Goal: Information Seeking & Learning: Learn about a topic

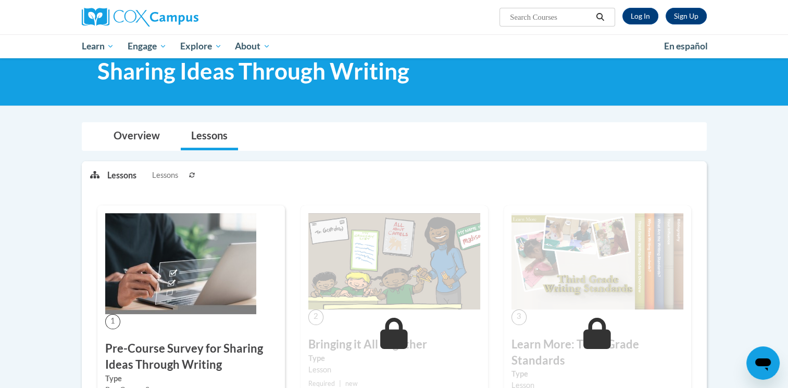
scroll to position [27, 0]
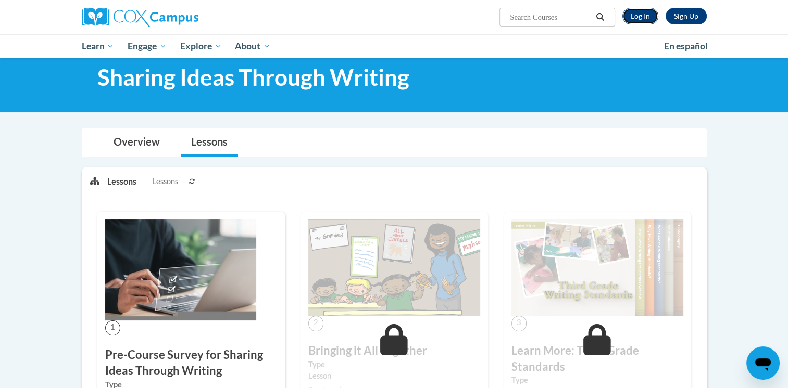
click at [637, 10] on link "Log In" at bounding box center [640, 16] width 36 height 17
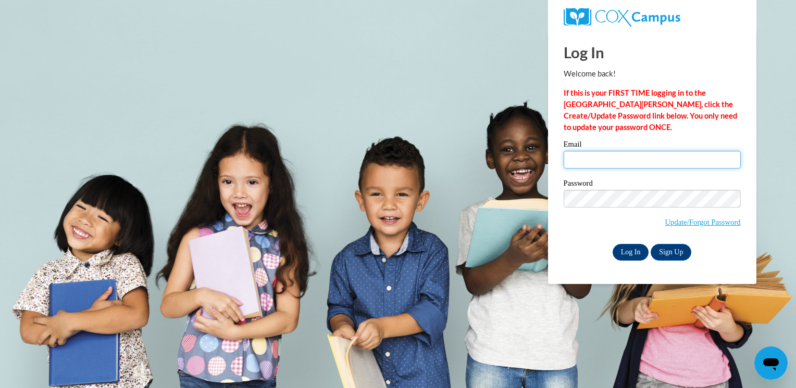
type input "tuckerjayda83@gmail.com"
click at [623, 254] on input "Log In" at bounding box center [630, 252] width 36 height 17
click at [624, 246] on input "Log In" at bounding box center [630, 252] width 36 height 17
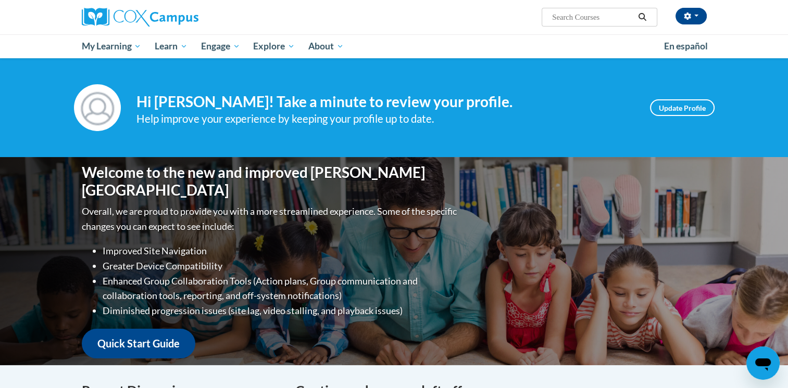
click at [764, 197] on div "Welcome to the new and improved Cox Campus Overall, we are proud to provide you…" at bounding box center [394, 261] width 788 height 208
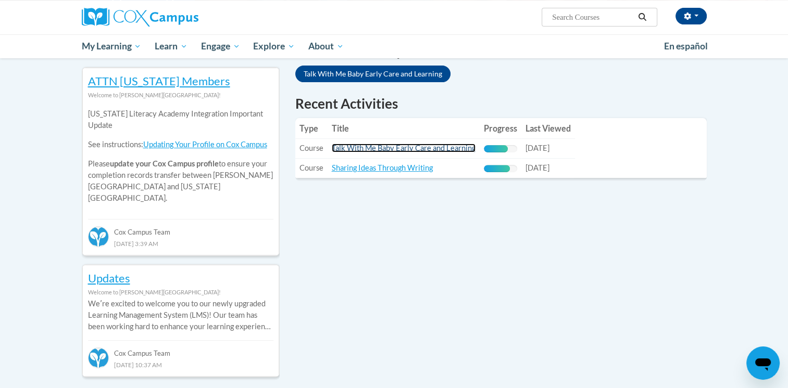
click at [413, 152] on link "Talk With Me Baby Early Care and Learning" at bounding box center [404, 148] width 144 height 9
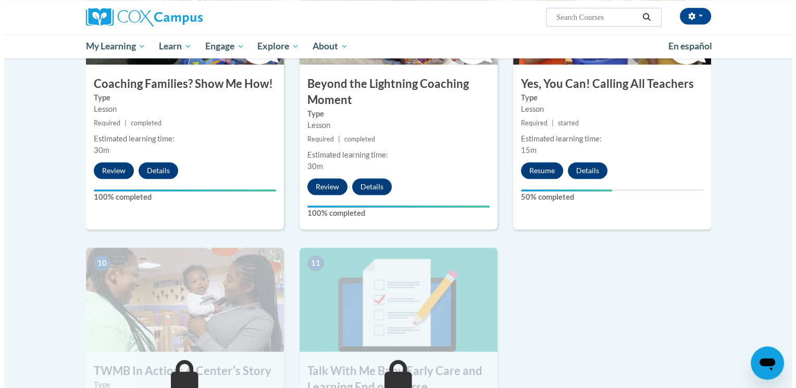
scroll to position [922, 0]
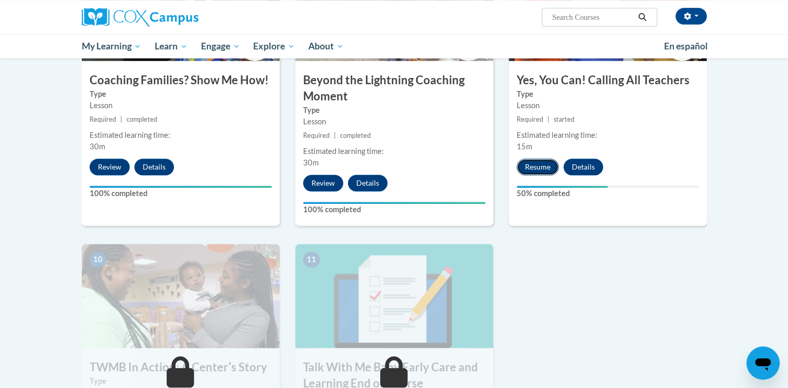
click at [545, 159] on button "Resume" at bounding box center [538, 167] width 42 height 17
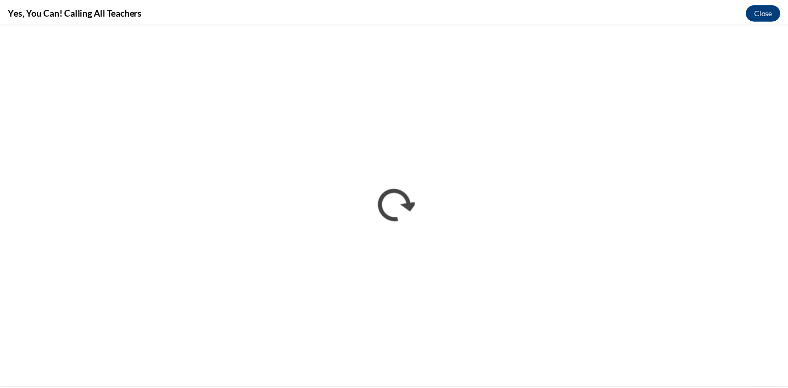
scroll to position [0, 0]
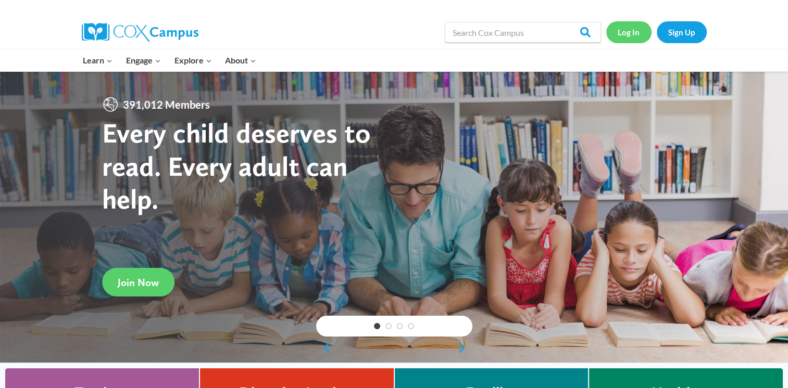
click at [621, 35] on link "Log In" at bounding box center [628, 31] width 45 height 21
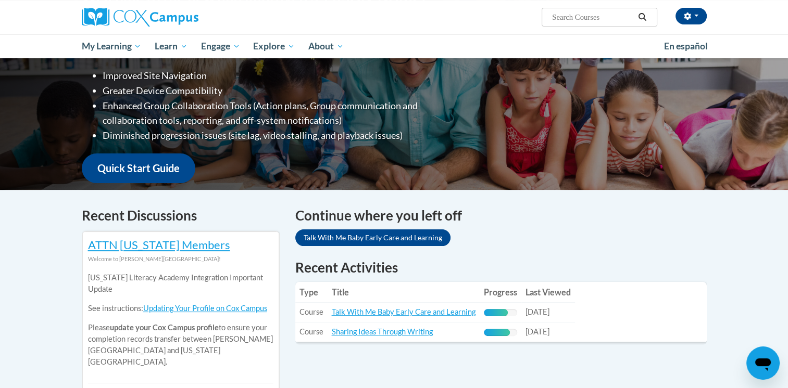
scroll to position [174, 0]
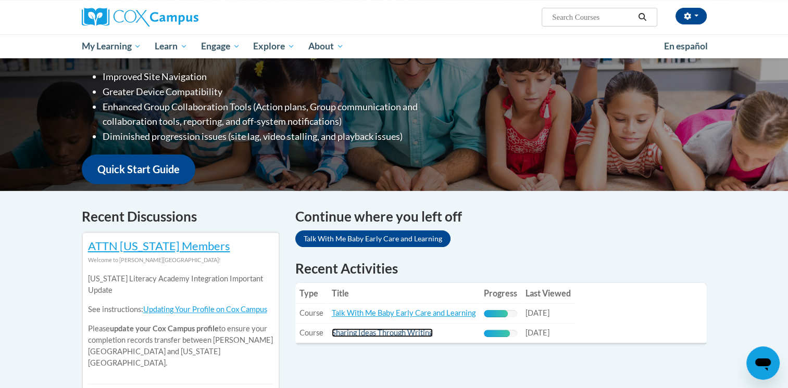
click at [393, 334] on link "Sharing Ideas Through Writing" at bounding box center [382, 333] width 101 height 9
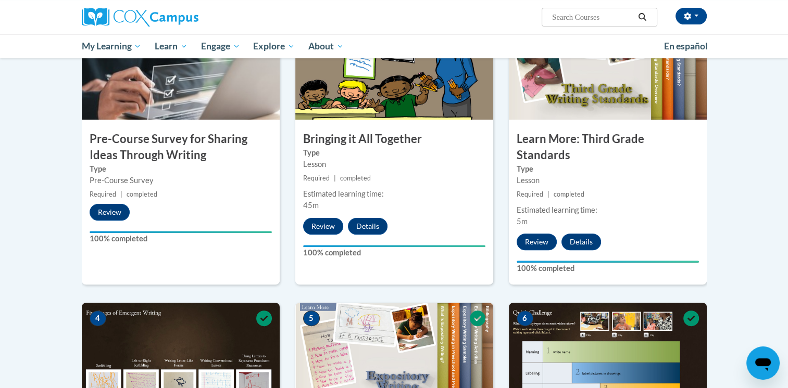
scroll to position [612, 0]
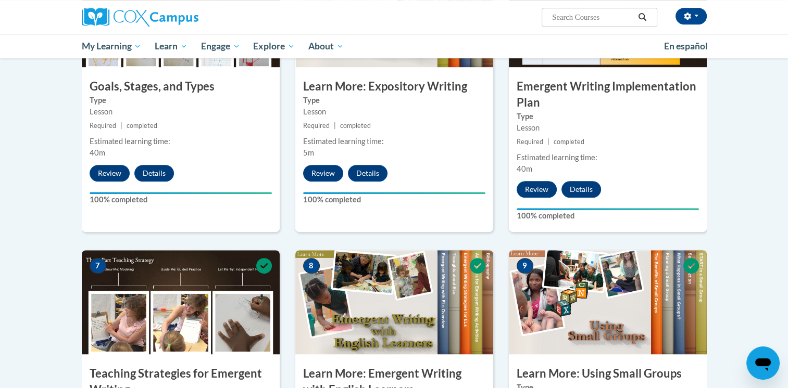
click at [786, 232] on body "jayda tucker (America/Chicago UTC-05:00) My Profile Inbox My Transcripts Log Ou…" at bounding box center [394, 357] width 788 height 1938
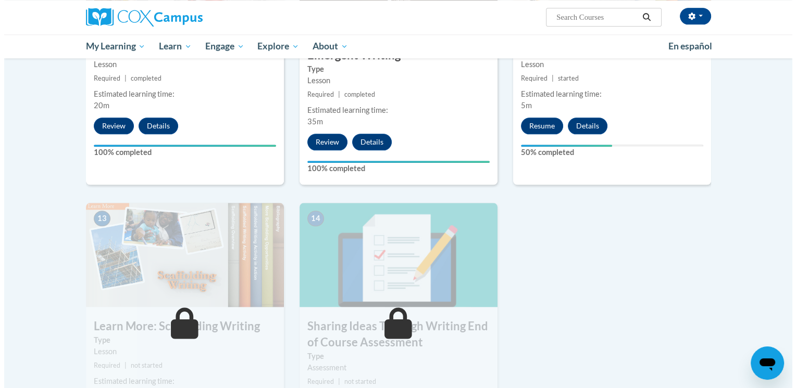
scroll to position [1239, 0]
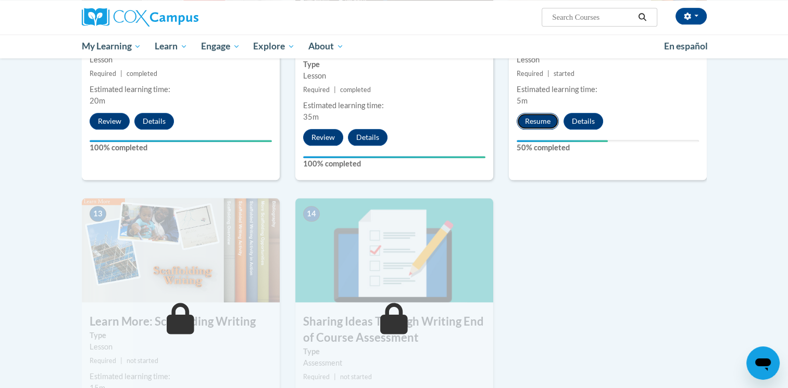
click at [526, 113] on button "Resume" at bounding box center [538, 121] width 42 height 17
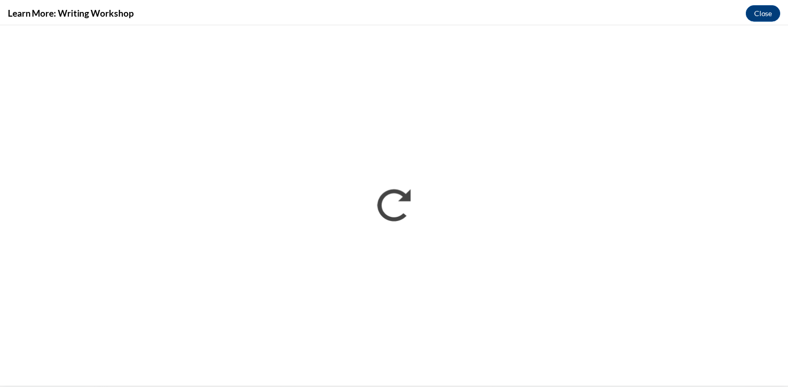
scroll to position [0, 0]
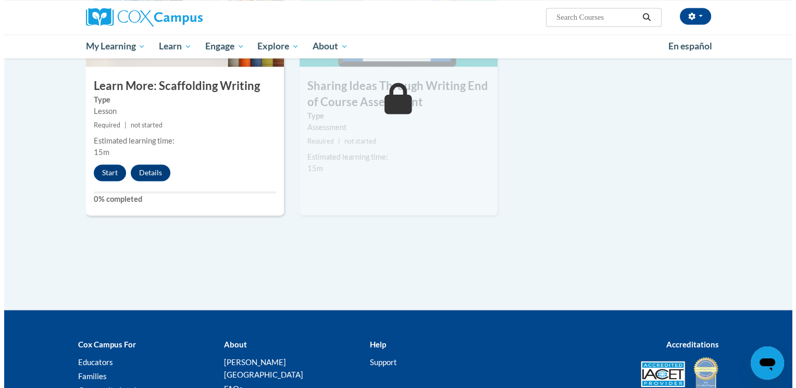
scroll to position [1552, 0]
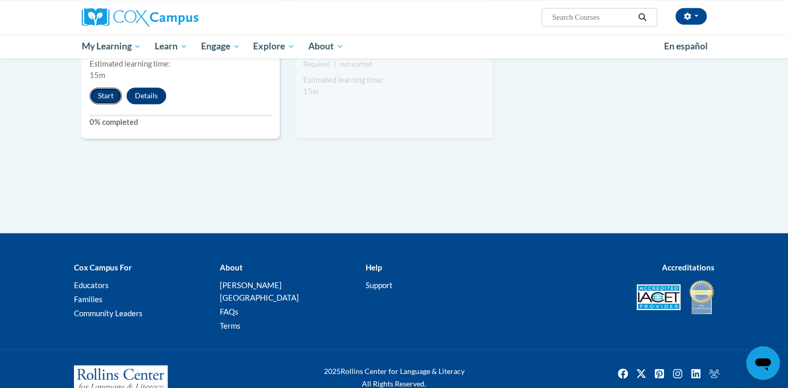
click at [106, 87] on button "Start" at bounding box center [106, 95] width 32 height 17
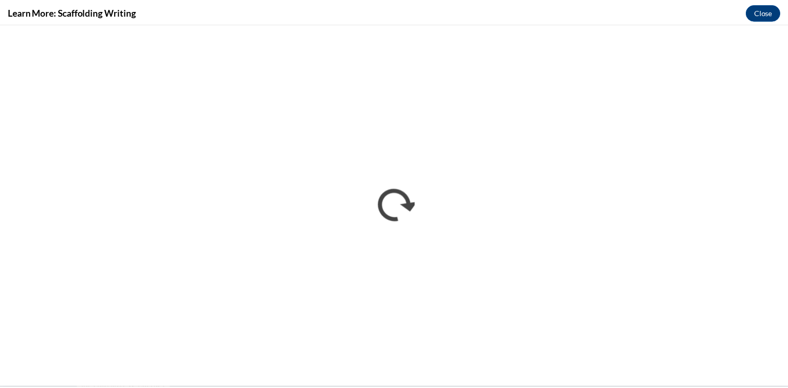
scroll to position [0, 0]
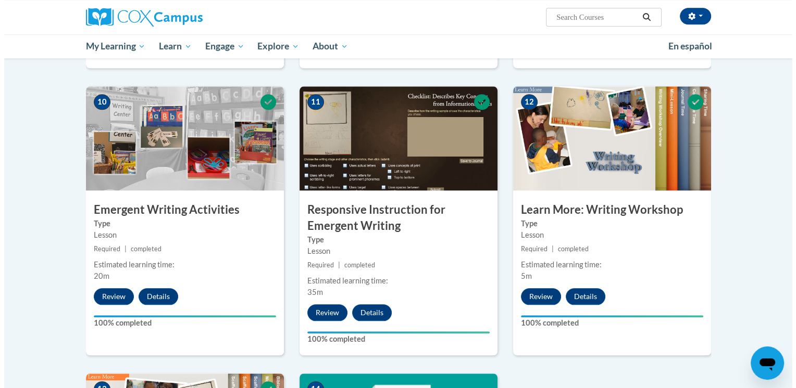
scroll to position [1403, 0]
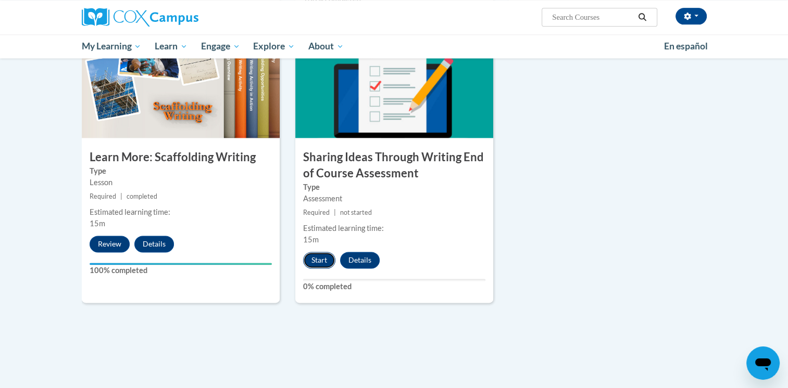
click at [314, 252] on button "Start" at bounding box center [319, 260] width 32 height 17
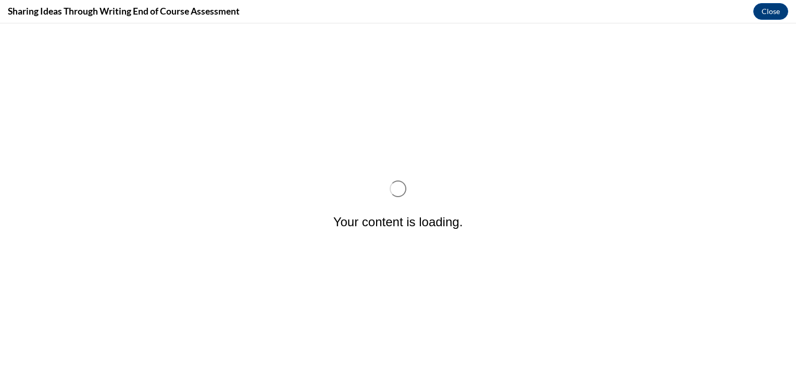
scroll to position [0, 0]
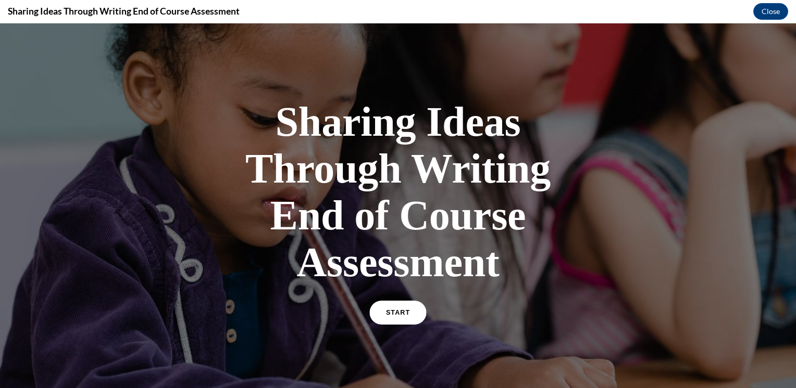
click at [403, 316] on link "START" at bounding box center [397, 313] width 57 height 24
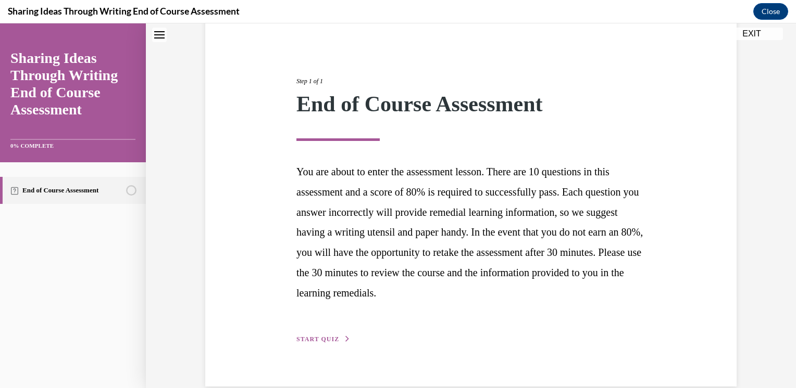
scroll to position [110, 0]
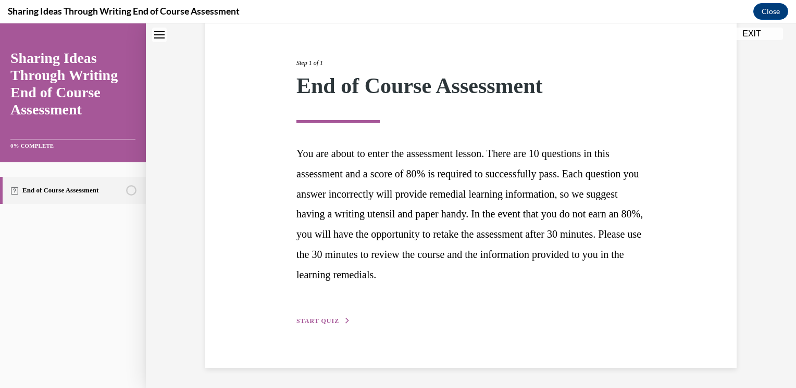
click at [344, 318] on icon "button" at bounding box center [347, 321] width 6 height 6
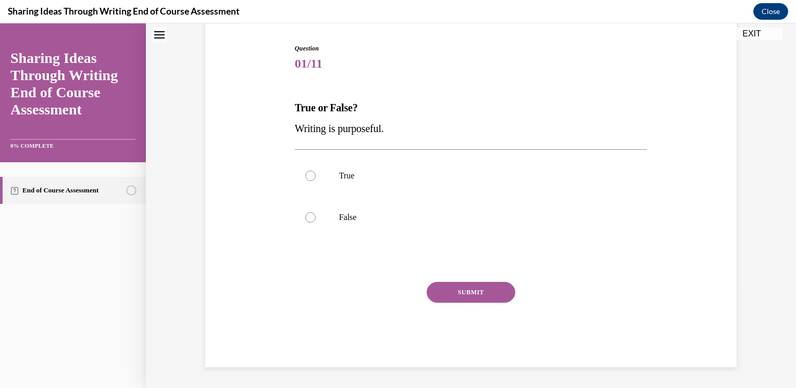
scroll to position [101, 0]
drag, startPoint x: 287, startPoint y: 126, endPoint x: 321, endPoint y: 143, distance: 37.7
click at [321, 143] on div "Question 01/11 True or False? Writing is purposeful. True False Incorrect That …" at bounding box center [471, 190] width 536 height 355
drag, startPoint x: 321, startPoint y: 143, endPoint x: 291, endPoint y: 103, distance: 49.5
click at [295, 103] on strong "True or False?" at bounding box center [326, 108] width 63 height 11
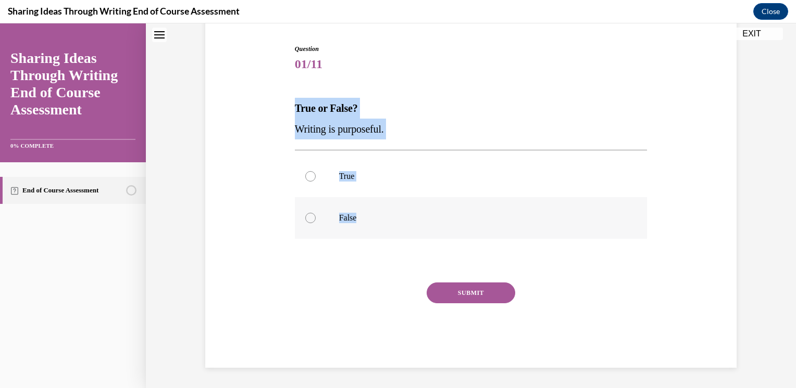
drag, startPoint x: 290, startPoint y: 101, endPoint x: 399, endPoint y: 233, distance: 171.6
click at [399, 233] on div "Question 01/11 True or False? Writing is purposeful. True False Incorrect That …" at bounding box center [471, 199] width 358 height 340
click at [326, 158] on label "True" at bounding box center [471, 177] width 353 height 42
click at [316, 171] on input "True" at bounding box center [310, 176] width 10 height 10
radio input "true"
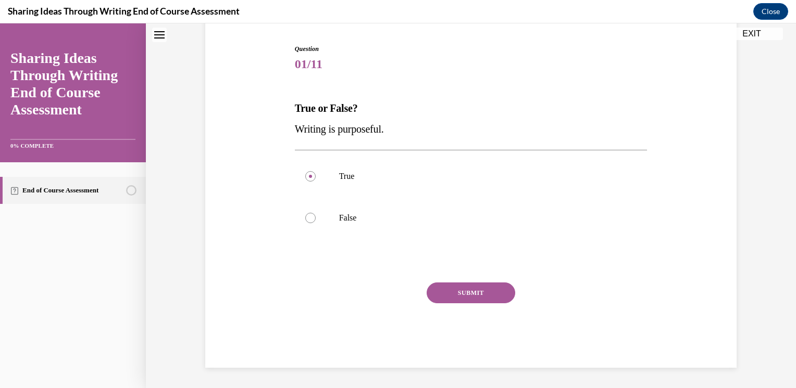
click at [438, 287] on button "SUBMIT" at bounding box center [470, 293] width 89 height 21
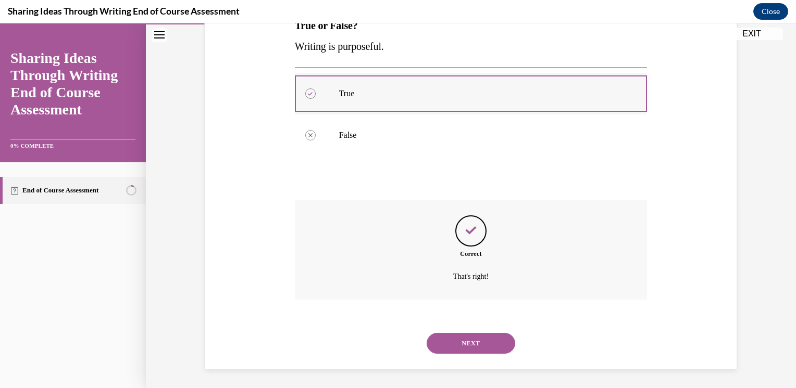
scroll to position [185, 0]
click at [466, 345] on button "NEXT" at bounding box center [470, 342] width 89 height 21
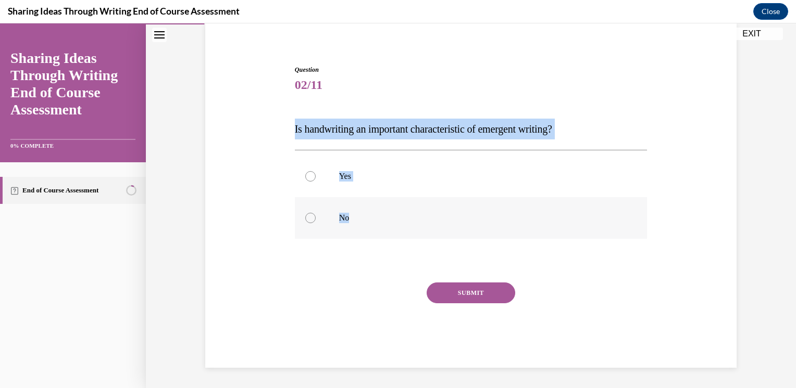
drag, startPoint x: 289, startPoint y: 126, endPoint x: 355, endPoint y: 215, distance: 110.9
click at [355, 215] on div "Question 02/11 Is handwriting an important characteristic of emergent writing? …" at bounding box center [471, 208] width 358 height 319
click at [342, 171] on p "Yes" at bounding box center [480, 176] width 282 height 10
click at [316, 171] on input "Yes" at bounding box center [310, 176] width 10 height 10
radio input "true"
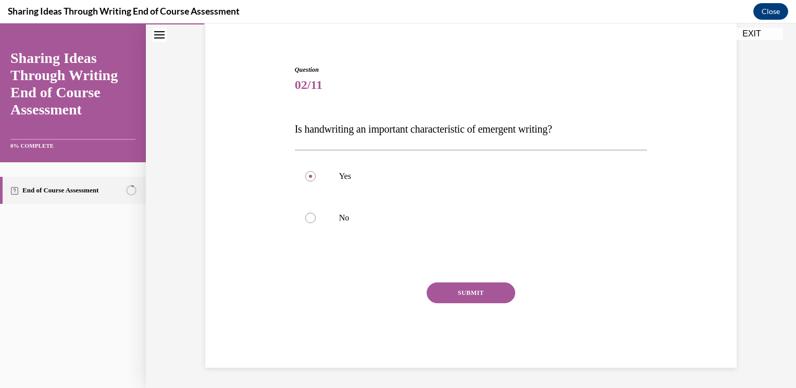
click at [482, 290] on button "SUBMIT" at bounding box center [470, 293] width 89 height 21
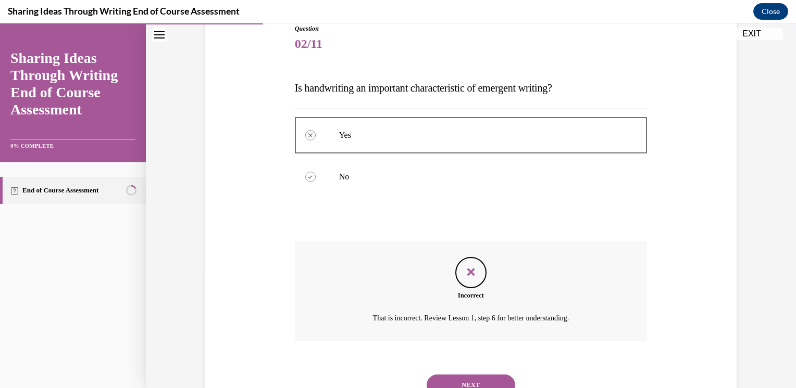
scroll to position [164, 0]
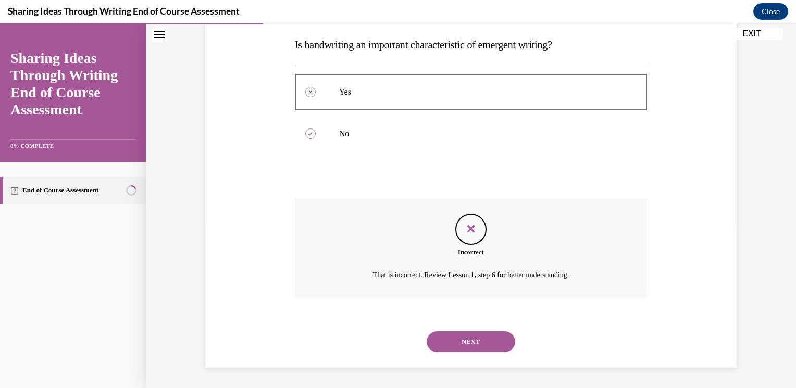
click at [437, 331] on div "NEXT" at bounding box center [471, 342] width 353 height 42
click at [436, 343] on button "NEXT" at bounding box center [470, 342] width 89 height 21
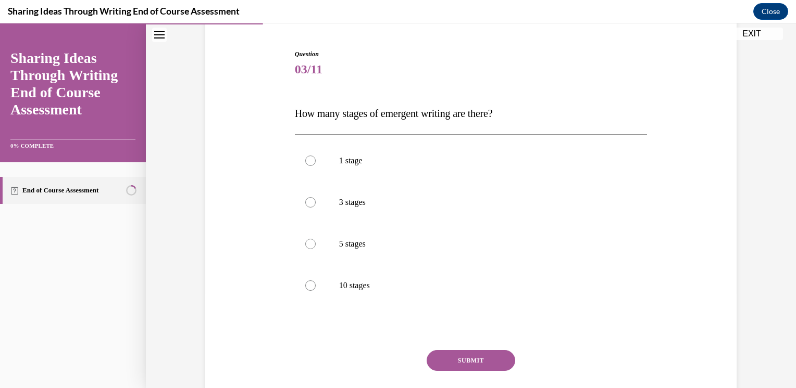
scroll to position [104, 0]
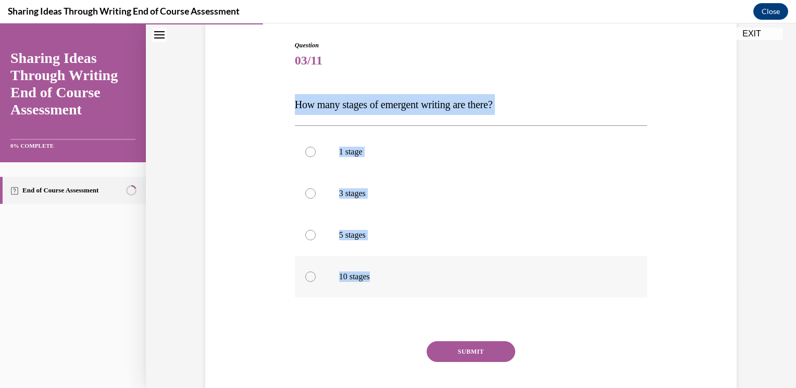
drag, startPoint x: 287, startPoint y: 105, endPoint x: 391, endPoint y: 287, distance: 209.4
click at [391, 287] on div "Question 03/11 How many stages of emergent writing are there? 1 stage 3 stages …" at bounding box center [471, 218] width 536 height 418
click at [337, 242] on label "5 stages" at bounding box center [471, 236] width 353 height 42
click at [316, 241] on input "5 stages" at bounding box center [310, 235] width 10 height 10
radio input "true"
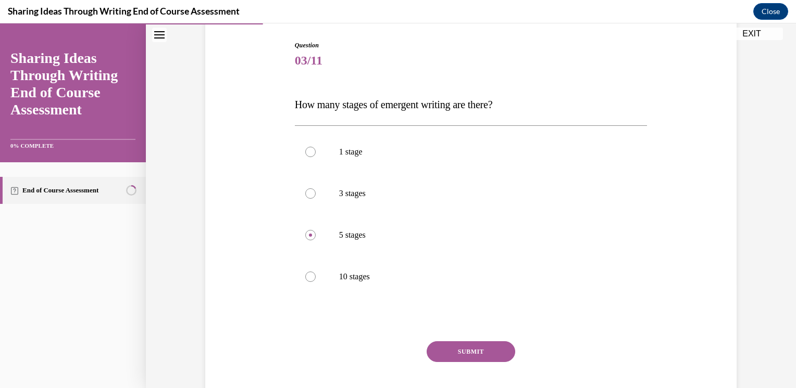
click at [457, 347] on button "SUBMIT" at bounding box center [470, 352] width 89 height 21
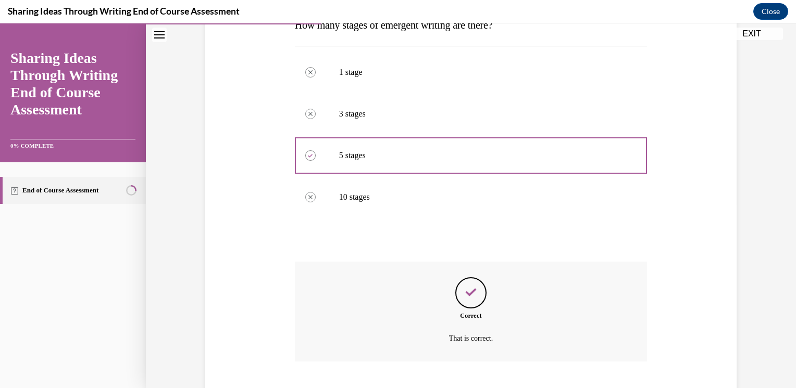
scroll to position [247, 0]
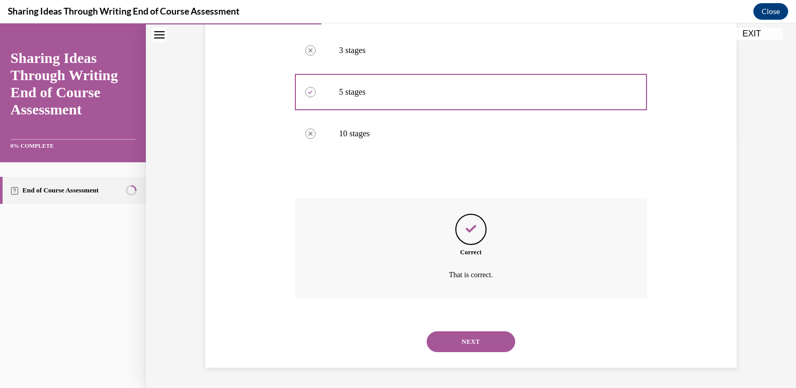
click at [457, 347] on button "NEXT" at bounding box center [470, 342] width 89 height 21
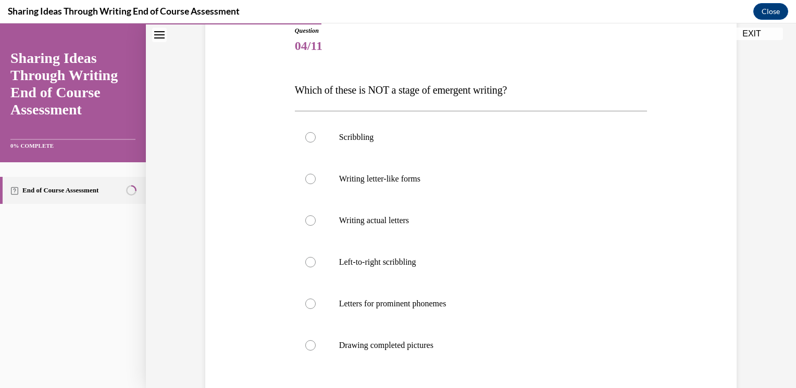
scroll to position [123, 0]
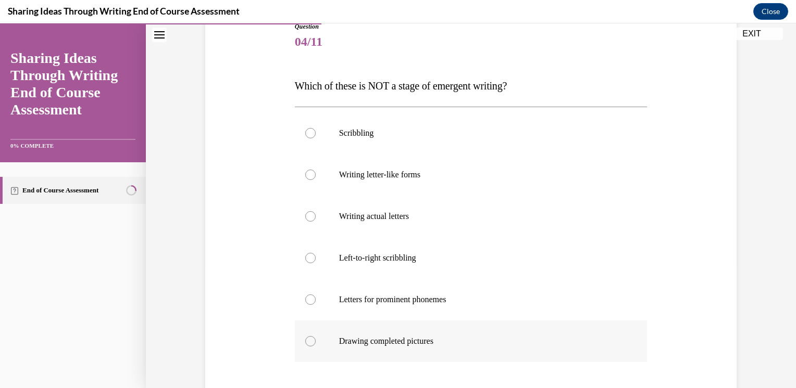
click at [356, 339] on p "Drawing completed pictures" at bounding box center [480, 341] width 282 height 10
click at [316, 339] on input "Drawing completed pictures" at bounding box center [310, 341] width 10 height 10
radio input "true"
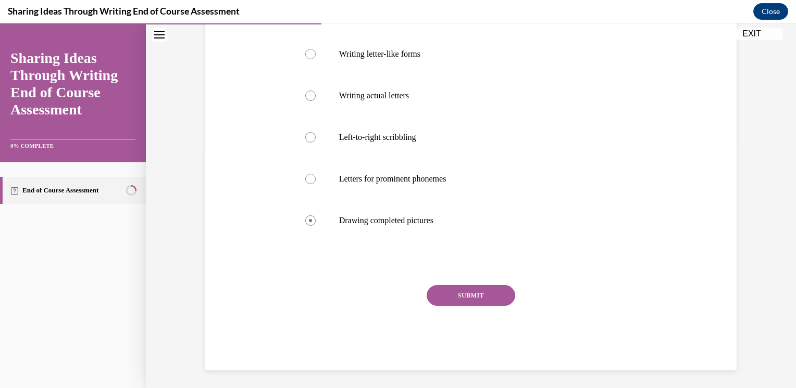
scroll to position [246, 0]
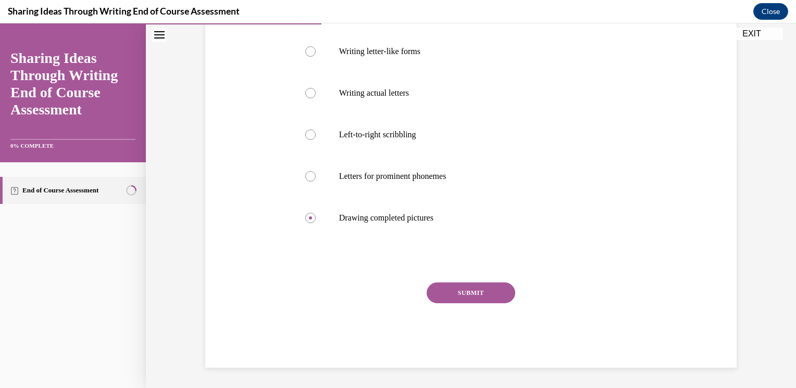
click at [501, 287] on button "SUBMIT" at bounding box center [470, 293] width 89 height 21
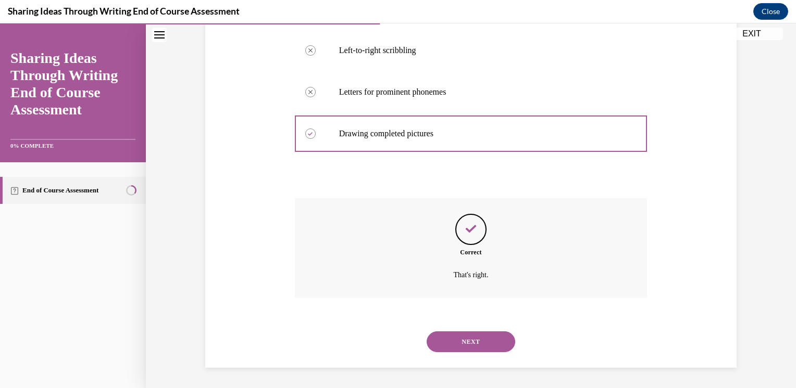
click at [488, 337] on button "NEXT" at bounding box center [470, 342] width 89 height 21
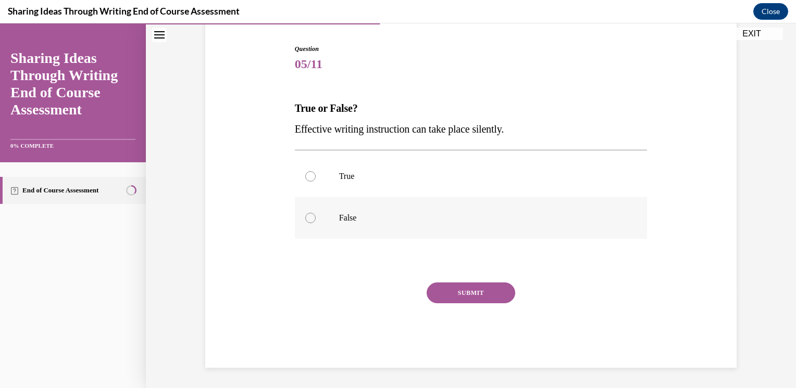
click at [305, 202] on label "False" at bounding box center [471, 218] width 353 height 42
click at [305, 213] on input "False" at bounding box center [310, 218] width 10 height 10
radio input "true"
click at [492, 284] on button "SUBMIT" at bounding box center [470, 293] width 89 height 21
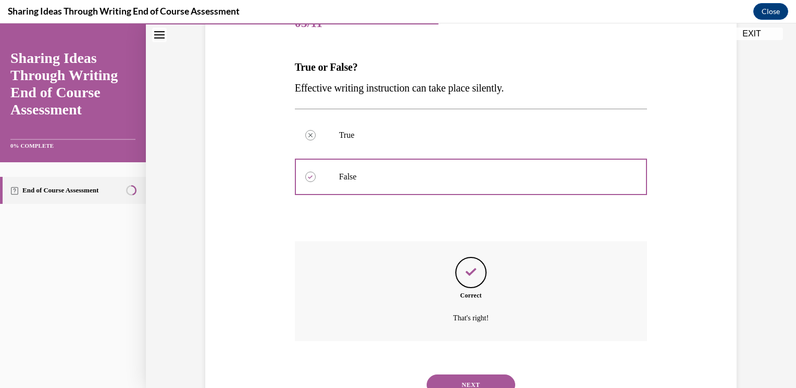
scroll to position [185, 0]
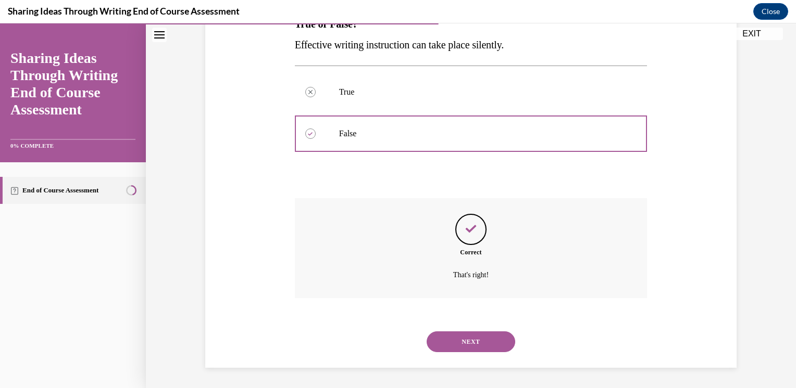
click at [467, 332] on button "NEXT" at bounding box center [470, 342] width 89 height 21
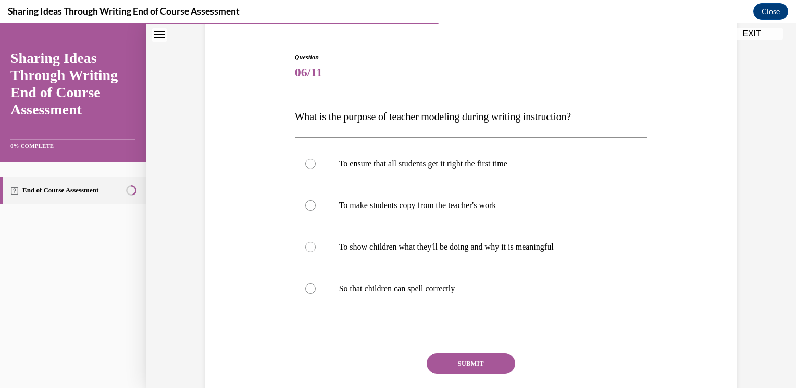
scroll to position [98, 0]
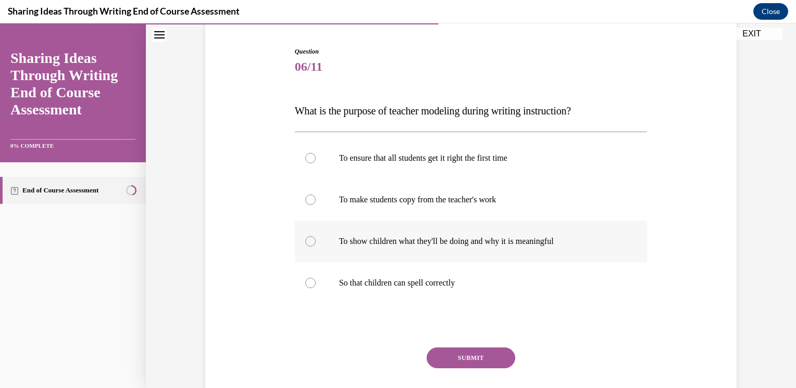
click at [357, 230] on label "To show children what they'll be doing and why it is meaningful" at bounding box center [471, 242] width 353 height 42
click at [316, 236] on input "To show children what they'll be doing and why it is meaningful" at bounding box center [310, 241] width 10 height 10
radio input "true"
click at [477, 355] on button "SUBMIT" at bounding box center [470, 358] width 89 height 21
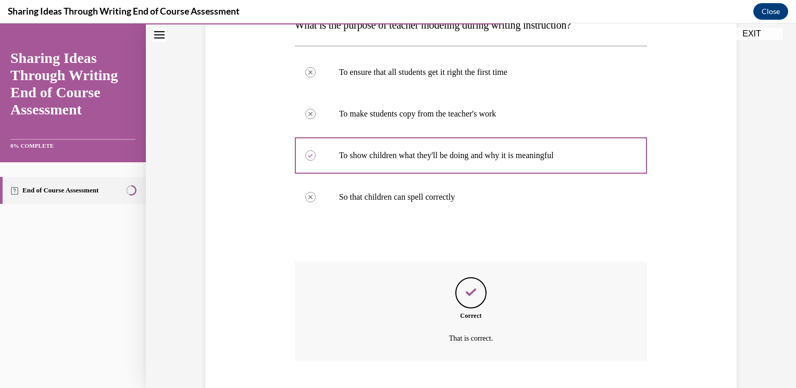
scroll to position [247, 0]
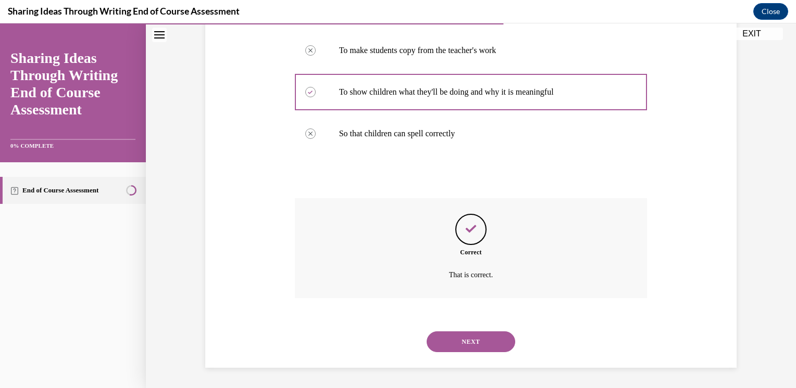
click at [476, 337] on button "NEXT" at bounding box center [470, 342] width 89 height 21
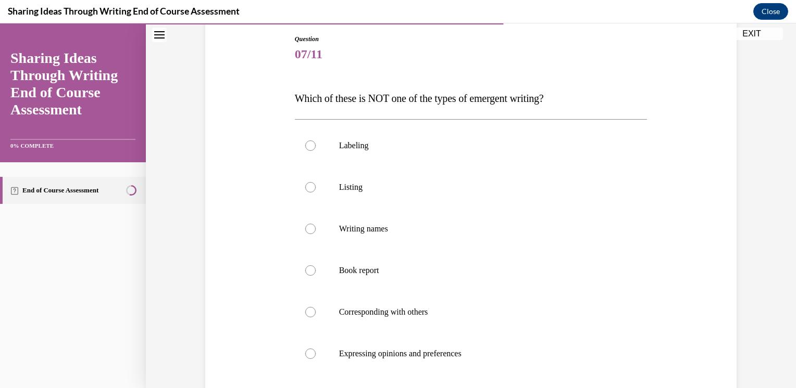
scroll to position [121, 0]
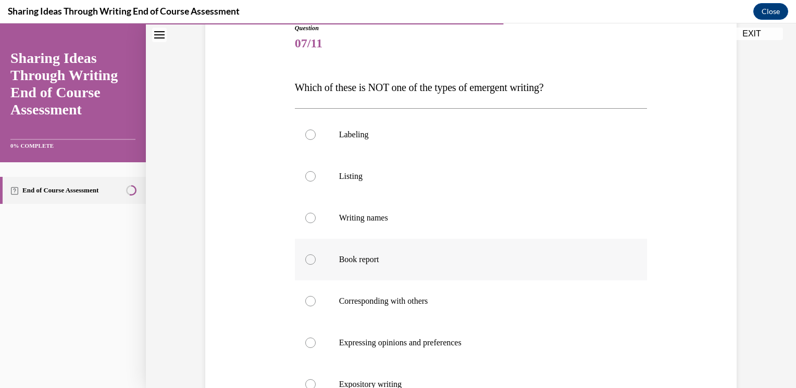
click at [362, 268] on label "Book report" at bounding box center [471, 260] width 353 height 42
click at [316, 265] on input "Book report" at bounding box center [310, 260] width 10 height 10
radio input "true"
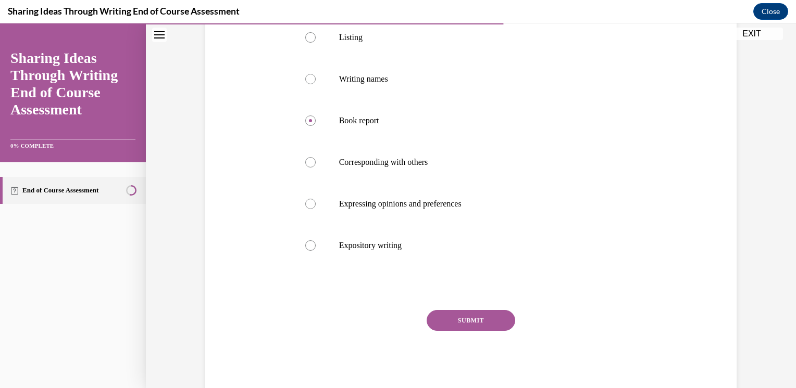
scroll to position [288, 0]
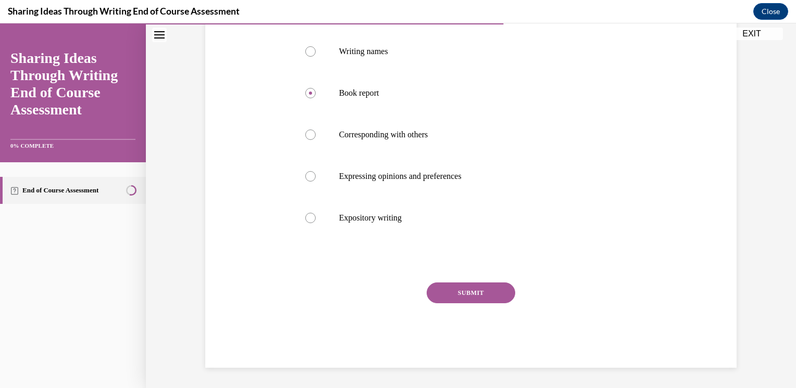
click at [475, 293] on button "SUBMIT" at bounding box center [470, 293] width 89 height 21
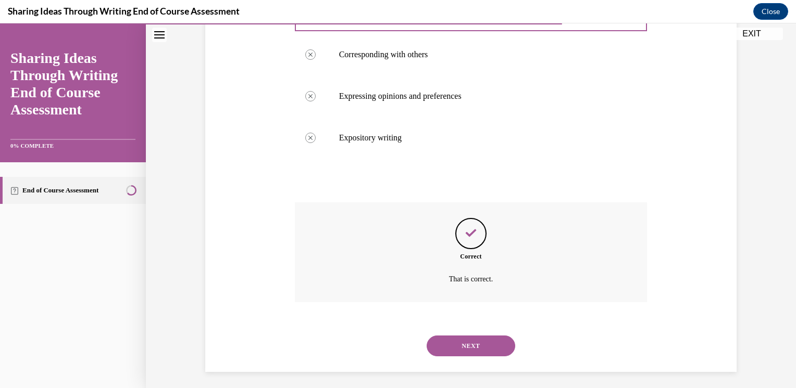
scroll to position [372, 0]
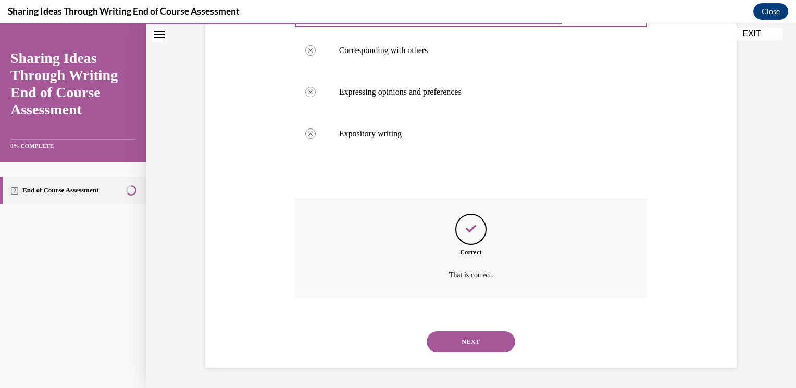
click at [452, 347] on button "NEXT" at bounding box center [470, 342] width 89 height 21
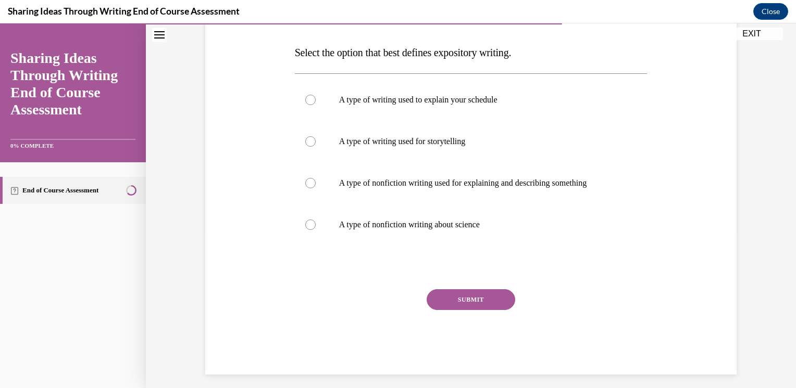
scroll to position [154, 0]
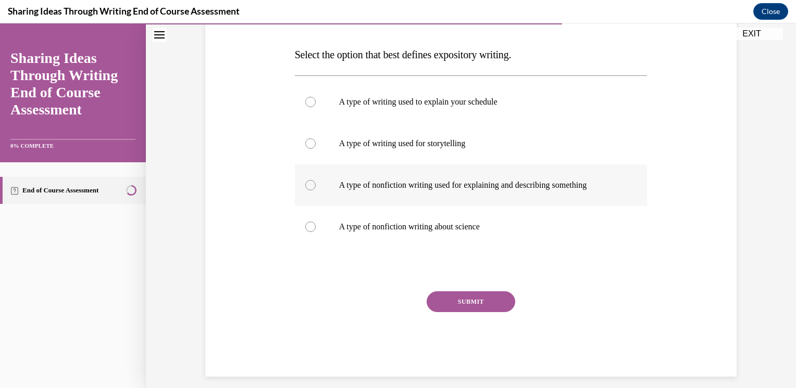
click at [352, 184] on p "A type of nonfiction writing used for explaining and describing something" at bounding box center [480, 185] width 282 height 10
click at [316, 184] on input "A type of nonfiction writing used for explaining and describing something" at bounding box center [310, 185] width 10 height 10
radio input "true"
click at [449, 293] on button "SUBMIT" at bounding box center [470, 302] width 89 height 21
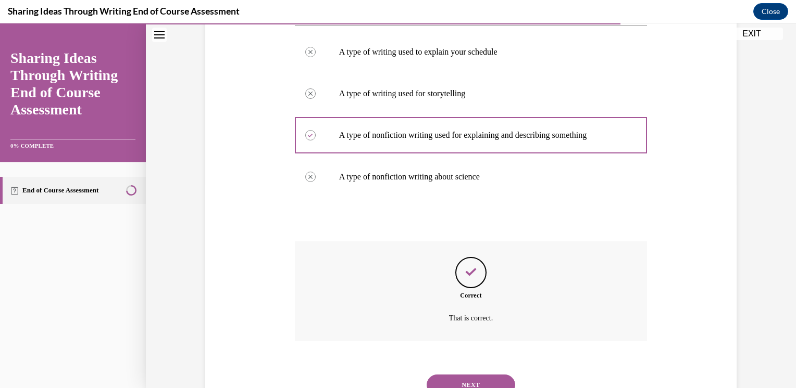
scroll to position [247, 0]
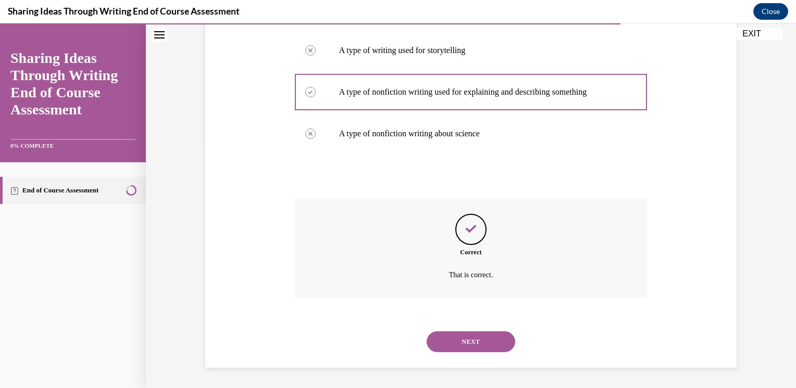
click at [501, 351] on button "NEXT" at bounding box center [470, 342] width 89 height 21
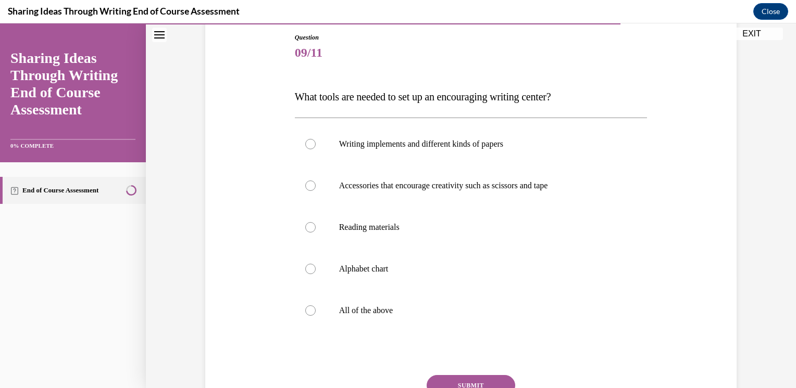
scroll to position [118, 0]
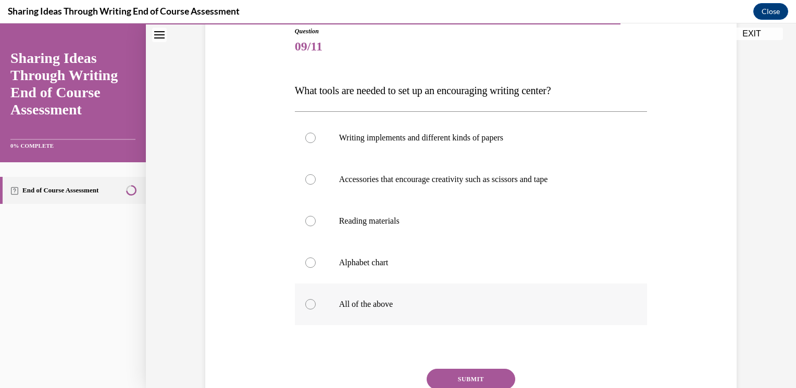
click at [344, 290] on label "All of the above" at bounding box center [471, 305] width 353 height 42
click at [316, 299] on input "All of the above" at bounding box center [310, 304] width 10 height 10
radio input "true"
click at [454, 372] on button "SUBMIT" at bounding box center [470, 379] width 89 height 21
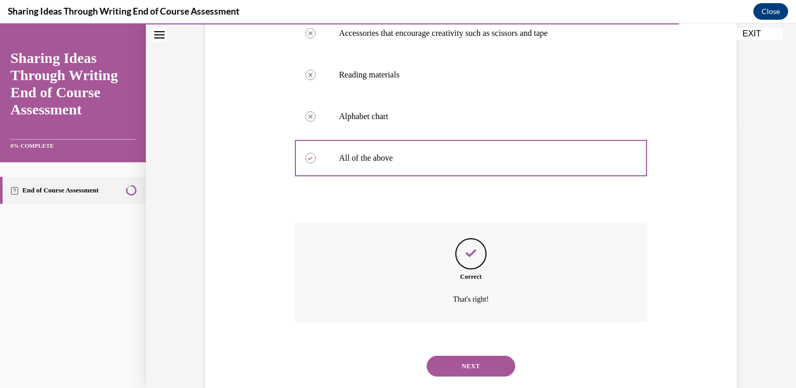
scroll to position [289, 0]
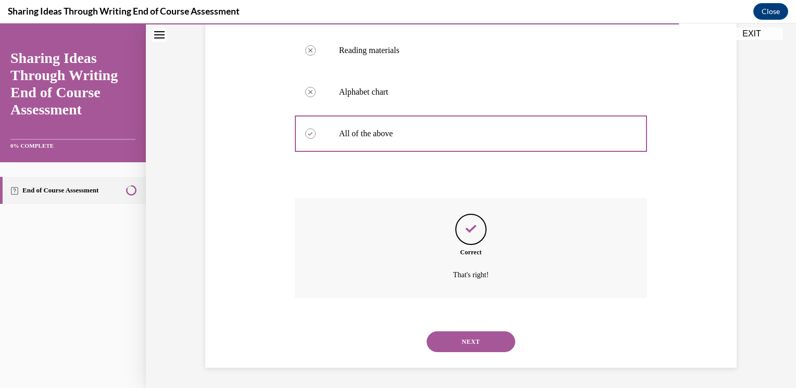
click at [454, 354] on div "NEXT" at bounding box center [471, 342] width 353 height 42
click at [468, 337] on button "NEXT" at bounding box center [470, 342] width 89 height 21
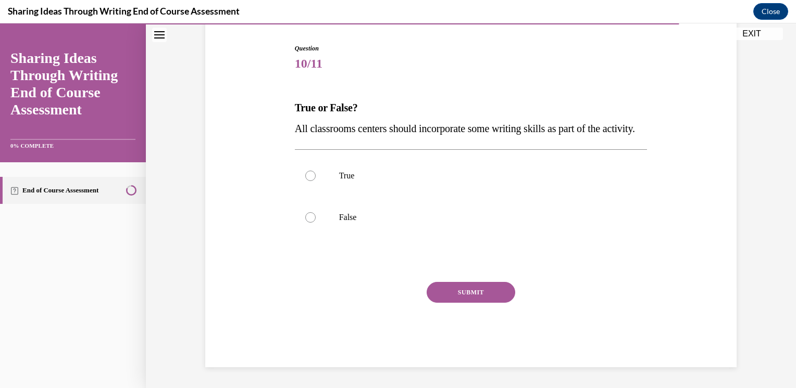
scroll to position [116, 0]
click at [307, 187] on label "True" at bounding box center [471, 176] width 353 height 42
click at [307, 181] on input "True" at bounding box center [310, 176] width 10 height 10
radio input "true"
click at [479, 294] on button "SUBMIT" at bounding box center [470, 292] width 89 height 21
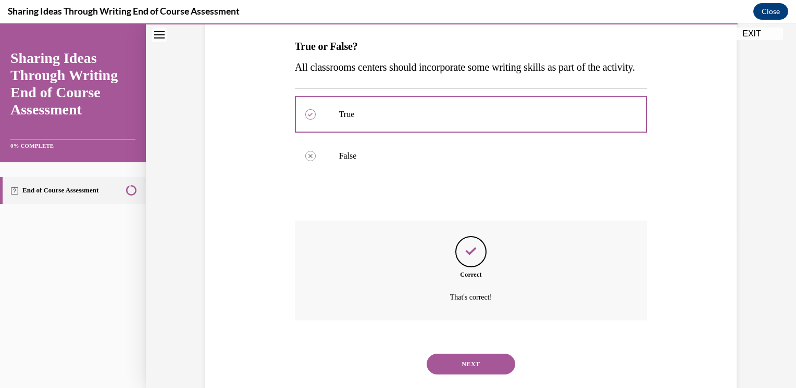
scroll to position [206, 0]
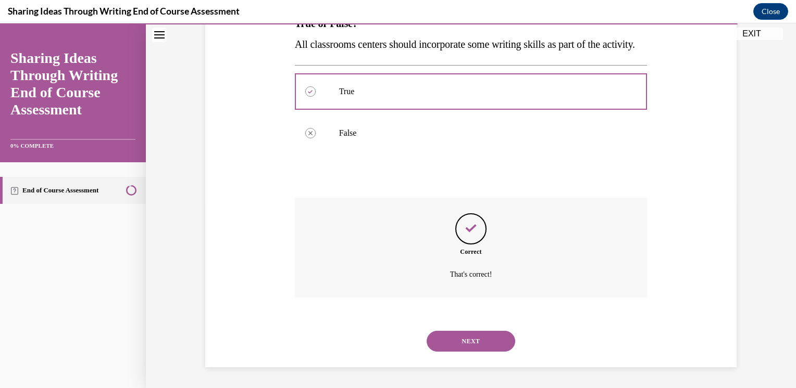
click at [458, 337] on button "NEXT" at bounding box center [470, 341] width 89 height 21
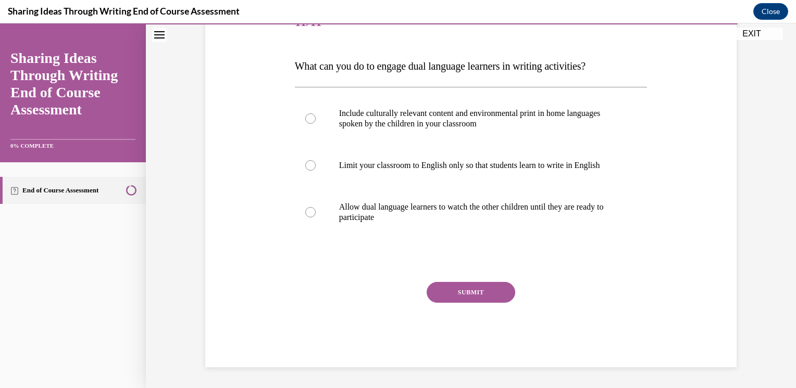
scroll to position [116, 0]
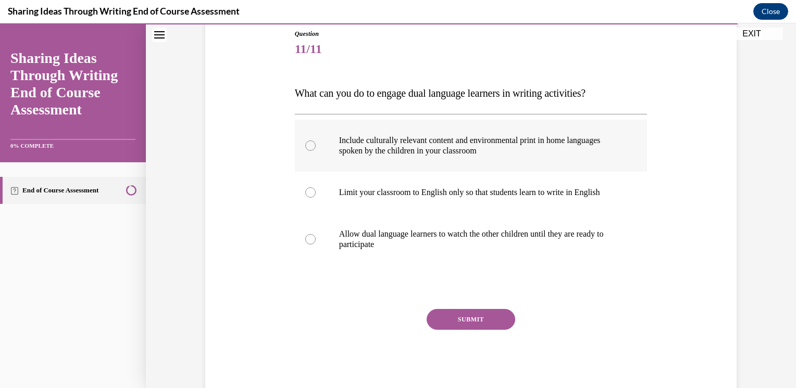
click at [321, 141] on label "Include culturally relevant content and environmental print in home languages s…" at bounding box center [471, 146] width 353 height 52
click at [316, 141] on input "Include culturally relevant content and environmental print in home languages s…" at bounding box center [310, 146] width 10 height 10
radio input "true"
click at [433, 316] on button "SUBMIT" at bounding box center [470, 319] width 89 height 21
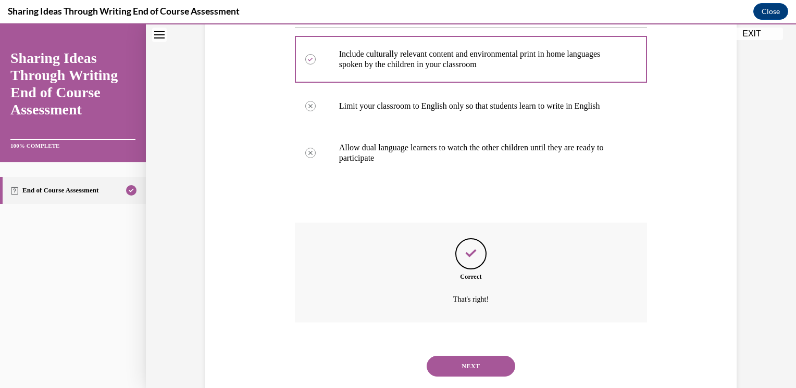
scroll to position [227, 0]
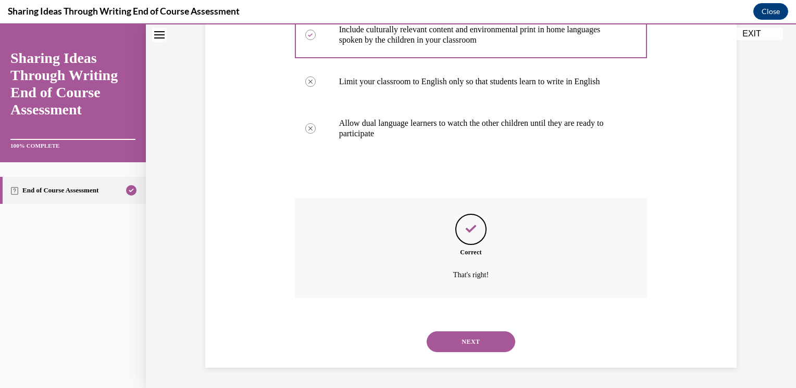
click at [480, 347] on button "NEXT" at bounding box center [470, 342] width 89 height 21
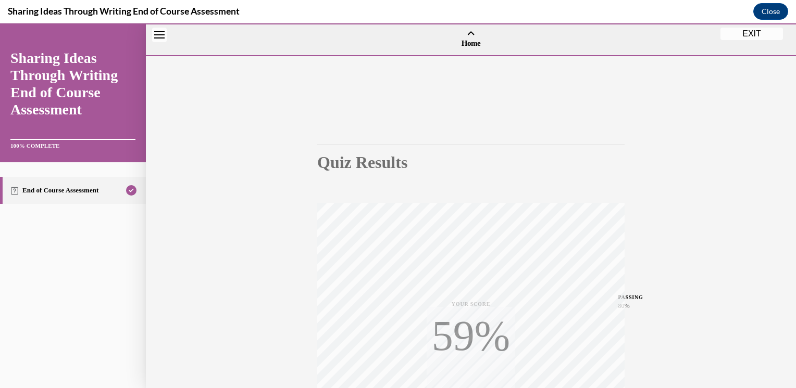
scroll to position [168, 0]
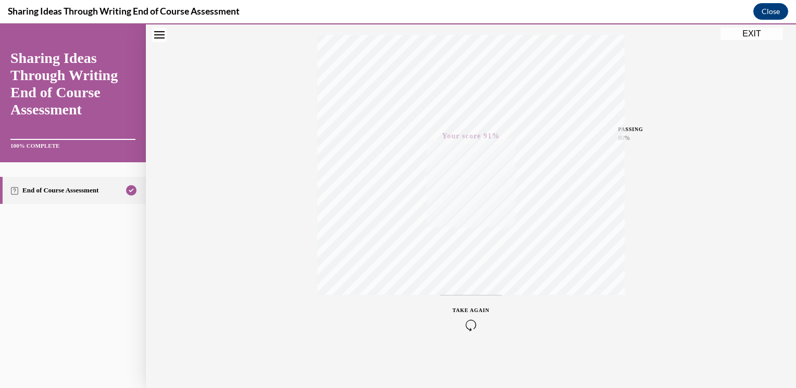
click at [750, 38] on button "EXIT" at bounding box center [751, 34] width 62 height 12
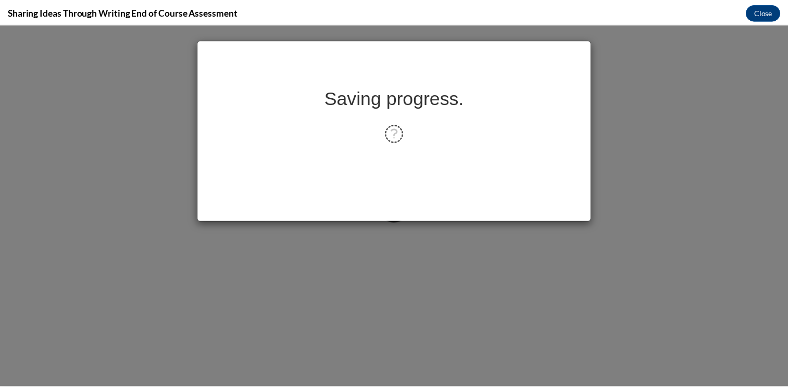
scroll to position [0, 0]
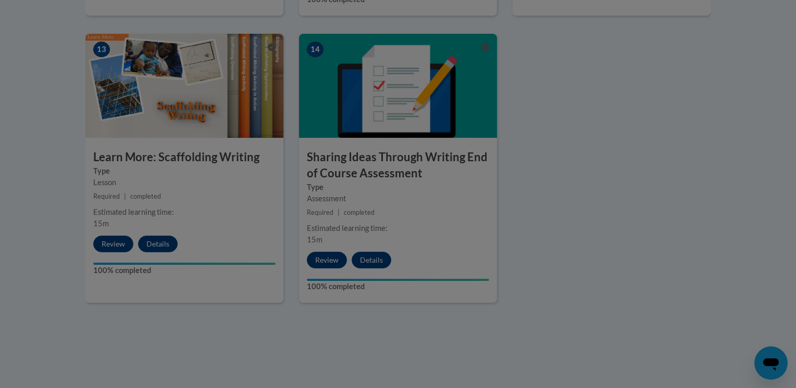
click at [358, 249] on div at bounding box center [398, 194] width 796 height 388
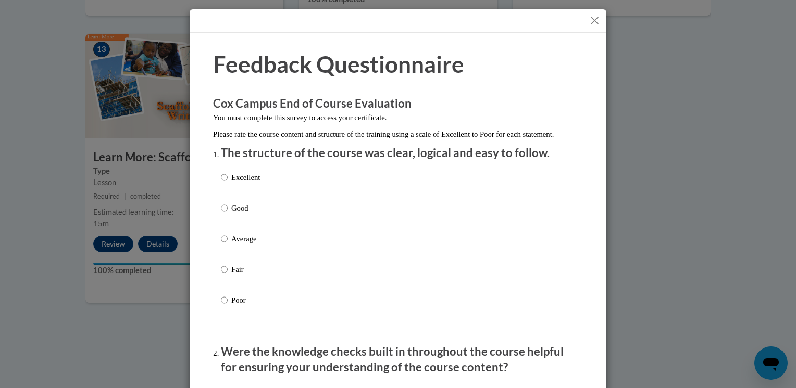
click at [358, 249] on div "Excellent Good Average Fair Poor" at bounding box center [398, 252] width 354 height 170
click at [589, 23] on button "Close" at bounding box center [594, 20] width 13 height 13
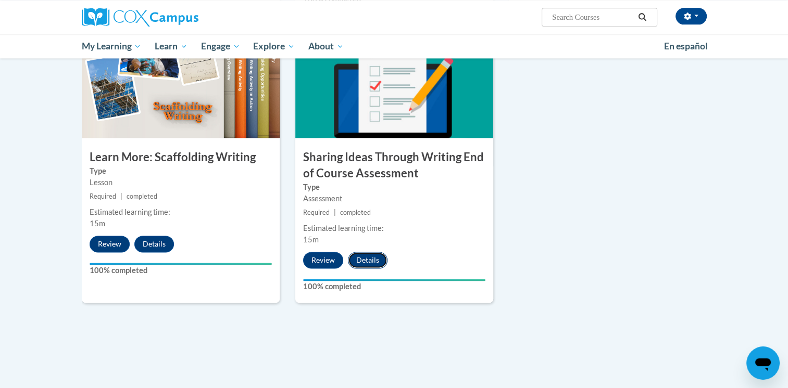
click at [361, 252] on button "Details" at bounding box center [368, 260] width 40 height 17
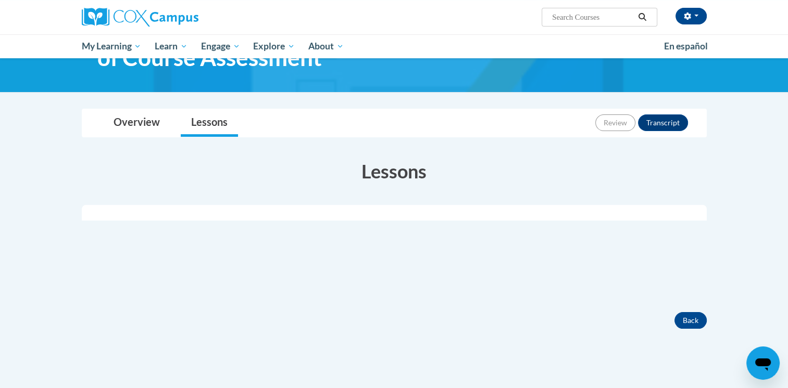
scroll to position [76, 0]
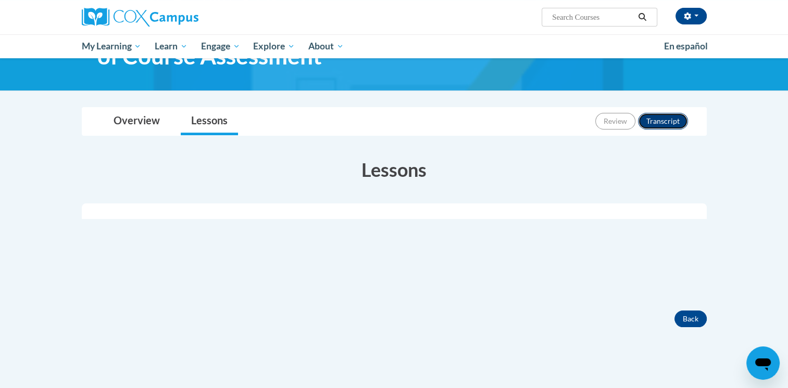
click at [649, 117] on button "Transcript" at bounding box center [663, 121] width 50 height 17
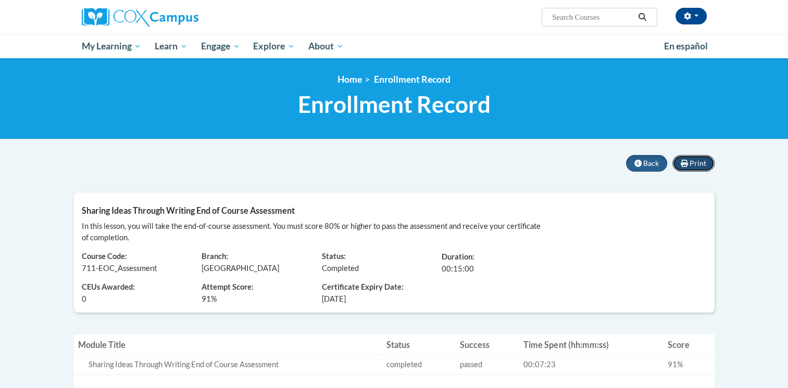
click at [689, 169] on button "Print" at bounding box center [693, 163] width 42 height 17
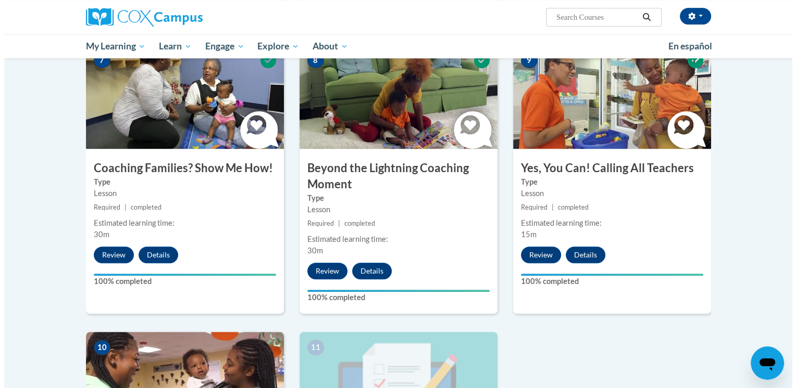
scroll to position [1174, 0]
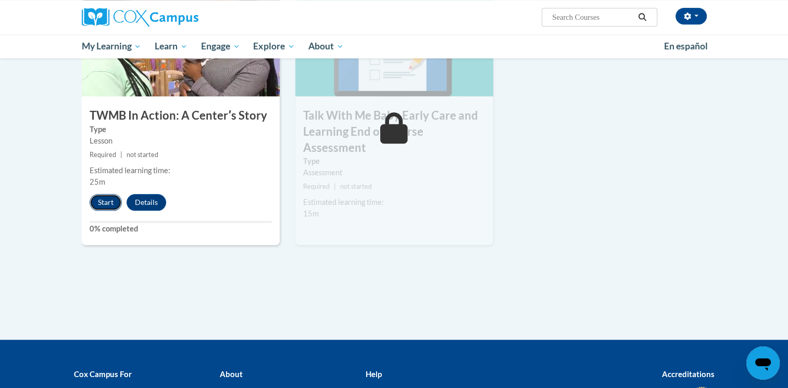
click at [107, 194] on button "Start" at bounding box center [106, 202] width 32 height 17
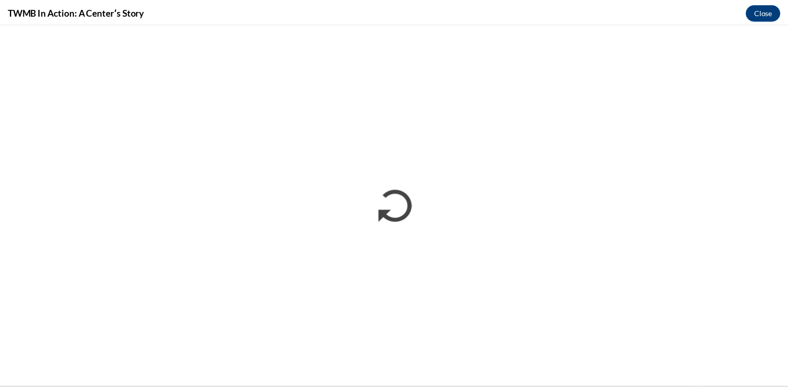
scroll to position [0, 0]
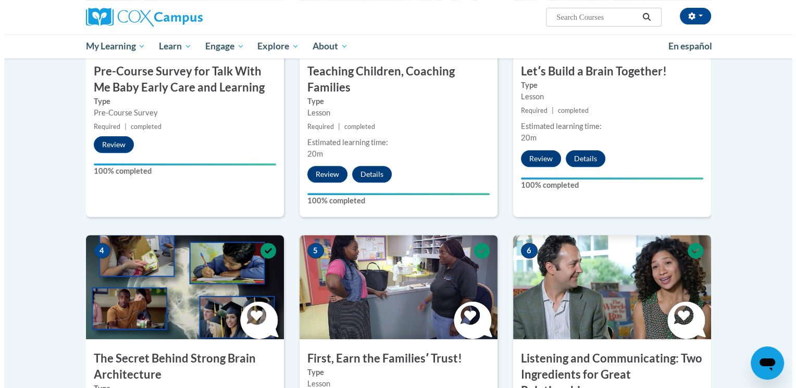
scroll to position [1296, 0]
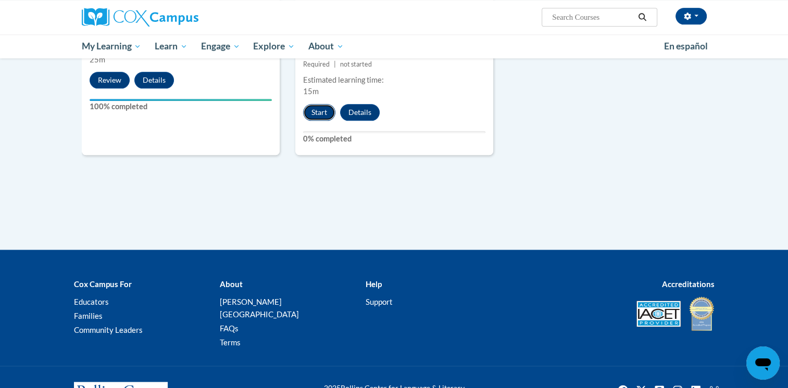
click at [311, 104] on button "Start" at bounding box center [319, 112] width 32 height 17
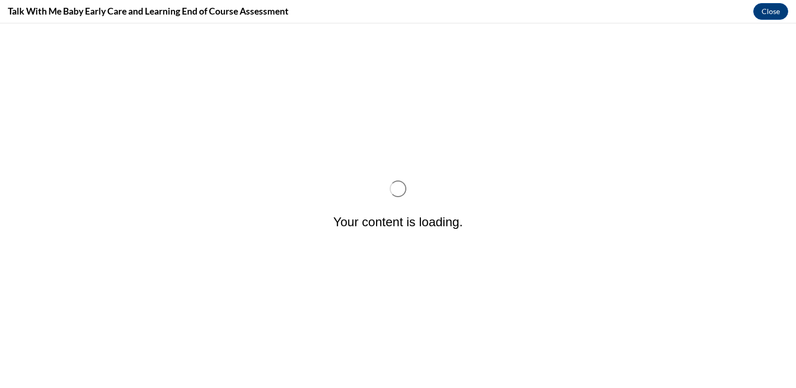
scroll to position [0, 0]
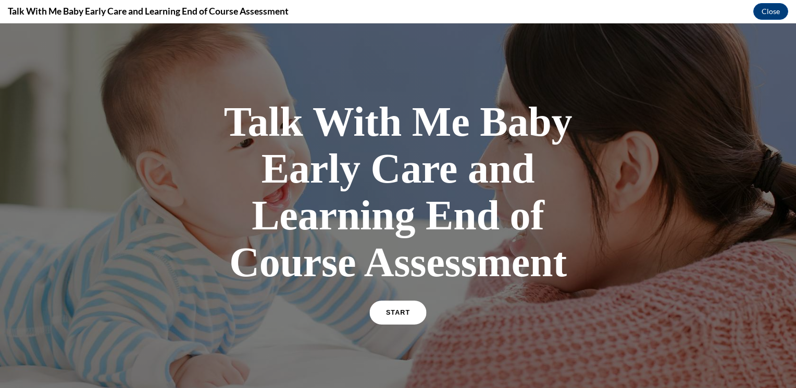
click at [396, 303] on link "START" at bounding box center [397, 313] width 57 height 24
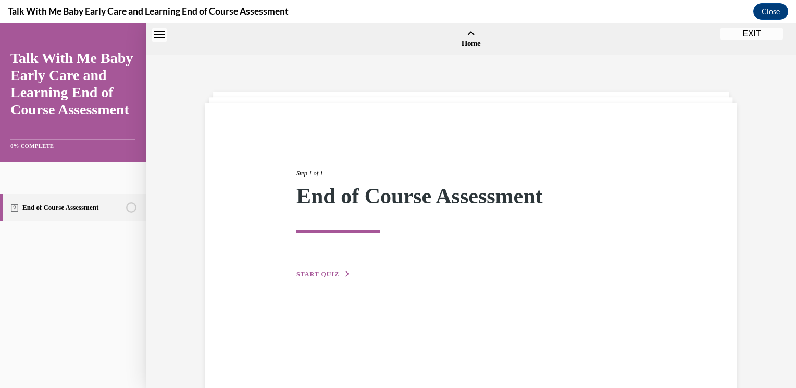
scroll to position [32, 0]
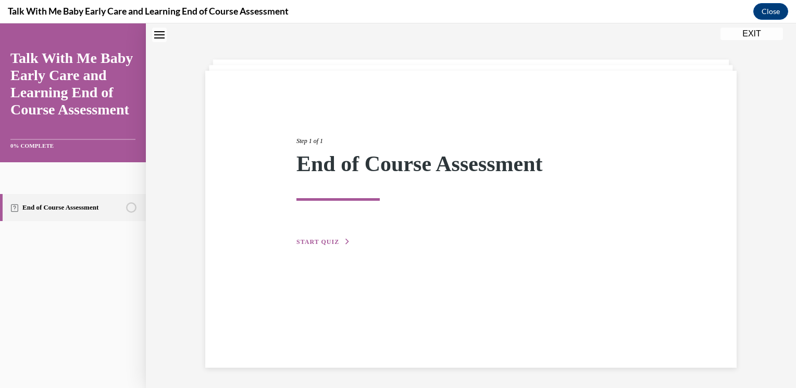
click at [316, 240] on span "START QUIZ" at bounding box center [317, 242] width 43 height 7
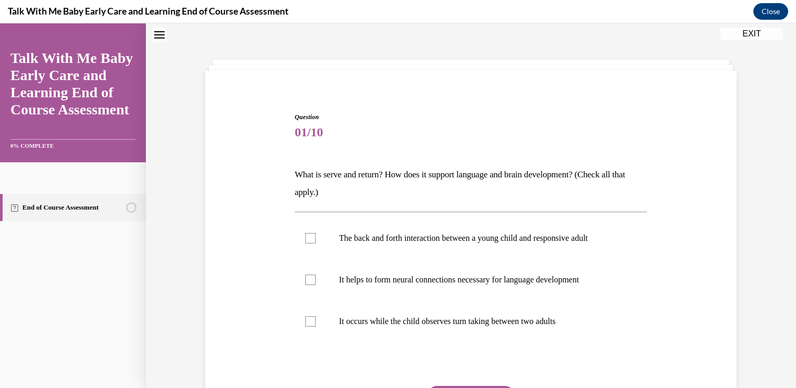
drag, startPoint x: 288, startPoint y: 168, endPoint x: 311, endPoint y: 202, distance: 41.0
drag, startPoint x: 311, startPoint y: 202, endPoint x: 280, endPoint y: 153, distance: 57.8
click at [280, 153] on div "Question 01/10 What is serve and return? How does it support language and brain…" at bounding box center [471, 276] width 536 height 391
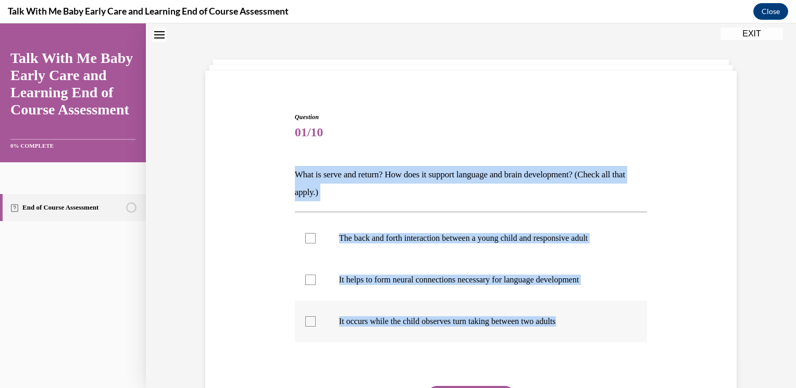
drag, startPoint x: 292, startPoint y: 174, endPoint x: 587, endPoint y: 320, distance: 330.0
click at [587, 320] on div "Question 01/10 What is serve and return? How does it support language and brain…" at bounding box center [471, 291] width 353 height 359
click at [371, 245] on label "The back and forth interaction between a young child and responsive adult" at bounding box center [471, 239] width 353 height 42
click at [316, 244] on input "The back and forth interaction between a young child and responsive adult" at bounding box center [310, 238] width 10 height 10
checkbox input "true"
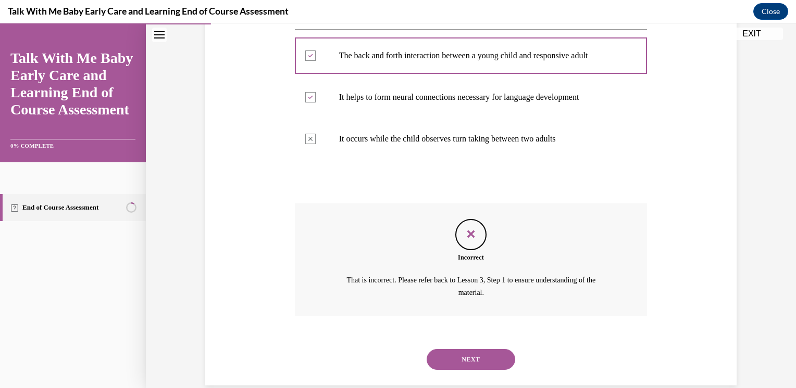
scroll to position [233, 0]
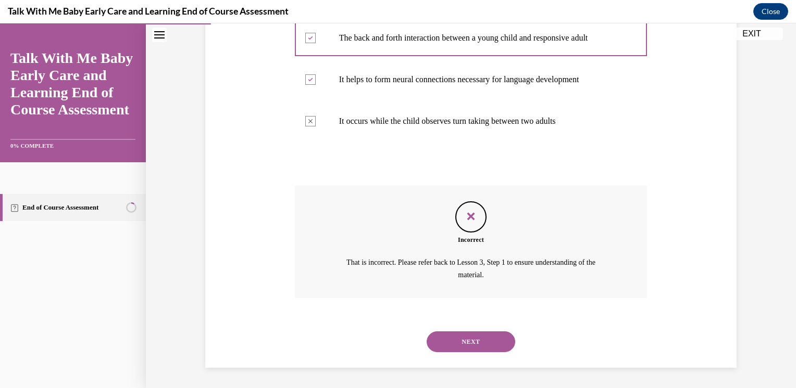
click at [488, 335] on button "NEXT" at bounding box center [470, 342] width 89 height 21
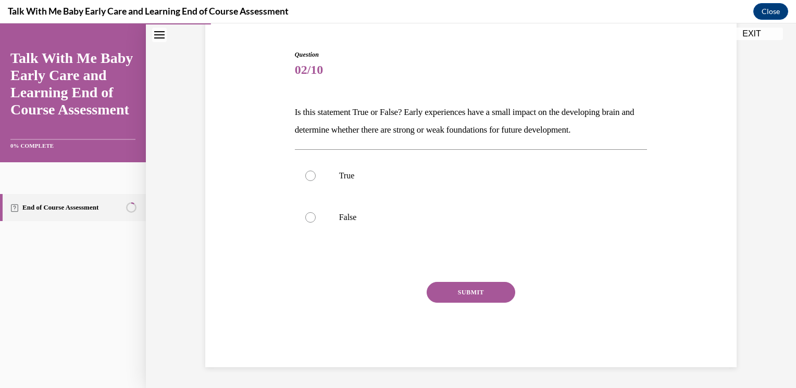
scroll to position [94, 0]
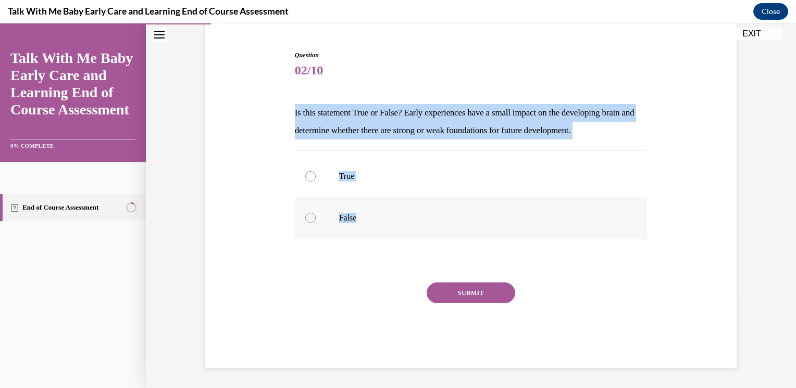
drag, startPoint x: 288, startPoint y: 108, endPoint x: 367, endPoint y: 222, distance: 138.2
click at [367, 222] on div "Question 02/10 Is this statement True or False? Early experiences have a small …" at bounding box center [471, 201] width 358 height 333
click at [344, 218] on p "False" at bounding box center [480, 218] width 282 height 10
click at [316, 218] on input "False" at bounding box center [310, 218] width 10 height 10
radio input "true"
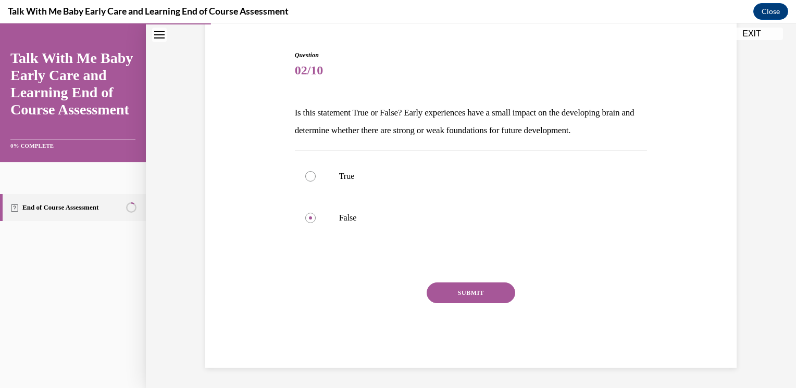
click at [444, 288] on button "SUBMIT" at bounding box center [470, 293] width 89 height 21
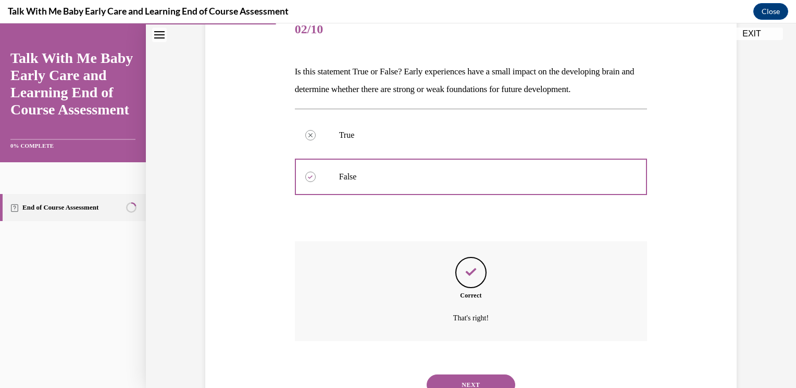
scroll to position [179, 0]
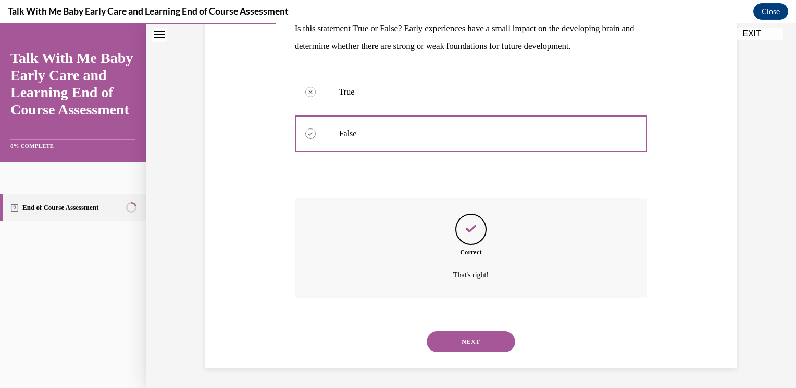
click at [450, 338] on button "NEXT" at bounding box center [470, 342] width 89 height 21
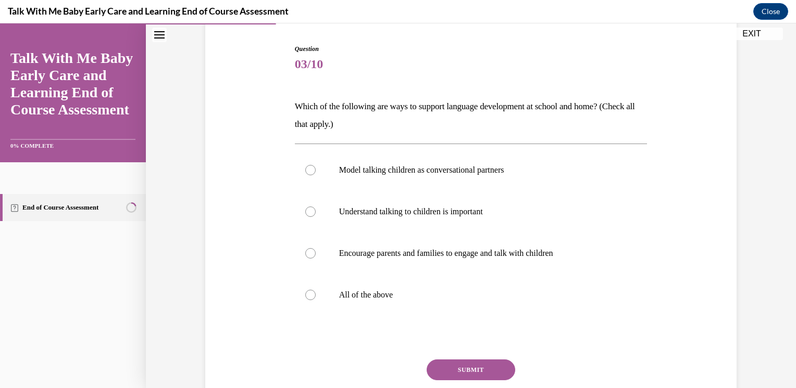
scroll to position [105, 0]
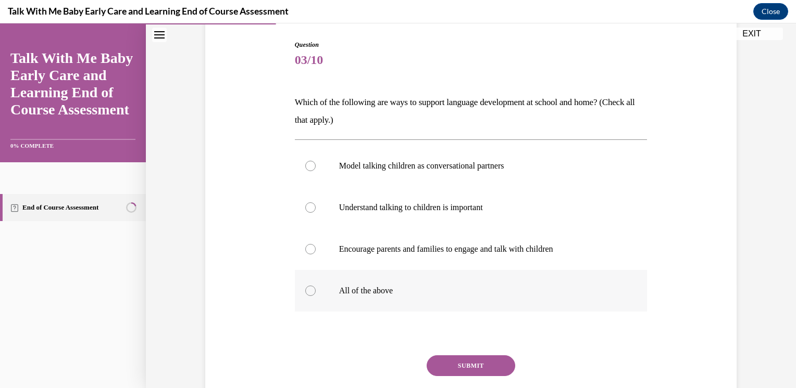
click at [317, 277] on label "All of the above" at bounding box center [471, 291] width 353 height 42
click at [316, 286] on input "All of the above" at bounding box center [310, 291] width 10 height 10
radio input "true"
click at [446, 367] on button "SUBMIT" at bounding box center [470, 366] width 89 height 21
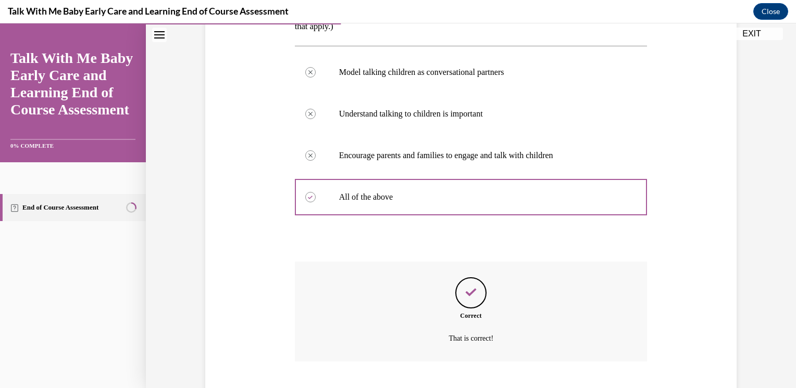
scroll to position [262, 0]
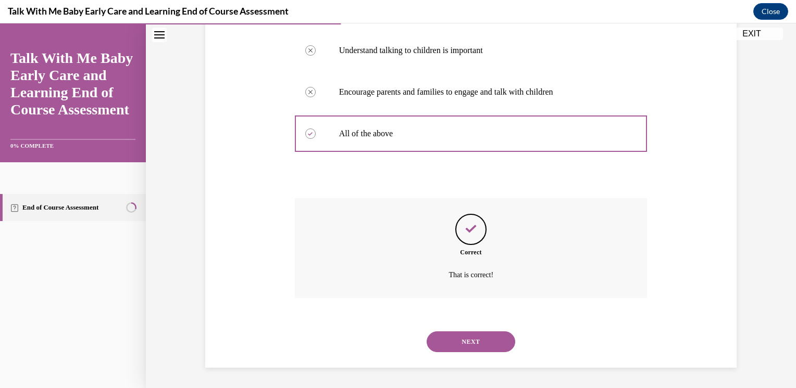
click at [463, 359] on div "NEXT" at bounding box center [471, 342] width 353 height 42
click at [467, 352] on div "NEXT" at bounding box center [471, 342] width 353 height 42
click at [470, 349] on button "NEXT" at bounding box center [470, 342] width 89 height 21
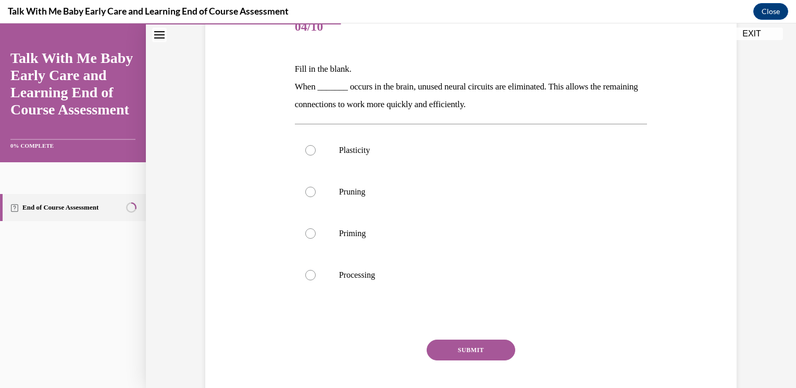
scroll to position [141, 0]
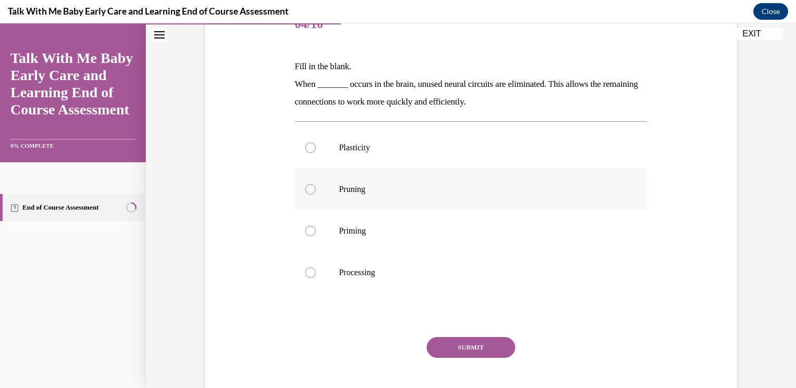
click at [393, 187] on p "Pruning" at bounding box center [480, 189] width 282 height 10
click at [316, 187] on input "Pruning" at bounding box center [310, 189] width 10 height 10
radio input "true"
click at [440, 341] on button "SUBMIT" at bounding box center [470, 347] width 89 height 21
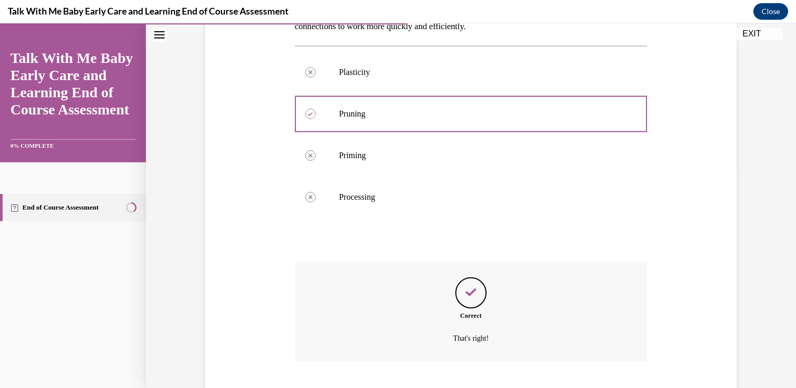
scroll to position [279, 0]
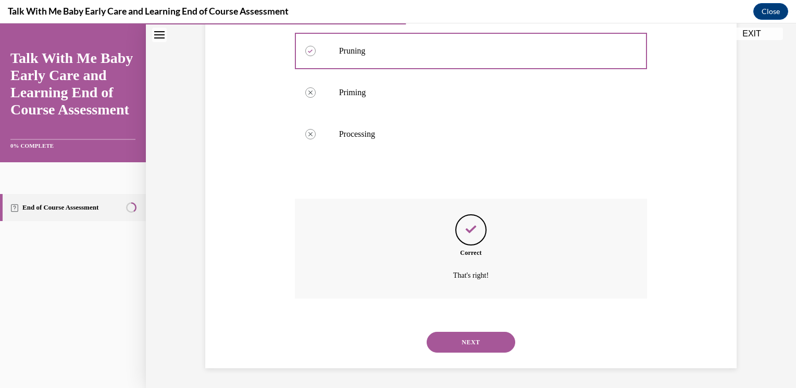
click at [440, 341] on button "NEXT" at bounding box center [470, 342] width 89 height 21
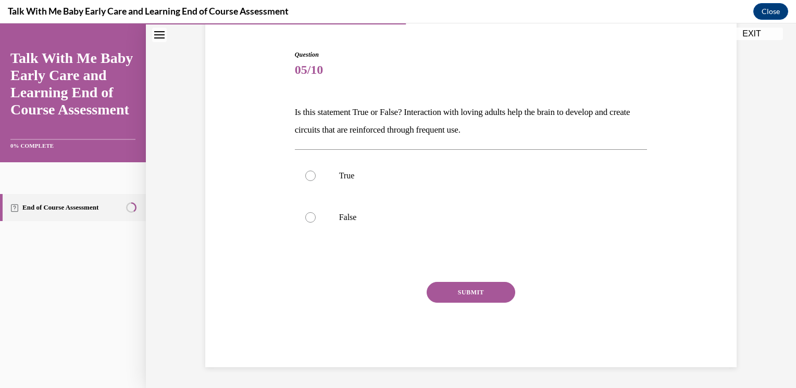
scroll to position [94, 0]
click at [307, 180] on div at bounding box center [310, 176] width 10 height 10
click at [307, 180] on input "True" at bounding box center [310, 176] width 10 height 10
radio input "true"
click at [450, 290] on button "SUBMIT" at bounding box center [470, 293] width 89 height 21
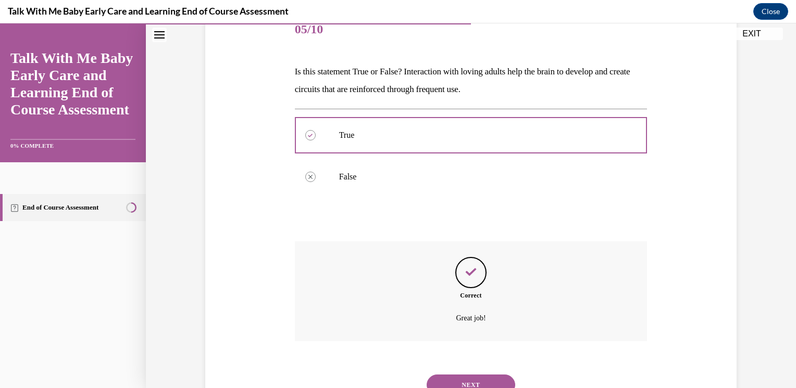
scroll to position [179, 0]
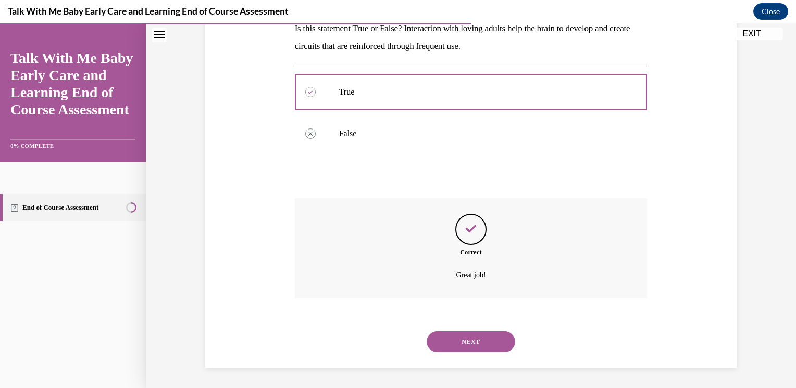
click at [457, 348] on button "NEXT" at bounding box center [470, 342] width 89 height 21
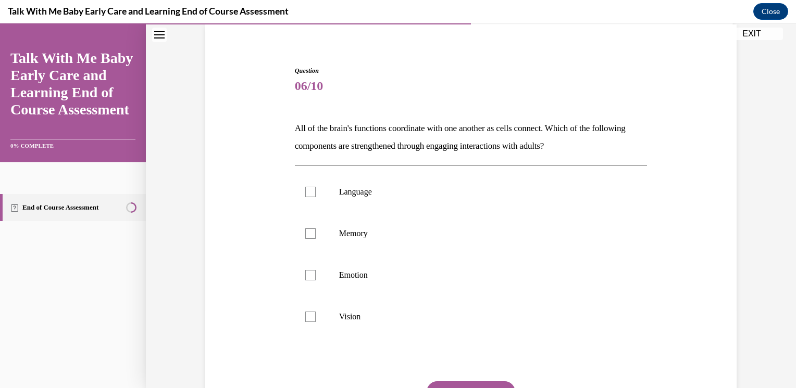
scroll to position [87, 0]
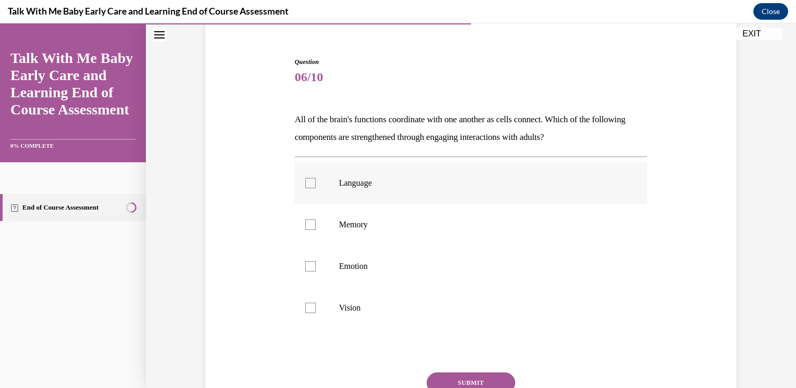
click at [331, 190] on label "Language" at bounding box center [471, 183] width 353 height 42
click at [316, 189] on input "Language" at bounding box center [310, 183] width 10 height 10
checkbox input "true"
click at [494, 374] on button "SUBMIT" at bounding box center [470, 383] width 89 height 21
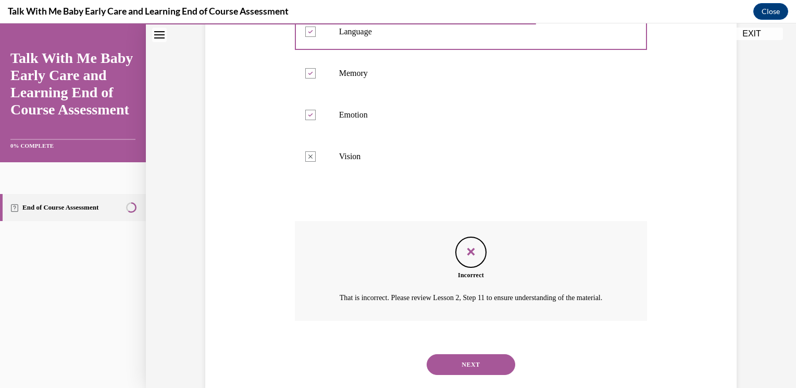
scroll to position [274, 0]
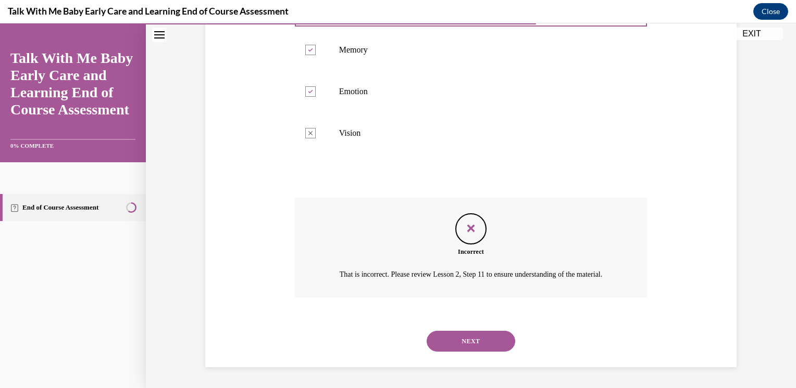
click at [482, 346] on button "NEXT" at bounding box center [470, 341] width 89 height 21
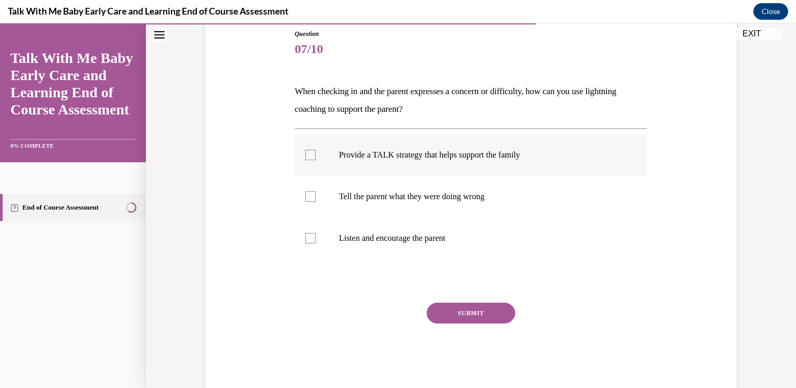
click at [387, 155] on p "Provide a TALK strategy that helps support the family" at bounding box center [480, 155] width 282 height 10
click at [316, 155] on input "Provide a TALK strategy that helps support the family" at bounding box center [310, 155] width 10 height 10
checkbox input "true"
click at [477, 320] on button "SUBMIT" at bounding box center [470, 313] width 89 height 21
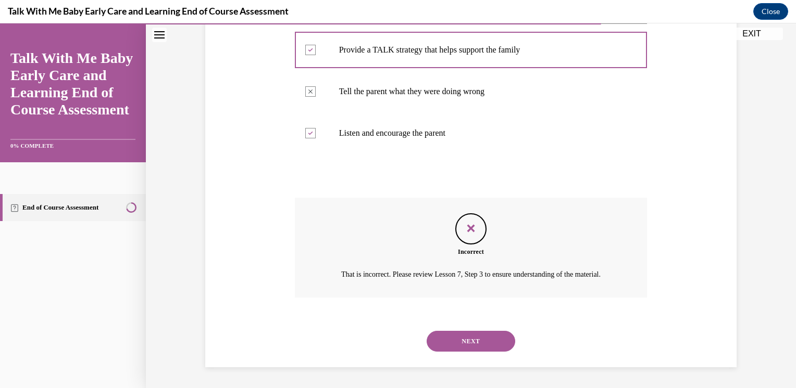
scroll to position [233, 0]
click at [477, 345] on button "NEXT" at bounding box center [470, 341] width 89 height 21
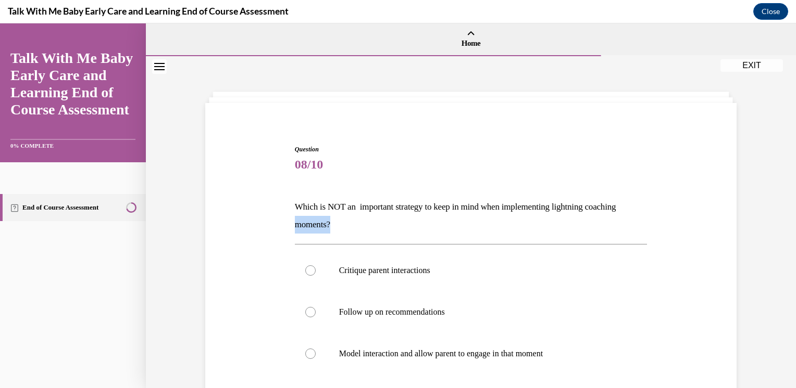
drag, startPoint x: 787, startPoint y: 183, endPoint x: 795, endPoint y: 218, distance: 35.8
click at [787, 218] on div "Home Question 07/10 When checking in and the parent expresses a concern or diff…" at bounding box center [471, 205] width 650 height 365
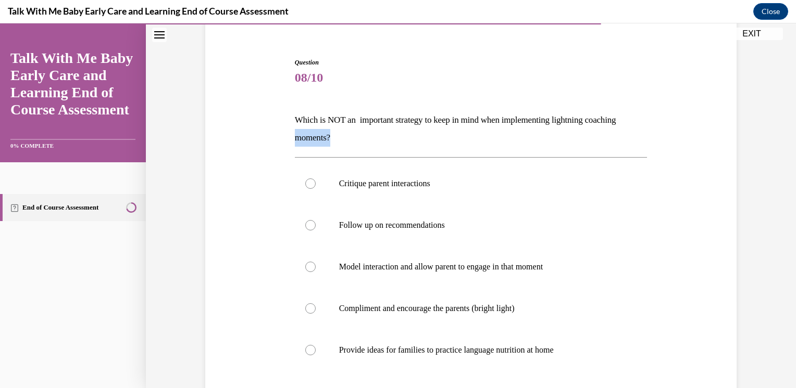
scroll to position [90, 0]
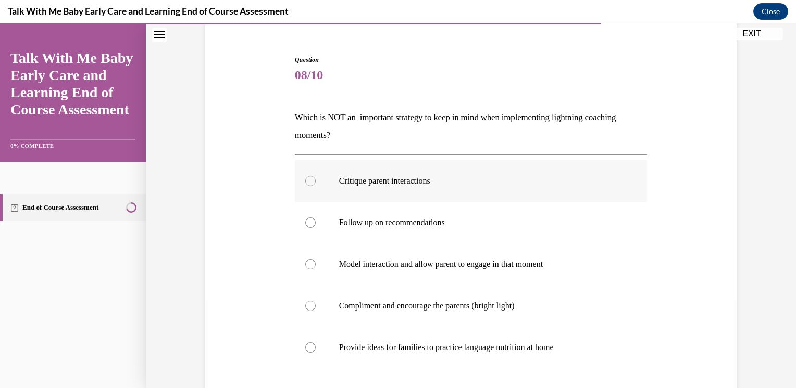
click at [358, 195] on label "Critique parent interactions" at bounding box center [471, 181] width 353 height 42
click at [316, 186] on input "Critique parent interactions" at bounding box center [310, 181] width 10 height 10
radio input "true"
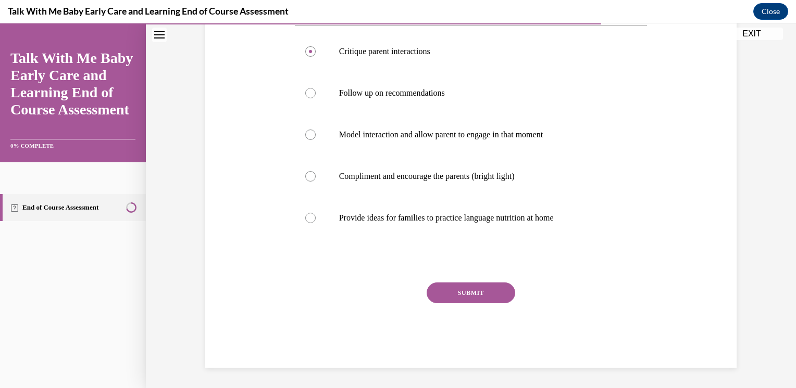
click at [474, 300] on button "SUBMIT" at bounding box center [470, 293] width 89 height 21
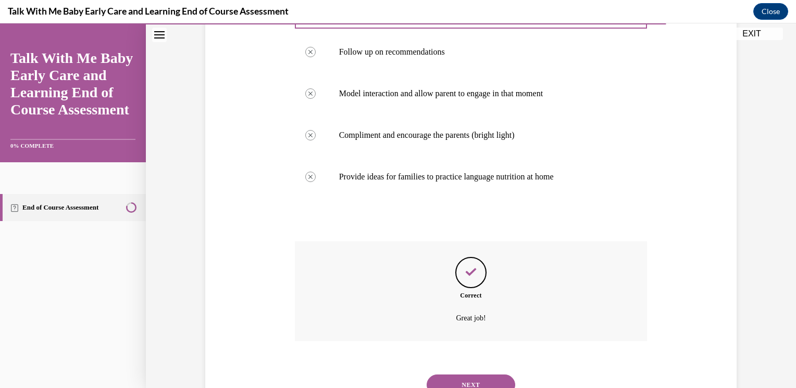
scroll to position [304, 0]
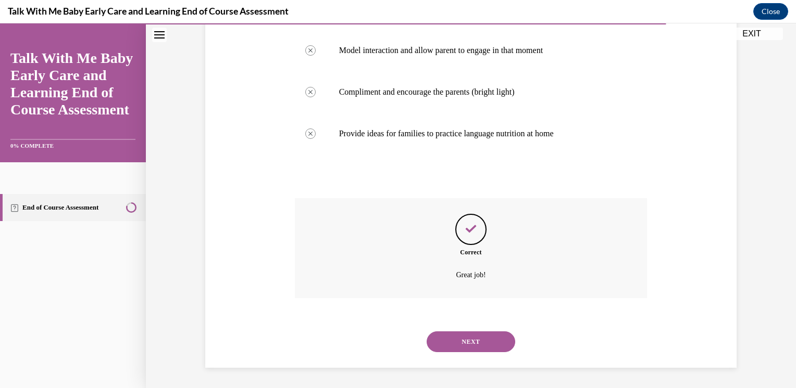
click at [468, 338] on button "NEXT" at bounding box center [470, 342] width 89 height 21
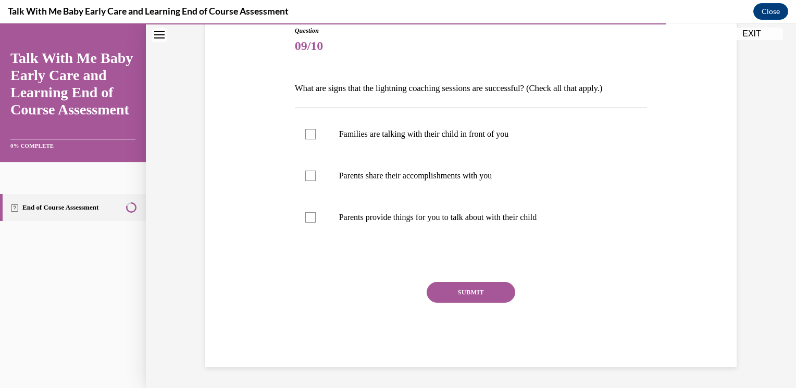
scroll to position [116, 0]
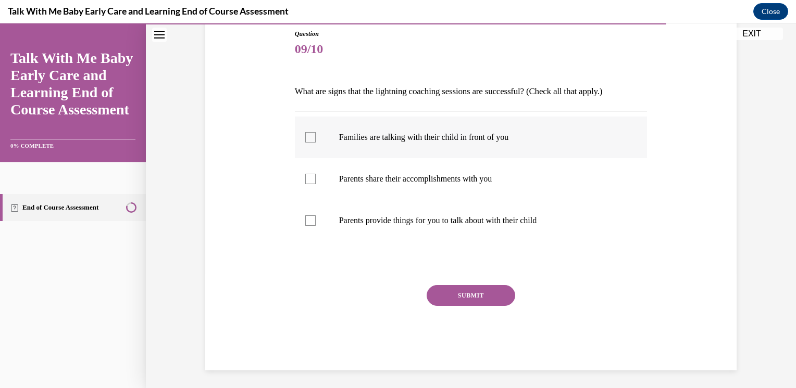
click at [372, 154] on label "Families are talking with their child in front of you" at bounding box center [471, 138] width 353 height 42
click at [316, 143] on input "Families are talking with their child in front of you" at bounding box center [310, 137] width 10 height 10
checkbox input "true"
click at [449, 282] on div "Question 09/10 What are signs that the lightning coaching sessions are successf…" at bounding box center [471, 200] width 353 height 342
click at [442, 291] on button "SUBMIT" at bounding box center [470, 295] width 89 height 21
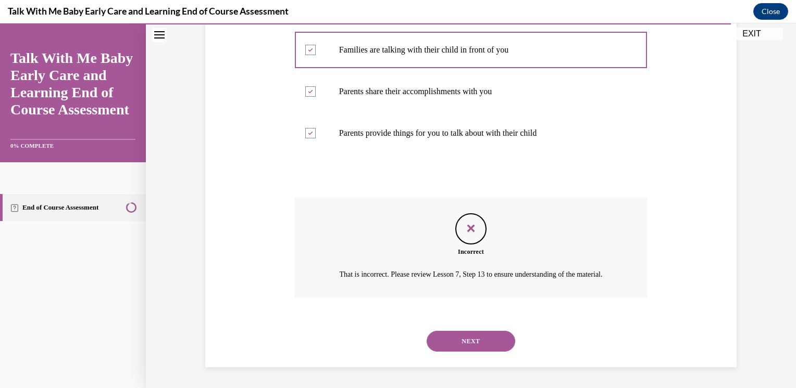
scroll to position [215, 0]
click at [445, 334] on button "NEXT" at bounding box center [470, 341] width 89 height 21
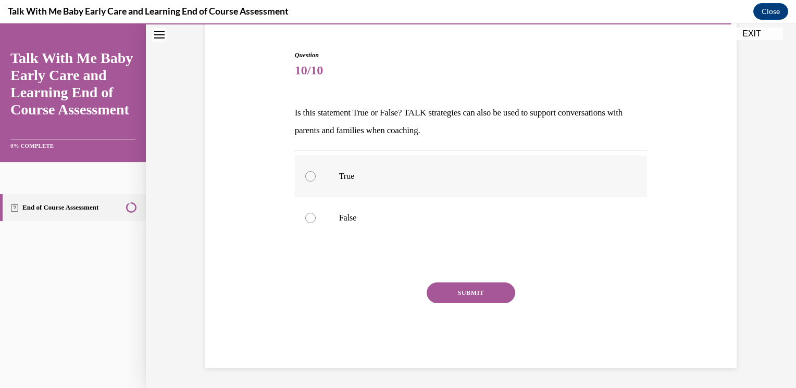
click at [337, 182] on label "True" at bounding box center [471, 177] width 353 height 42
click at [316, 182] on input "True" at bounding box center [310, 176] width 10 height 10
radio input "true"
click at [473, 298] on button "SUBMIT" at bounding box center [470, 293] width 89 height 21
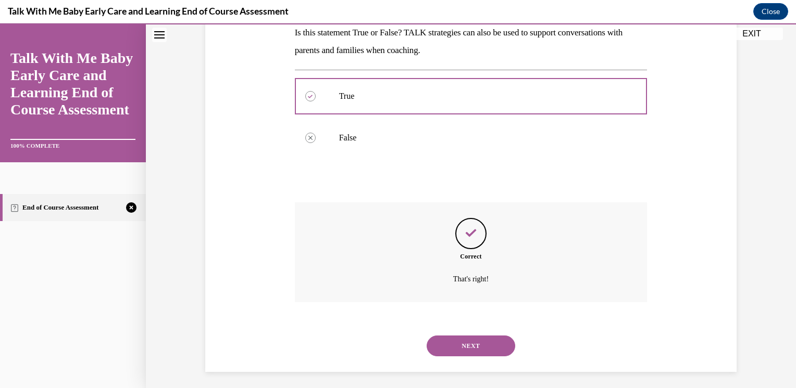
scroll to position [179, 0]
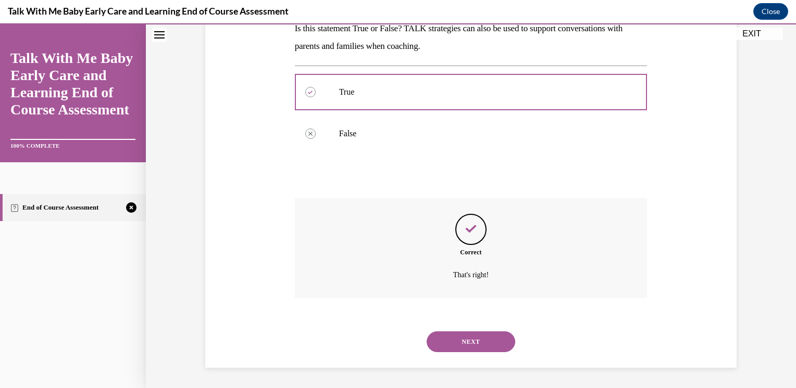
click at [496, 340] on button "NEXT" at bounding box center [470, 342] width 89 height 21
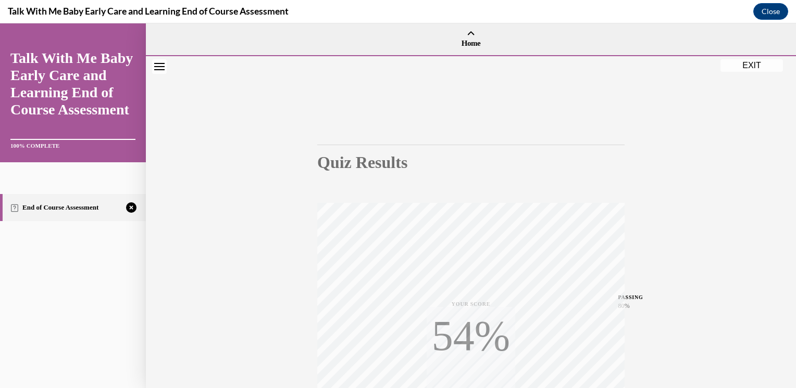
scroll to position [168, 0]
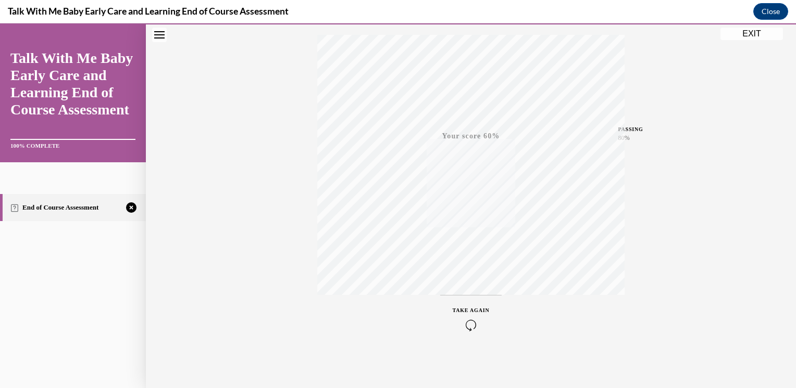
click at [466, 324] on icon "button" at bounding box center [471, 325] width 37 height 11
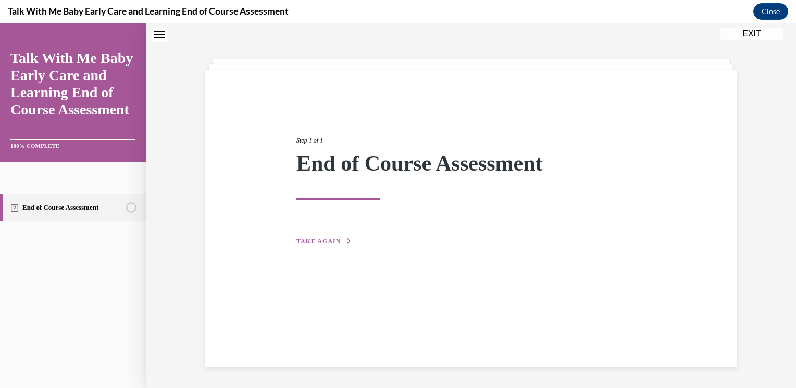
scroll to position [33, 0]
click at [335, 231] on div "Step 1 of 1 End of Course Assessment TAKE AGAIN" at bounding box center [470, 179] width 365 height 135
click at [327, 241] on span "TAKE AGAIN" at bounding box center [318, 241] width 44 height 7
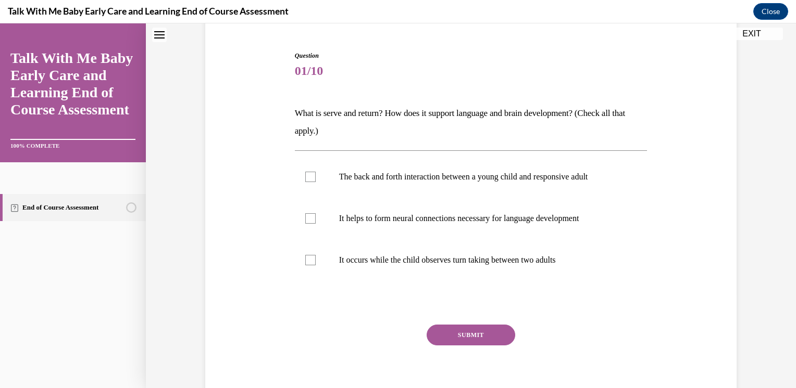
scroll to position [101, 0]
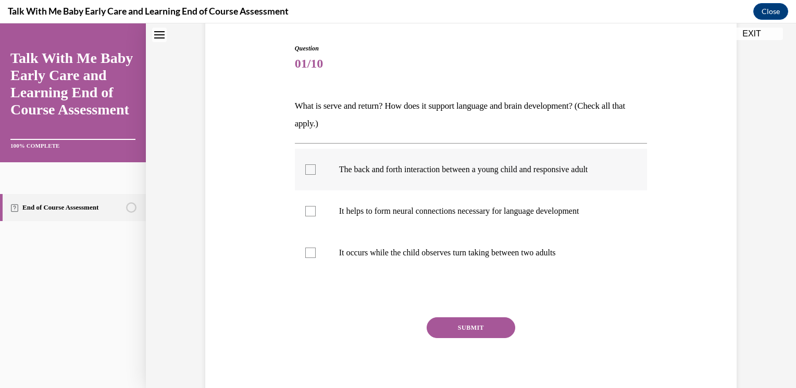
click at [363, 184] on label "The back and forth interaction between a young child and responsive adult" at bounding box center [471, 170] width 353 height 42
click at [316, 175] on input "The back and forth interaction between a young child and responsive adult" at bounding box center [310, 170] width 10 height 10
checkbox input "true"
click at [433, 326] on button "SUBMIT" at bounding box center [470, 328] width 89 height 21
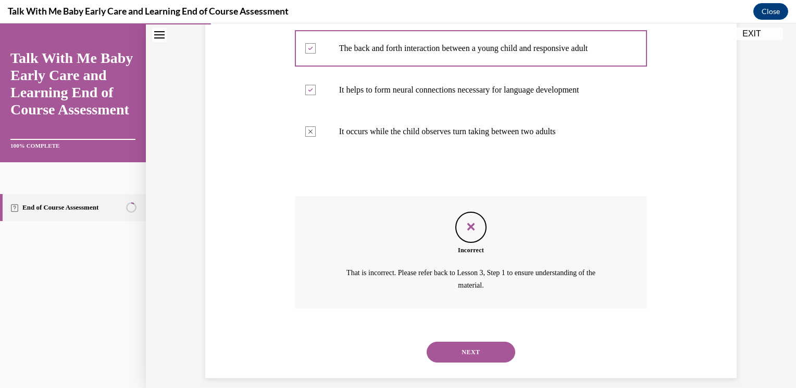
scroll to position [233, 0]
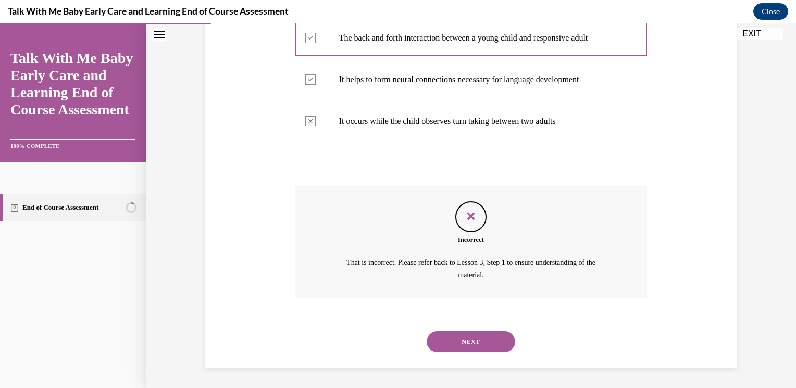
click at [499, 336] on button "NEXT" at bounding box center [470, 342] width 89 height 21
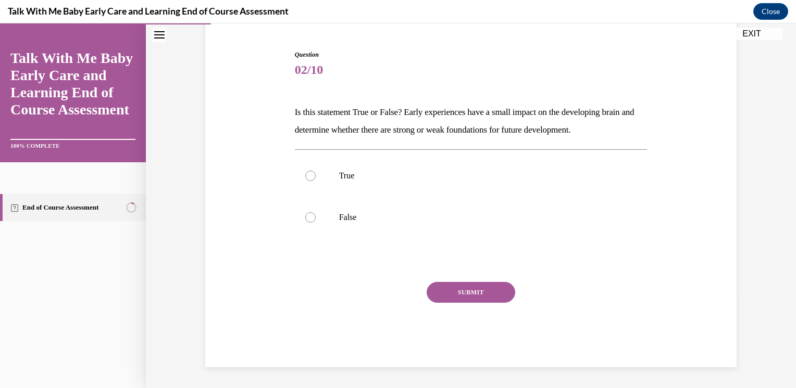
scroll to position [94, 0]
click at [345, 164] on label "True" at bounding box center [471, 177] width 353 height 42
click at [316, 171] on input "True" at bounding box center [310, 176] width 10 height 10
radio input "true"
click at [451, 295] on button "SUBMIT" at bounding box center [470, 293] width 89 height 21
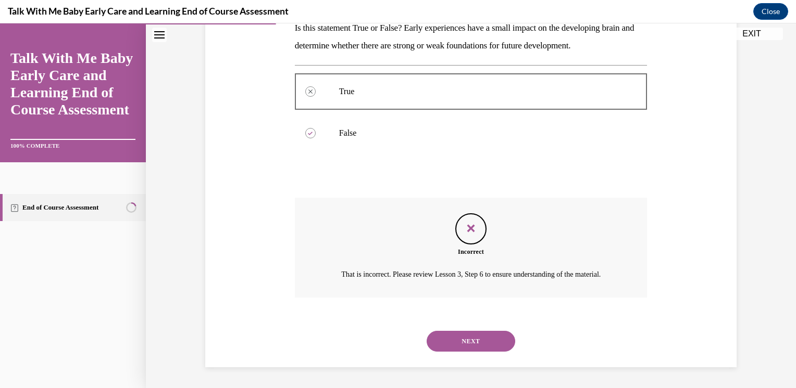
scroll to position [191, 0]
click at [456, 350] on button "NEXT" at bounding box center [470, 341] width 89 height 21
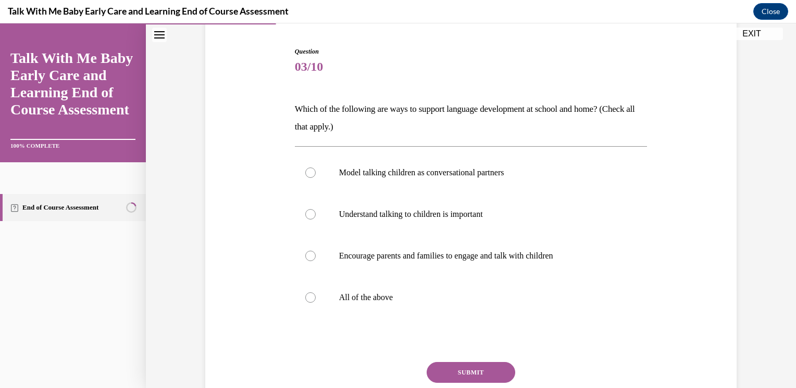
scroll to position [102, 0]
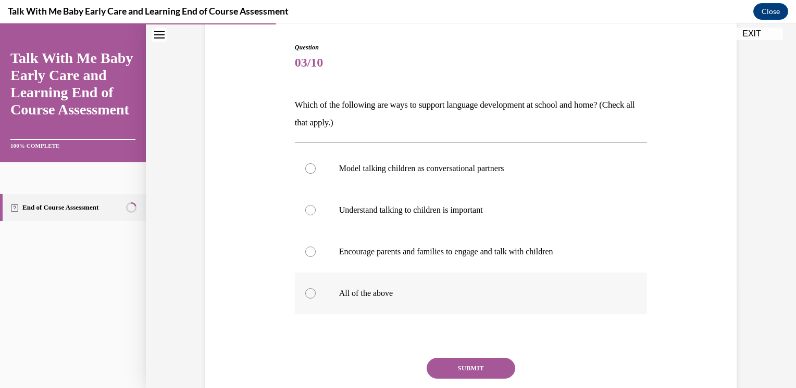
click at [324, 297] on label "All of the above" at bounding box center [471, 294] width 353 height 42
click at [316, 297] on input "All of the above" at bounding box center [310, 293] width 10 height 10
radio input "true"
click at [463, 361] on button "SUBMIT" at bounding box center [470, 368] width 89 height 21
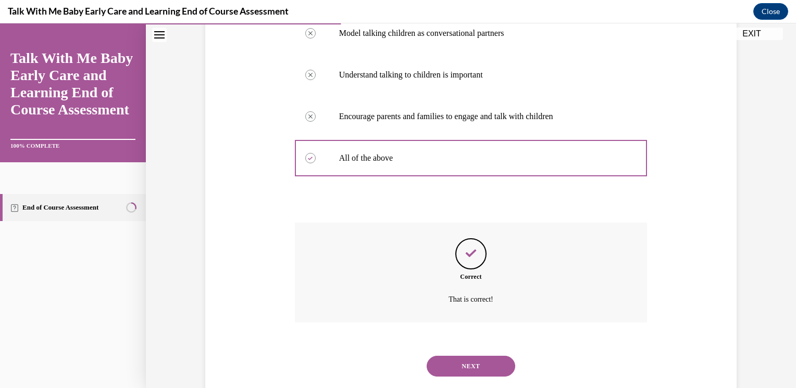
scroll to position [262, 0]
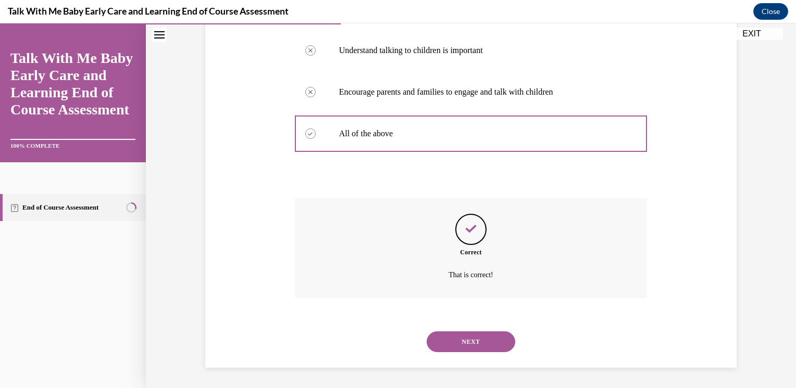
click at [501, 345] on button "NEXT" at bounding box center [470, 342] width 89 height 21
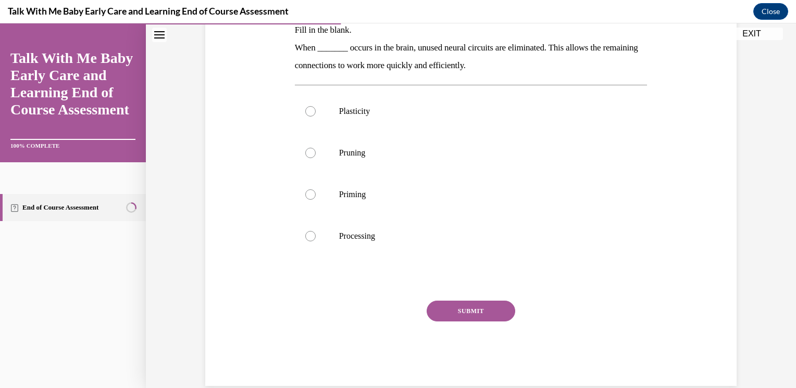
scroll to position [175, 0]
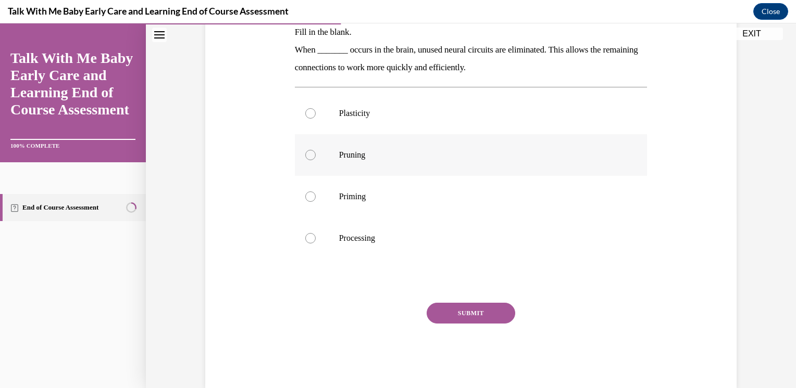
click at [379, 153] on p "Pruning" at bounding box center [480, 155] width 282 height 10
click at [316, 153] on input "Pruning" at bounding box center [310, 155] width 10 height 10
radio input "true"
click at [442, 312] on button "SUBMIT" at bounding box center [470, 313] width 89 height 21
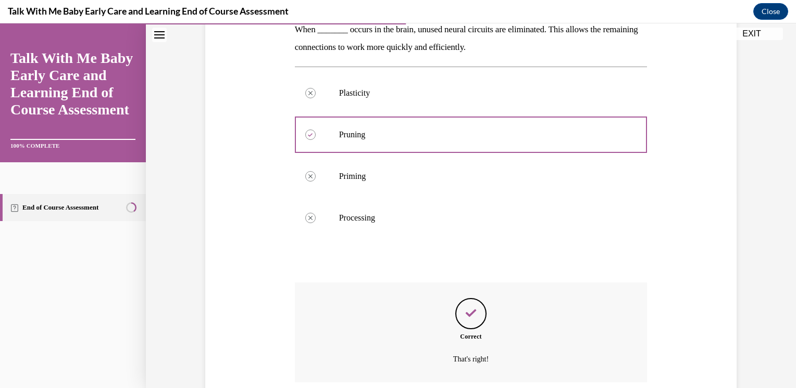
scroll to position [279, 0]
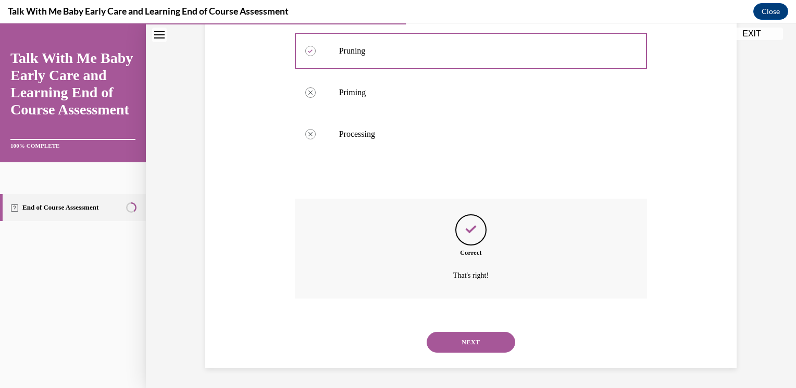
click at [470, 355] on div "NEXT" at bounding box center [471, 343] width 353 height 42
click at [490, 332] on button "NEXT" at bounding box center [470, 342] width 89 height 21
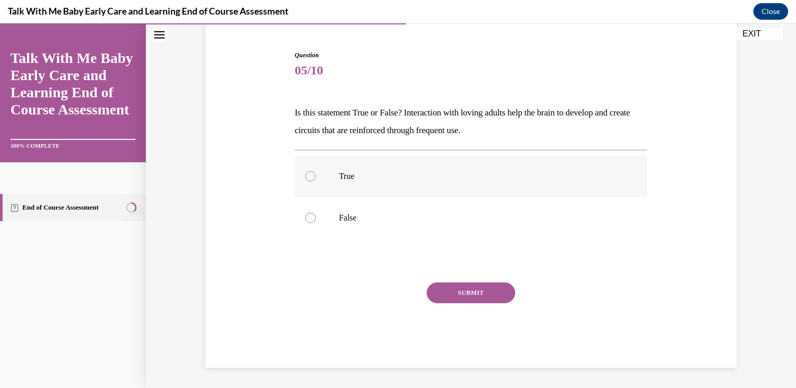
click at [347, 195] on label "True" at bounding box center [471, 177] width 353 height 42
click at [316, 182] on input "True" at bounding box center [310, 176] width 10 height 10
radio input "true"
click at [430, 283] on div "SUBMIT" at bounding box center [471, 309] width 353 height 52
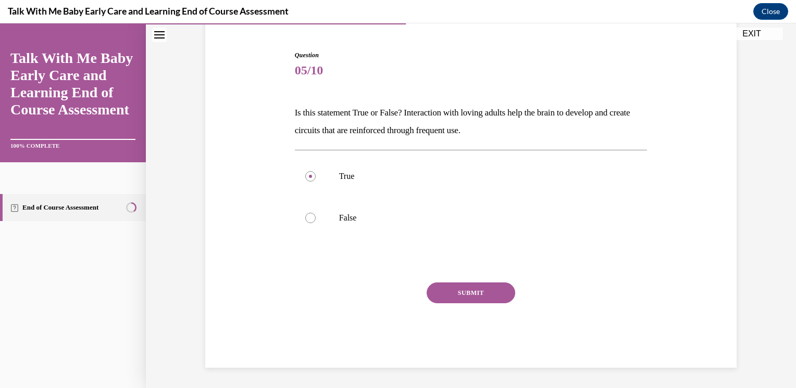
click at [435, 297] on button "SUBMIT" at bounding box center [470, 293] width 89 height 21
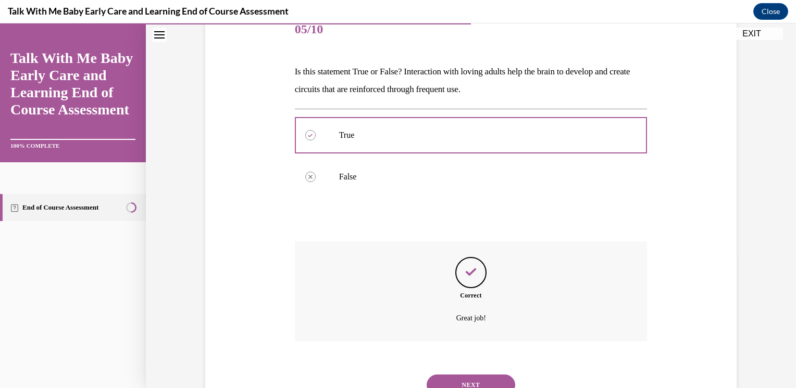
scroll to position [179, 0]
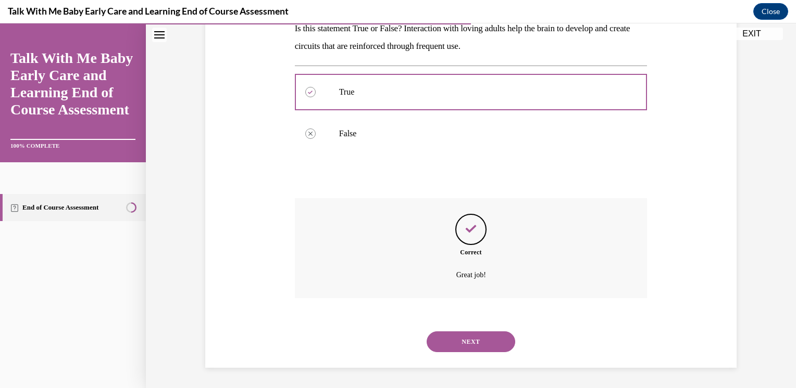
click at [477, 338] on button "NEXT" at bounding box center [470, 342] width 89 height 21
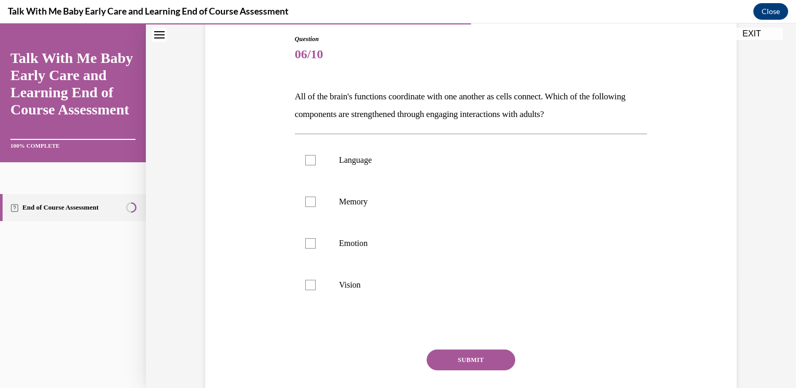
scroll to position [115, 0]
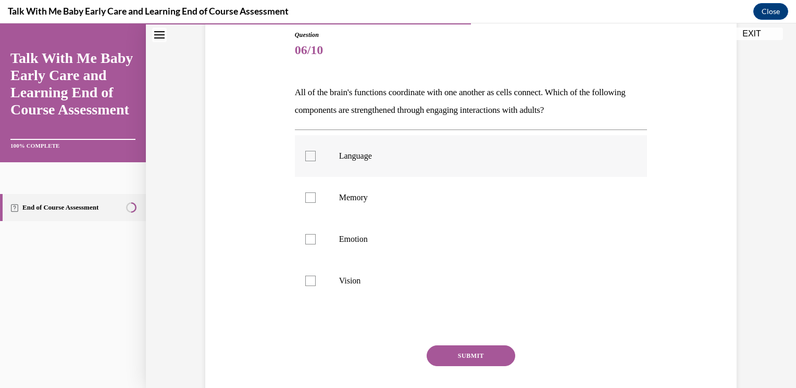
click at [352, 162] on label "Language" at bounding box center [471, 156] width 353 height 42
click at [316, 161] on input "Language" at bounding box center [310, 156] width 10 height 10
checkbox input "true"
click at [447, 346] on button "SUBMIT" at bounding box center [470, 356] width 89 height 21
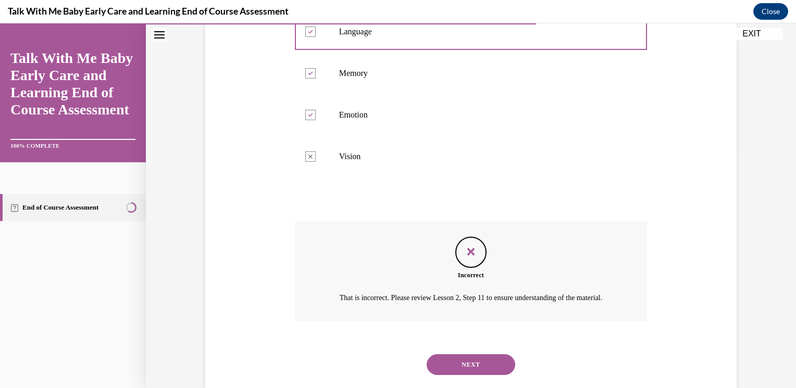
scroll to position [274, 0]
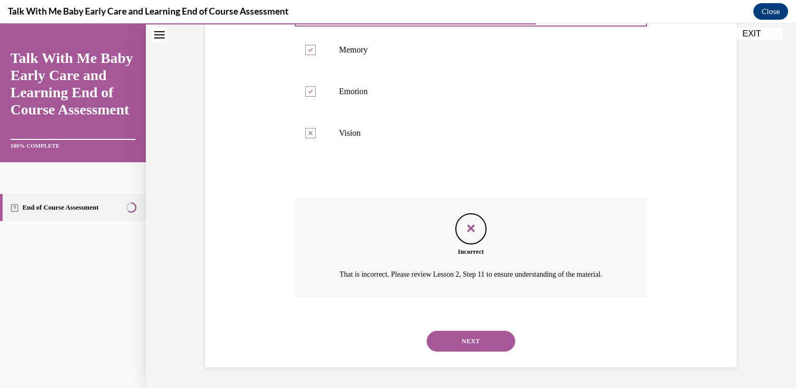
click at [447, 346] on button "NEXT" at bounding box center [470, 341] width 89 height 21
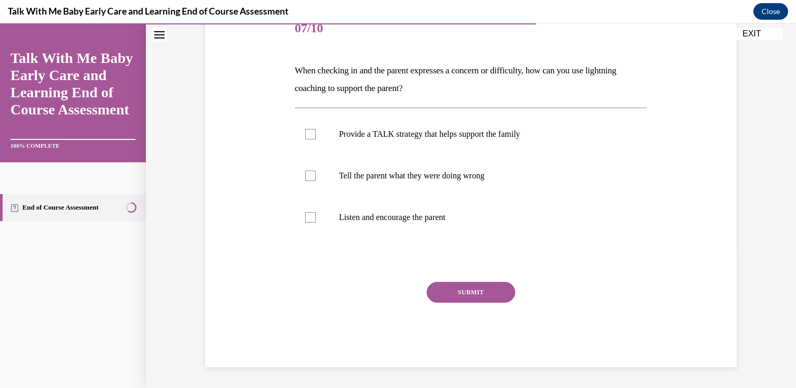
scroll to position [116, 0]
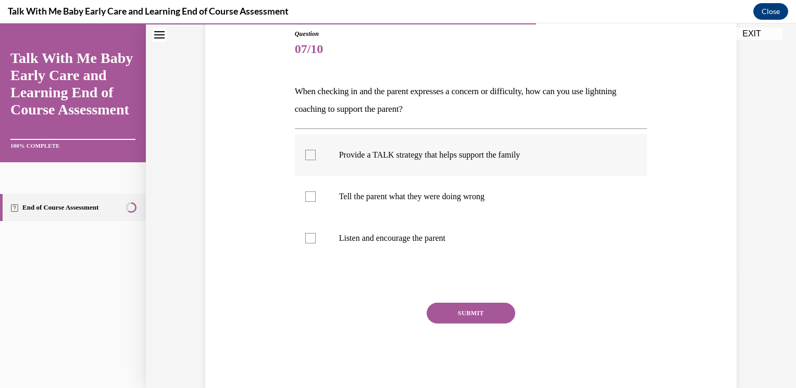
click at [335, 164] on label "Provide a TALK strategy that helps support the family" at bounding box center [471, 155] width 353 height 42
click at [316, 160] on input "Provide a TALK strategy that helps support the family" at bounding box center [310, 155] width 10 height 10
checkbox input "true"
click at [358, 241] on p "Listen and encourage the parent" at bounding box center [480, 238] width 282 height 10
click at [316, 241] on input "Listen and encourage the parent" at bounding box center [310, 238] width 10 height 10
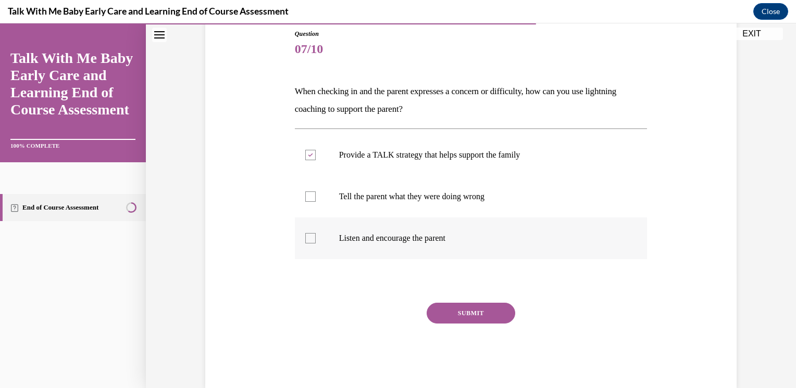
checkbox input "true"
click at [438, 303] on button "SUBMIT" at bounding box center [470, 313] width 89 height 21
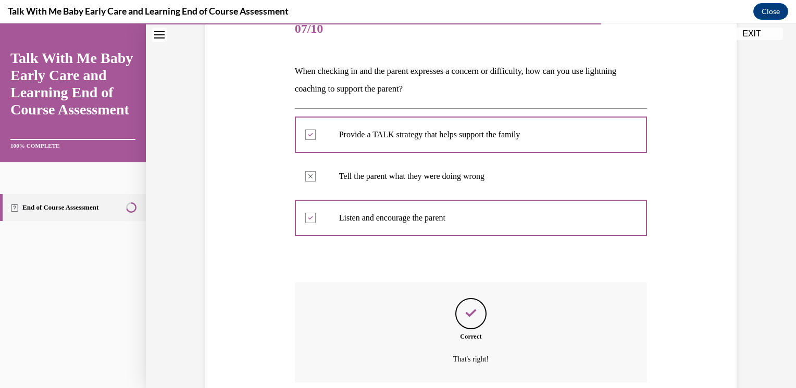
scroll to position [220, 0]
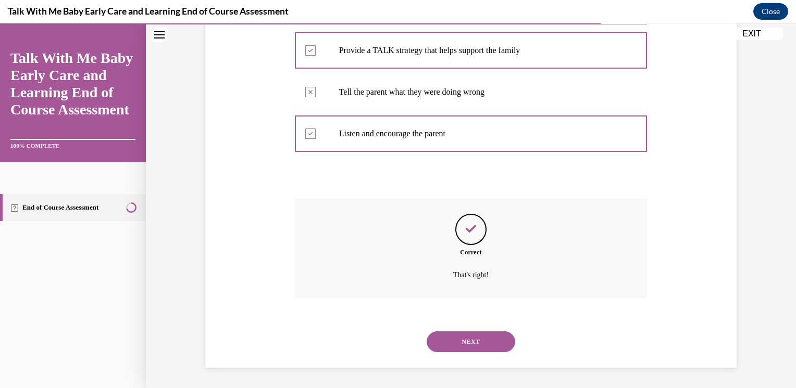
click at [458, 341] on button "NEXT" at bounding box center [470, 342] width 89 height 21
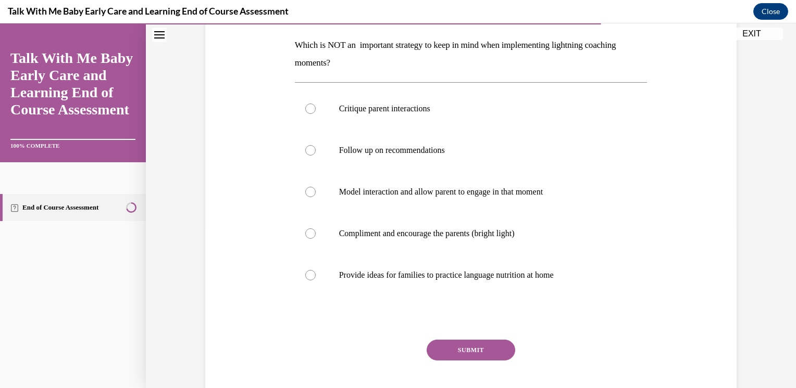
scroll to position [160, 0]
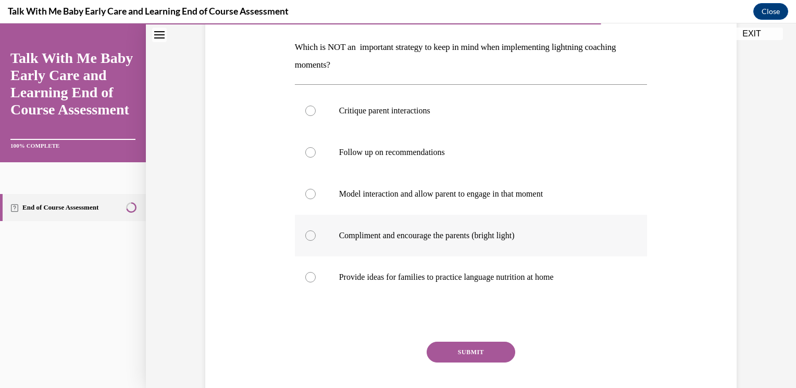
click at [424, 235] on p "Compliment and encourage the parents (bright light)" at bounding box center [480, 236] width 282 height 10
click at [316, 235] on input "Compliment and encourage the parents (bright light)" at bounding box center [310, 236] width 10 height 10
radio input "true"
click at [486, 345] on button "SUBMIT" at bounding box center [470, 352] width 89 height 21
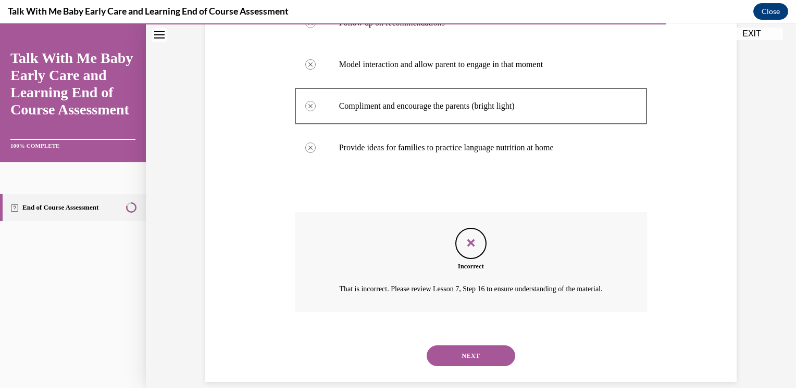
scroll to position [316, 0]
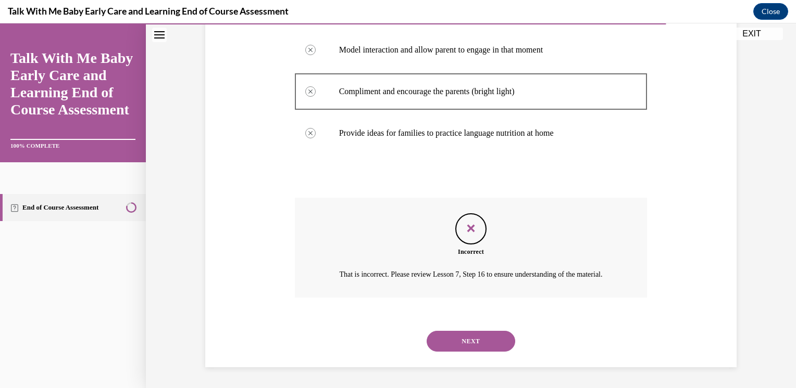
click at [482, 334] on button "NEXT" at bounding box center [470, 341] width 89 height 21
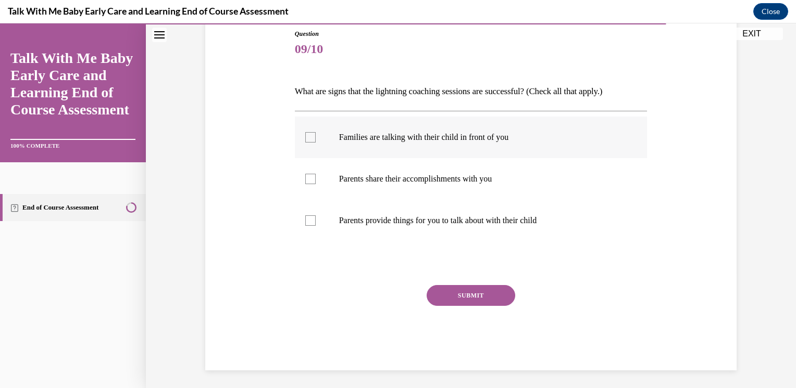
click at [340, 145] on label "Families are talking with their child in front of you" at bounding box center [471, 138] width 353 height 42
click at [316, 143] on input "Families are talking with their child in front of you" at bounding box center [310, 137] width 10 height 10
checkbox input "true"
click at [343, 168] on label "Parents share their accomplishments with you" at bounding box center [471, 179] width 353 height 42
click at [316, 174] on input "Parents share their accomplishments with you" at bounding box center [310, 179] width 10 height 10
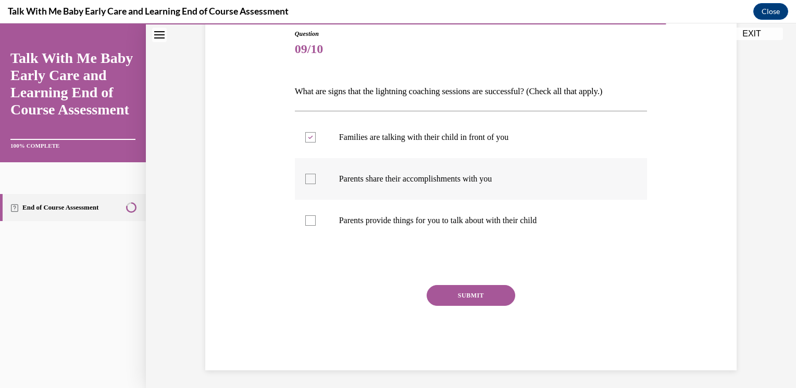
checkbox input "true"
click at [366, 235] on label "Parents provide things for you to talk about with their child" at bounding box center [471, 221] width 353 height 42
click at [316, 226] on input "Parents provide things for you to talk about with their child" at bounding box center [310, 221] width 10 height 10
checkbox input "true"
click at [451, 287] on button "SUBMIT" at bounding box center [470, 295] width 89 height 21
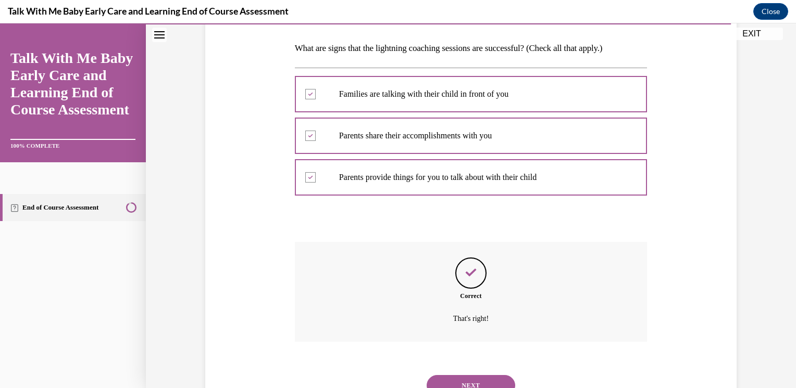
scroll to position [202, 0]
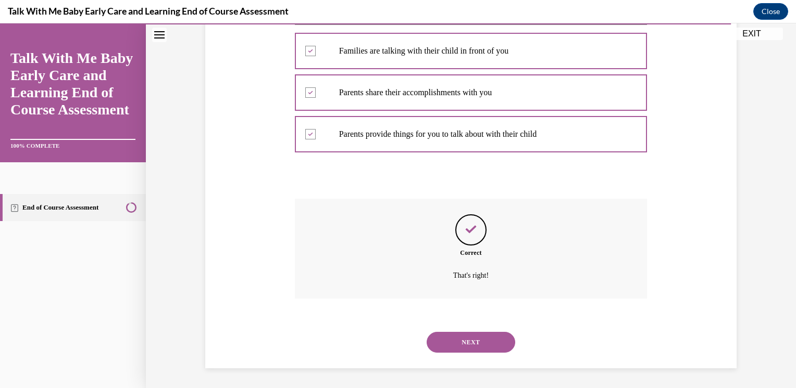
click at [458, 336] on button "NEXT" at bounding box center [470, 342] width 89 height 21
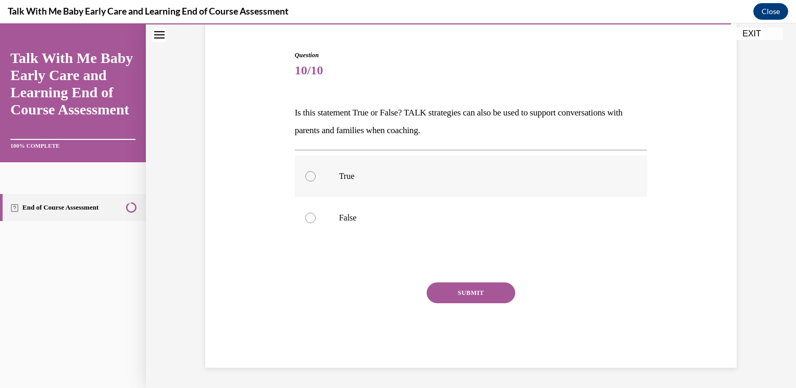
click at [335, 161] on label "True" at bounding box center [471, 177] width 353 height 42
click at [316, 171] on input "True" at bounding box center [310, 176] width 10 height 10
radio input "true"
click at [450, 291] on button "SUBMIT" at bounding box center [470, 293] width 89 height 21
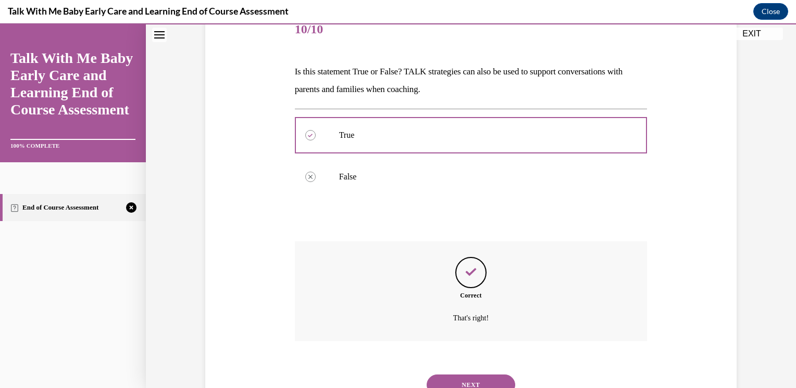
scroll to position [179, 0]
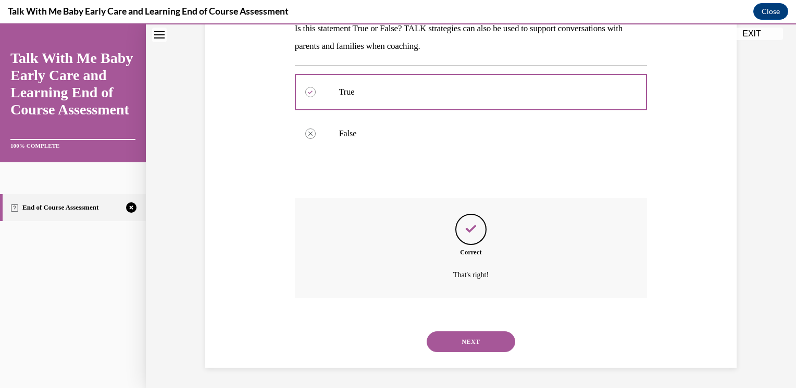
click at [483, 346] on button "NEXT" at bounding box center [470, 342] width 89 height 21
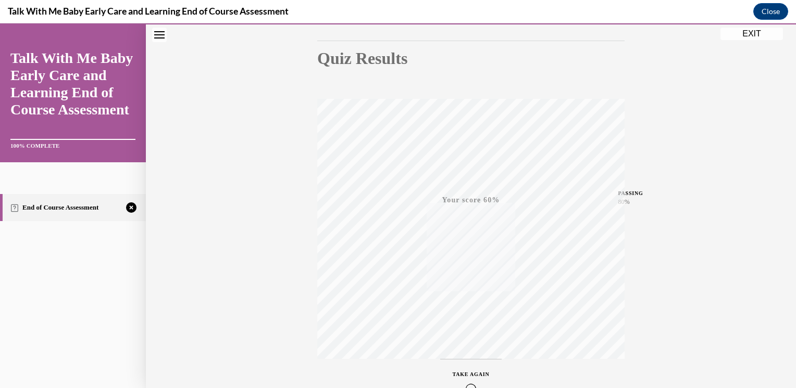
scroll to position [168, 0]
click at [467, 321] on icon "button" at bounding box center [471, 325] width 37 height 11
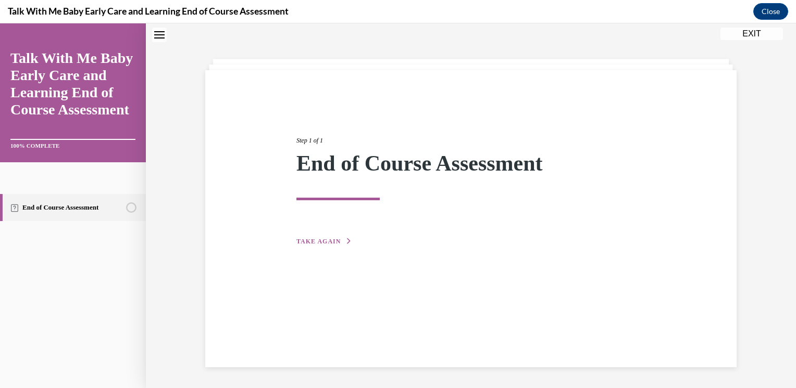
click at [308, 235] on div "Step 1 of 1 End of Course Assessment TAKE AGAIN" at bounding box center [470, 179] width 365 height 135
click at [311, 241] on span "TAKE AGAIN" at bounding box center [318, 241] width 44 height 7
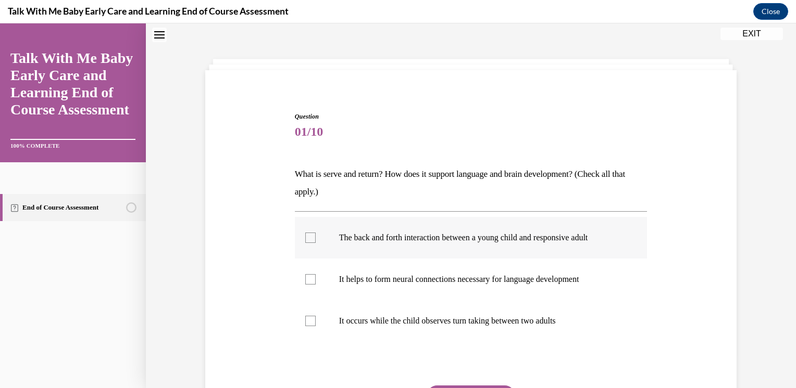
click at [303, 227] on label "The back and forth interaction between a young child and responsive adult" at bounding box center [471, 238] width 353 height 42
click at [305, 233] on input "The back and forth interaction between a young child and responsive adult" at bounding box center [310, 238] width 10 height 10
checkbox input "true"
click at [316, 273] on label "It helps to form neural connections necessary for language development" at bounding box center [471, 280] width 353 height 42
click at [316, 274] on input "It helps to form neural connections necessary for language development" at bounding box center [310, 279] width 10 height 10
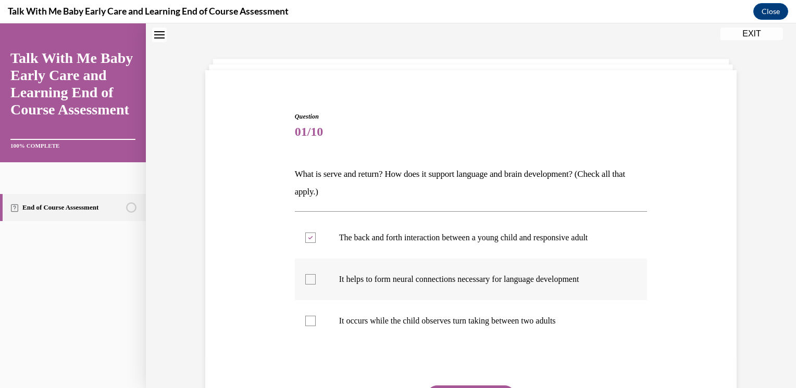
checkbox input "true"
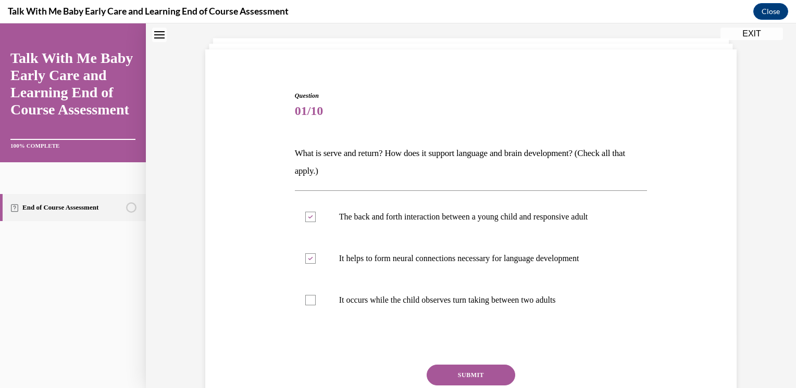
click at [498, 368] on button "SUBMIT" at bounding box center [470, 375] width 89 height 21
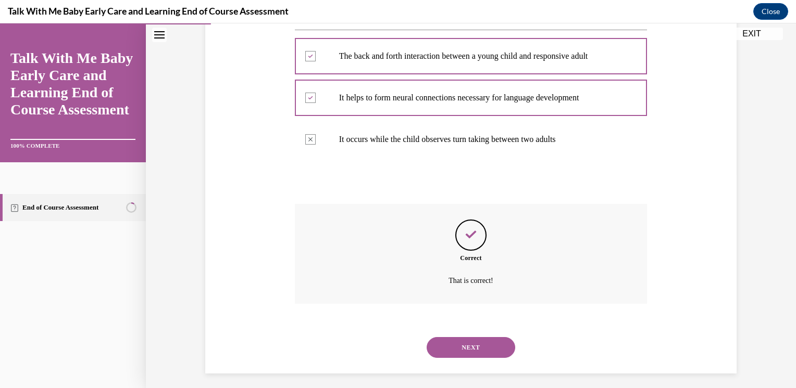
scroll to position [220, 0]
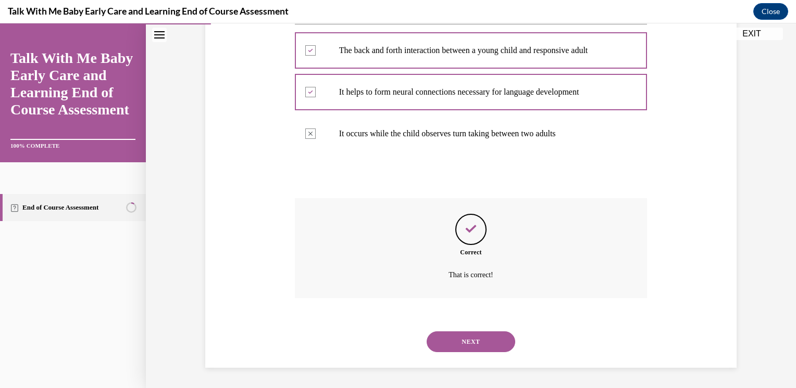
click at [491, 348] on button "NEXT" at bounding box center [470, 342] width 89 height 21
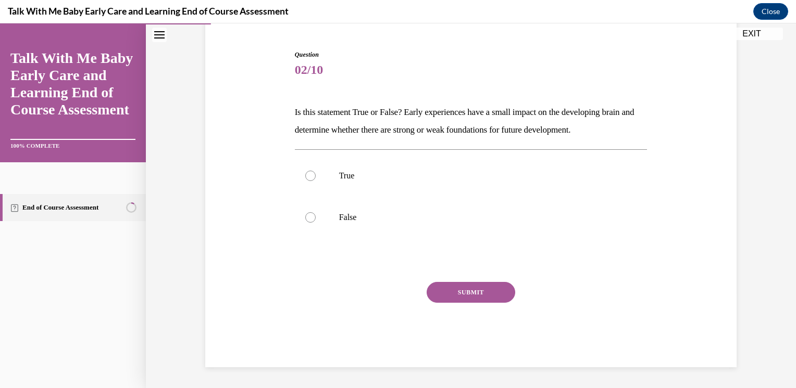
scroll to position [94, 0]
click at [309, 207] on label "False" at bounding box center [471, 218] width 353 height 42
click at [309, 213] on input "False" at bounding box center [310, 218] width 10 height 10
radio input "true"
click at [440, 288] on button "SUBMIT" at bounding box center [470, 293] width 89 height 21
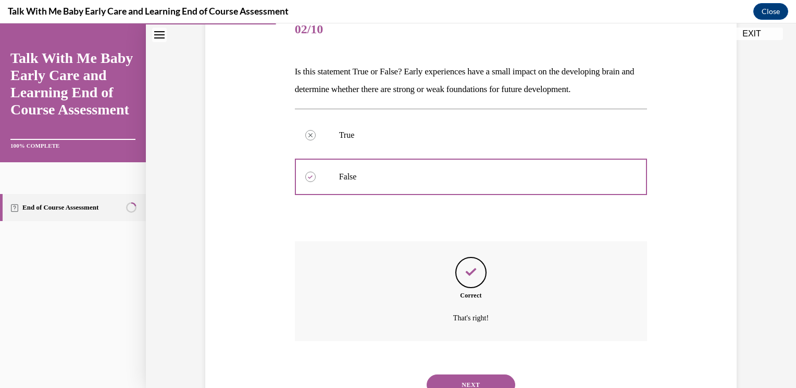
scroll to position [179, 0]
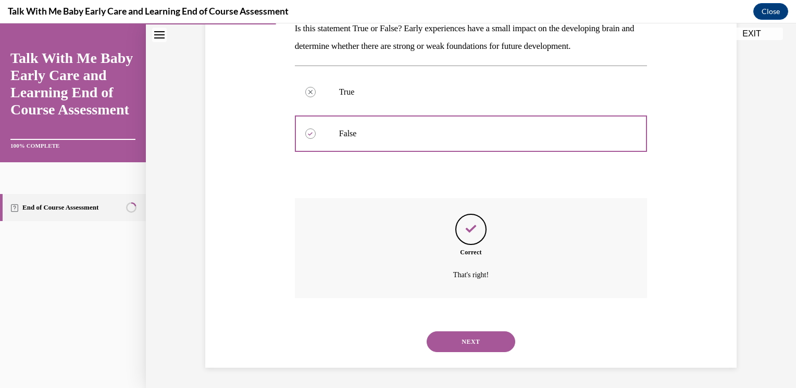
click at [468, 355] on div "NEXT" at bounding box center [471, 342] width 353 height 42
click at [476, 345] on button "NEXT" at bounding box center [470, 342] width 89 height 21
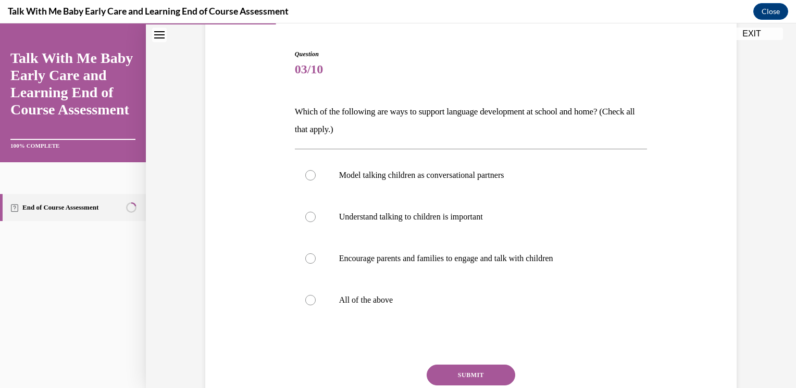
scroll to position [101, 0]
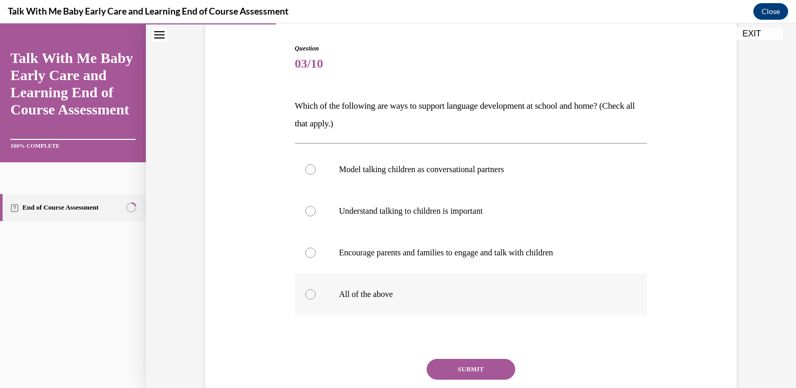
click at [313, 286] on label "All of the above" at bounding box center [471, 295] width 353 height 42
click at [313, 290] on input "All of the above" at bounding box center [310, 295] width 10 height 10
radio input "true"
click at [437, 367] on button "SUBMIT" at bounding box center [470, 369] width 89 height 21
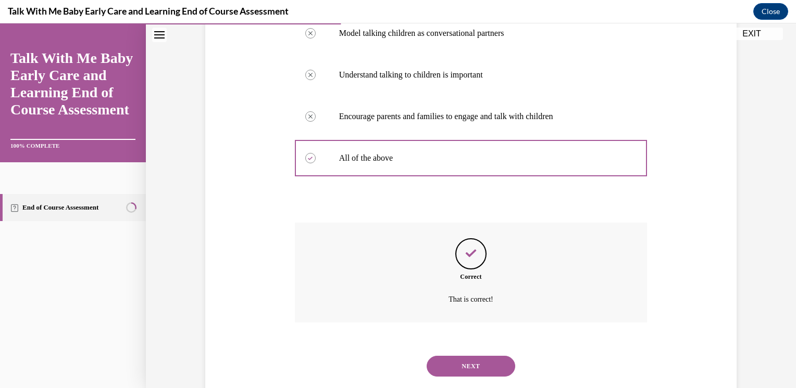
scroll to position [262, 0]
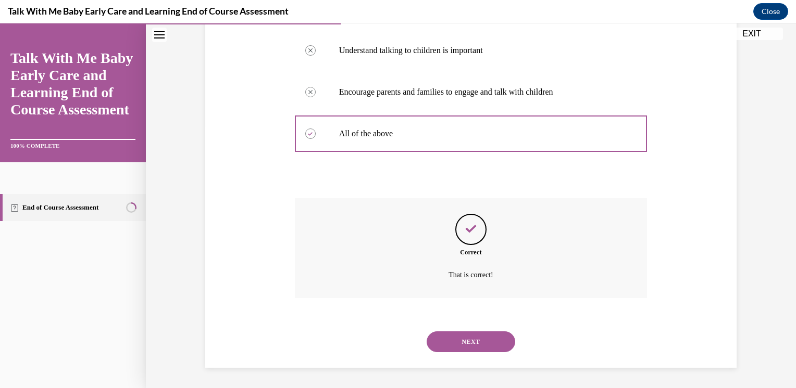
click at [442, 346] on button "NEXT" at bounding box center [470, 342] width 89 height 21
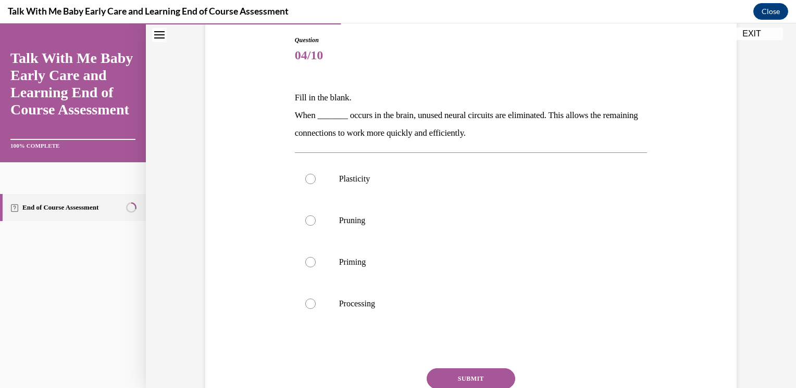
scroll to position [126, 0]
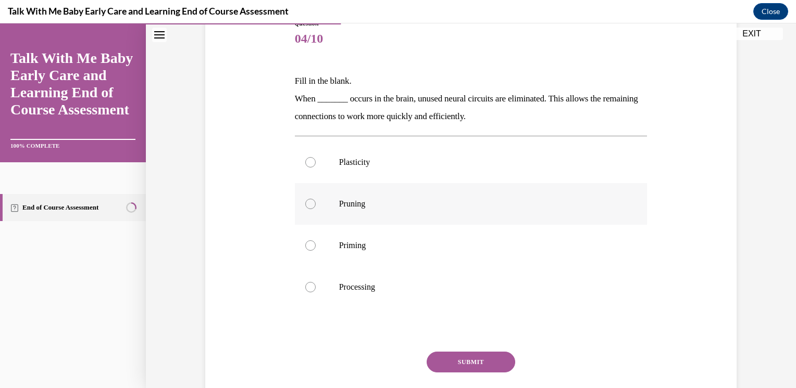
click at [431, 204] on p "Pruning" at bounding box center [480, 204] width 282 height 10
click at [316, 204] on input "Pruning" at bounding box center [310, 204] width 10 height 10
radio input "true"
click at [476, 358] on button "SUBMIT" at bounding box center [470, 362] width 89 height 21
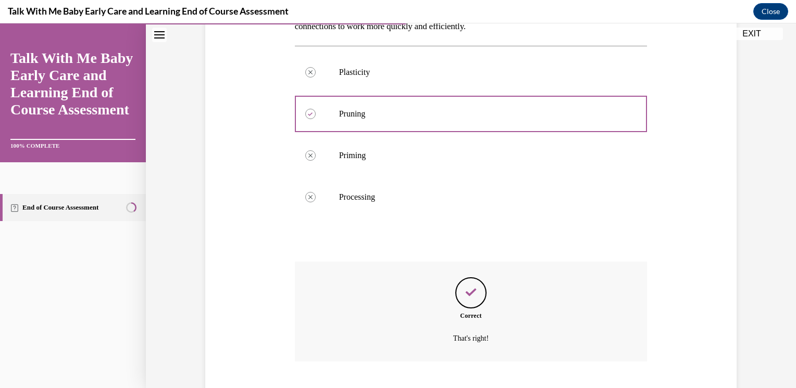
scroll to position [279, 0]
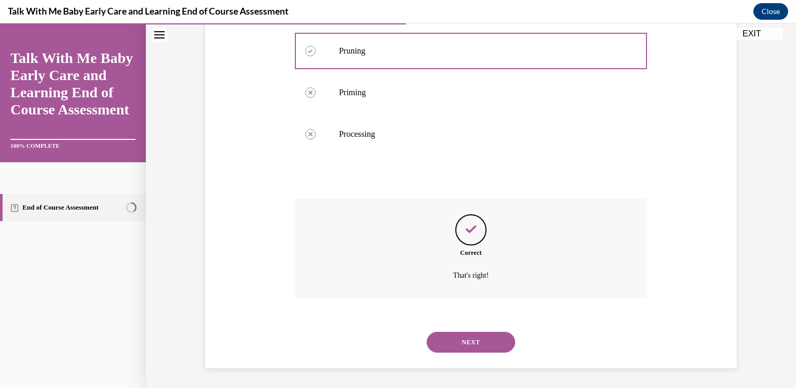
click at [429, 334] on button "NEXT" at bounding box center [470, 342] width 89 height 21
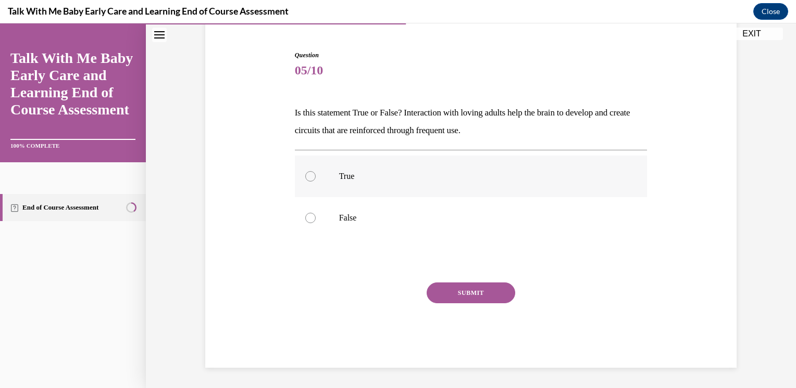
click at [296, 168] on label "True" at bounding box center [471, 177] width 353 height 42
click at [305, 171] on input "True" at bounding box center [310, 176] width 10 height 10
radio input "true"
click at [426, 283] on div "SUBMIT" at bounding box center [471, 309] width 353 height 52
click at [431, 292] on button "SUBMIT" at bounding box center [470, 293] width 89 height 21
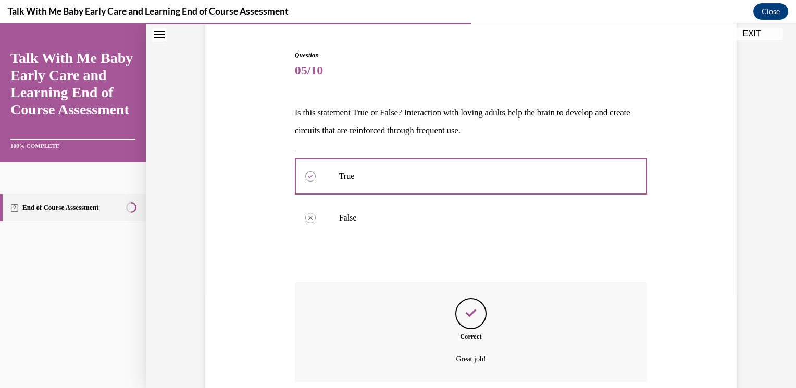
scroll to position [179, 0]
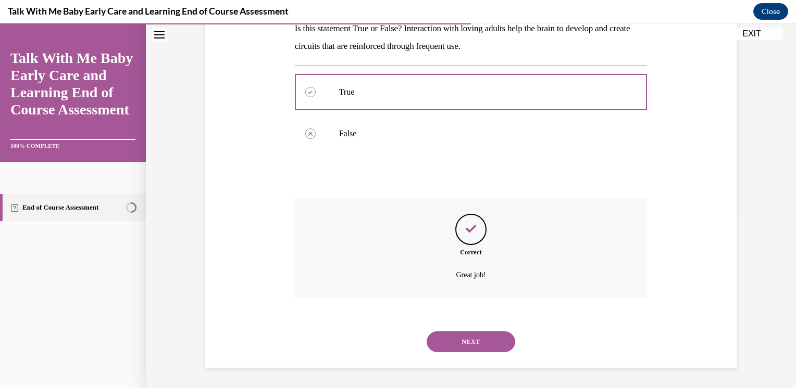
click at [475, 348] on button "NEXT" at bounding box center [470, 342] width 89 height 21
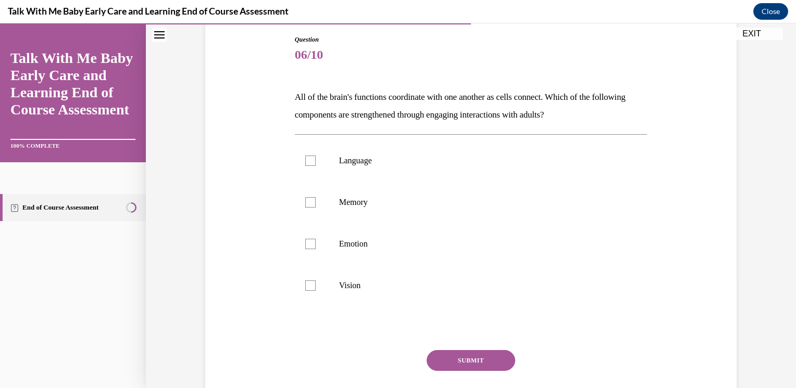
scroll to position [111, 0]
click at [319, 178] on label "Language" at bounding box center [471, 160] width 353 height 42
click at [316, 165] on input "Language" at bounding box center [310, 160] width 10 height 10
checkbox input "true"
click at [433, 361] on button "SUBMIT" at bounding box center [470, 359] width 89 height 21
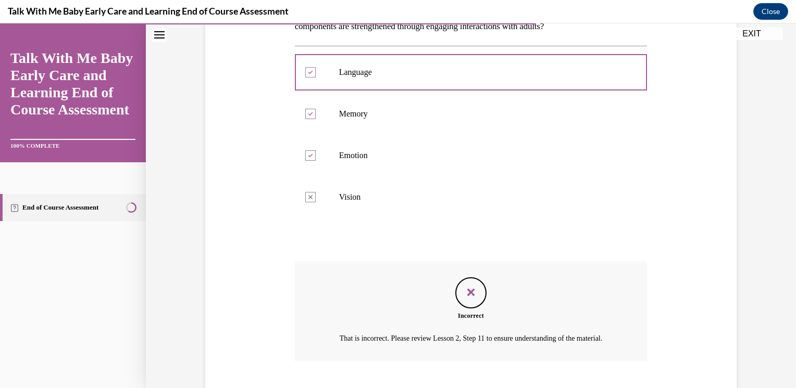
scroll to position [274, 0]
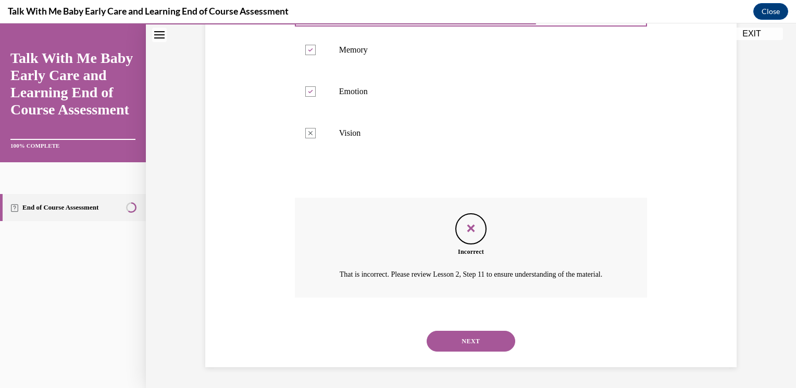
click at [450, 340] on button "NEXT" at bounding box center [470, 341] width 89 height 21
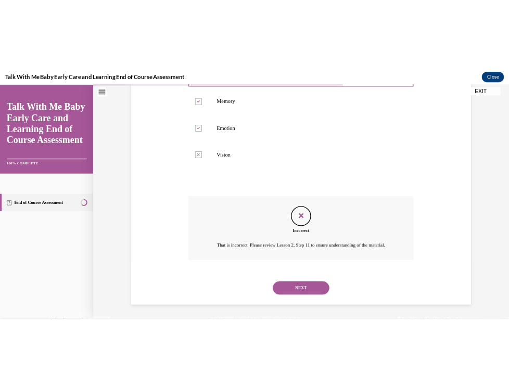
scroll to position [116, 0]
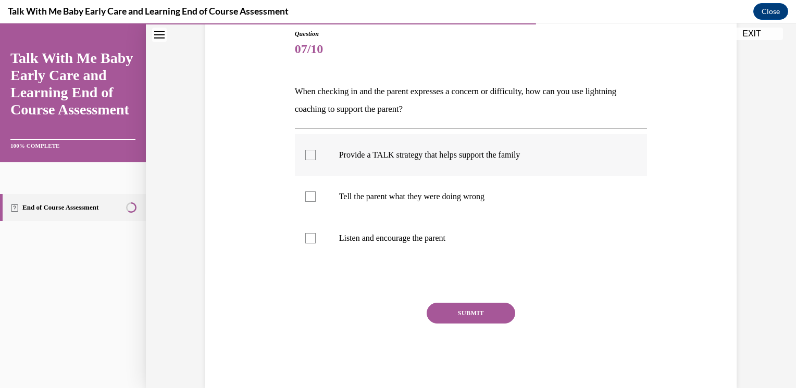
click at [330, 164] on label "Provide a TALK strategy that helps support the family" at bounding box center [471, 155] width 353 height 42
click at [316, 160] on input "Provide a TALK strategy that helps support the family" at bounding box center [310, 155] width 10 height 10
checkbox input "true"
click at [342, 237] on p "Listen and encourage the parent" at bounding box center [480, 238] width 282 height 10
click at [316, 237] on input "Listen and encourage the parent" at bounding box center [310, 238] width 10 height 10
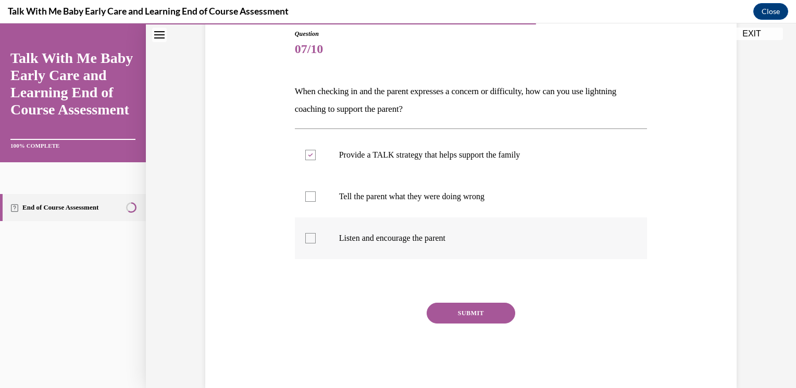
checkbox input "true"
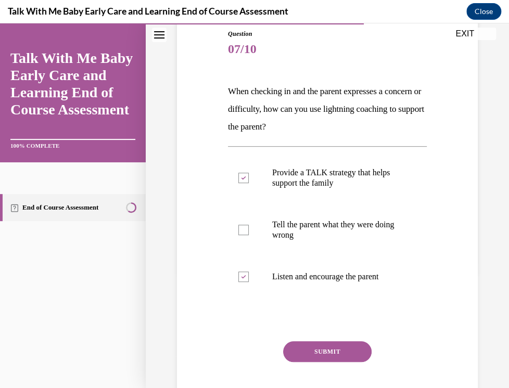
click at [340, 348] on button "SUBMIT" at bounding box center [327, 352] width 89 height 21
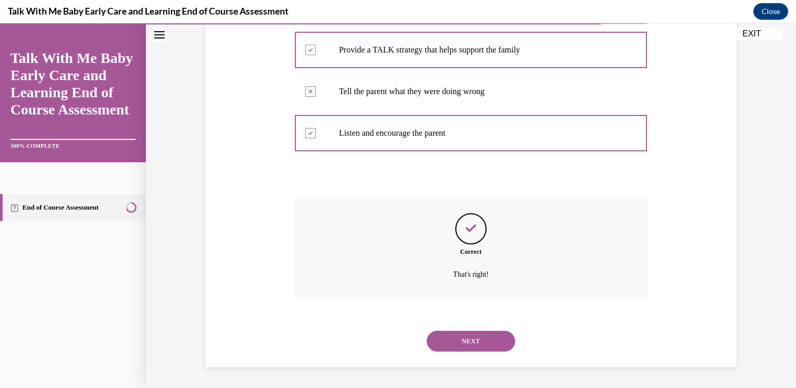
scroll to position [220, 0]
click at [478, 337] on button "NEXT" at bounding box center [470, 342] width 89 height 21
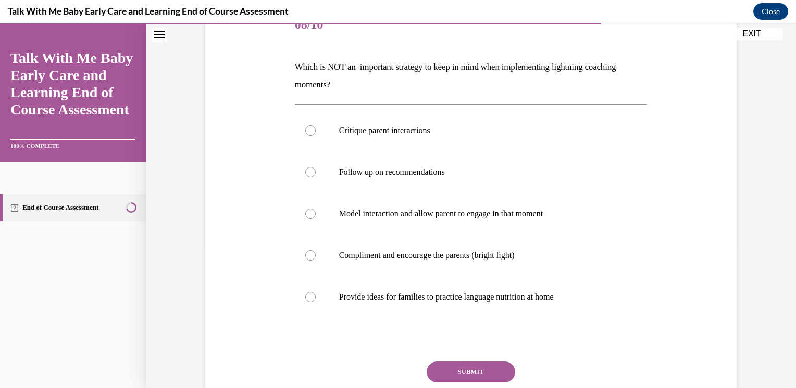
scroll to position [142, 0]
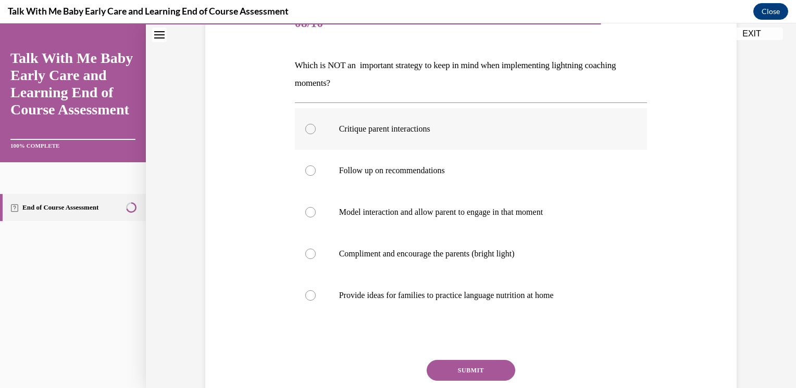
click at [362, 124] on p "Critique parent interactions" at bounding box center [480, 129] width 282 height 10
click at [316, 124] on input "Critique parent interactions" at bounding box center [310, 129] width 10 height 10
radio input "true"
click at [473, 360] on button "SUBMIT" at bounding box center [470, 370] width 89 height 21
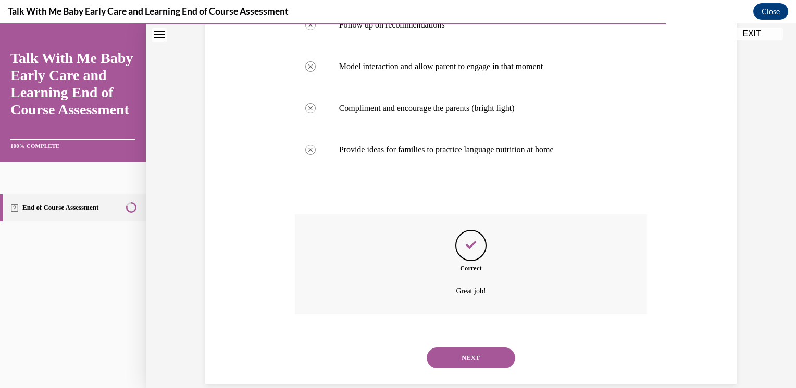
scroll to position [304, 0]
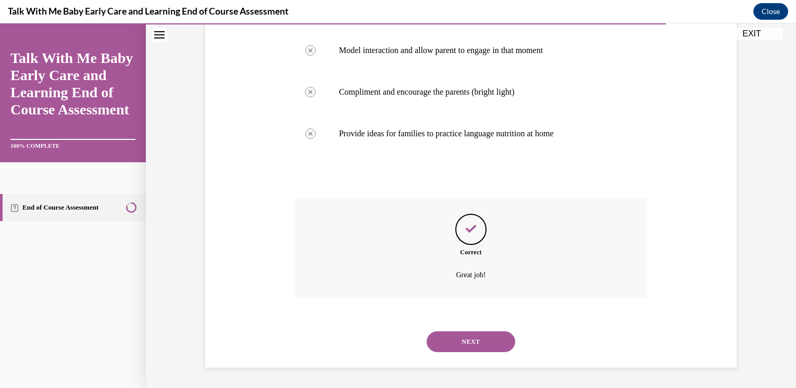
click at [483, 344] on button "NEXT" at bounding box center [470, 342] width 89 height 21
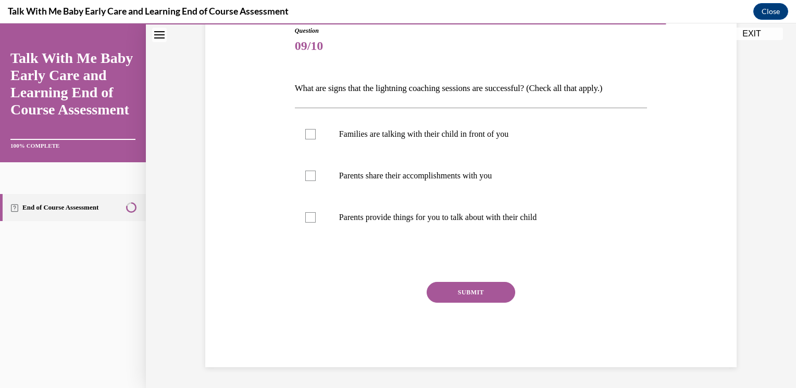
scroll to position [116, 0]
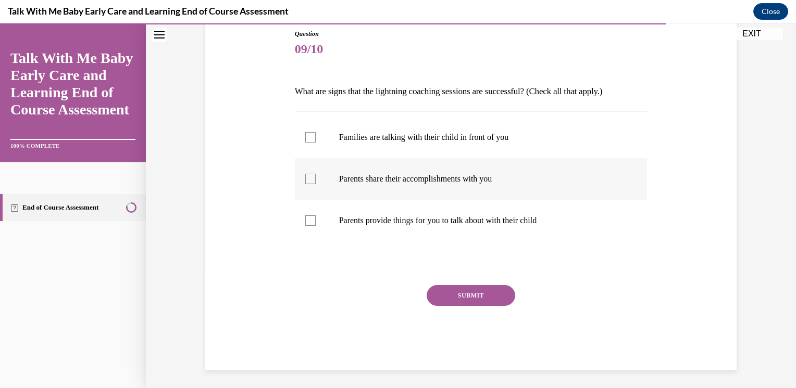
click at [352, 164] on label "Parents share their accomplishments with you" at bounding box center [471, 179] width 353 height 42
click at [316, 174] on input "Parents share their accomplishments with you" at bounding box center [310, 179] width 10 height 10
checkbox input "true"
click at [352, 146] on label "Families are talking with their child in front of you" at bounding box center [471, 138] width 353 height 42
click at [316, 143] on input "Families are talking with their child in front of you" at bounding box center [310, 137] width 10 height 10
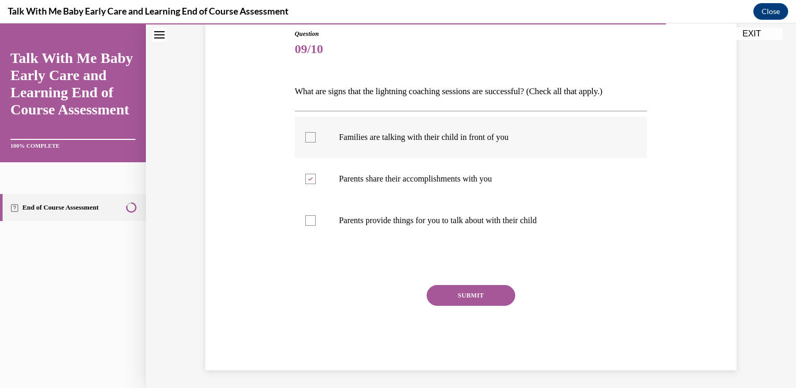
checkbox input "true"
click at [373, 210] on label "Parents provide things for you to talk about with their child" at bounding box center [471, 221] width 353 height 42
click at [316, 216] on input "Parents provide things for you to talk about with their child" at bounding box center [310, 221] width 10 height 10
checkbox input "true"
click at [492, 284] on div "Question 09/10 What are signs that the lightning coaching sessions are successf…" at bounding box center [471, 200] width 353 height 342
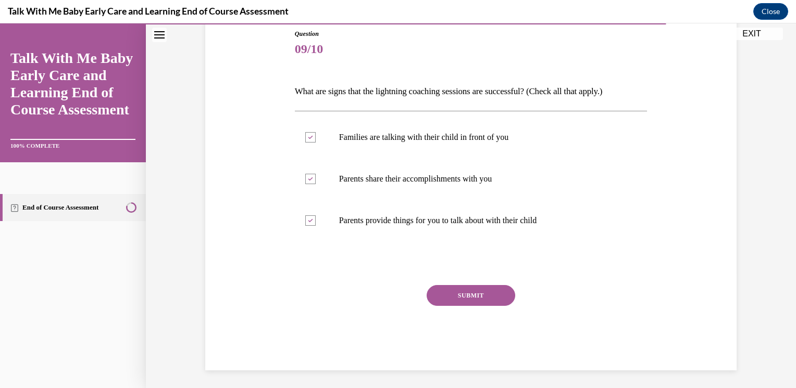
click at [492, 284] on div "Question 09/10 What are signs that the lightning coaching sessions are successf…" at bounding box center [471, 200] width 353 height 342
click at [492, 290] on button "SUBMIT" at bounding box center [470, 295] width 89 height 21
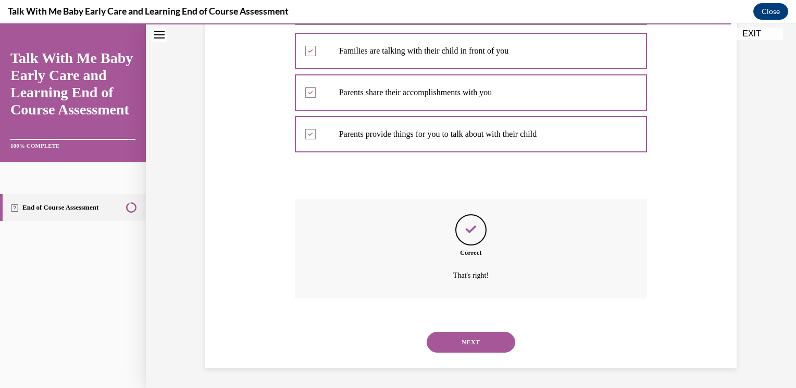
click at [478, 336] on button "NEXT" at bounding box center [470, 342] width 89 height 21
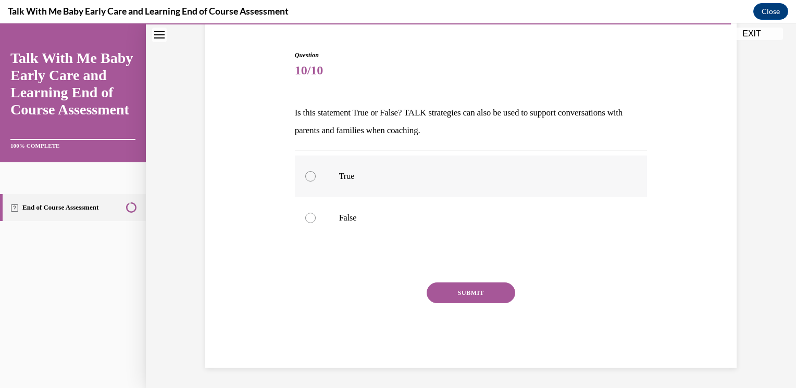
click at [350, 180] on p "True" at bounding box center [480, 176] width 282 height 10
click at [316, 180] on input "True" at bounding box center [310, 176] width 10 height 10
radio input "true"
click at [431, 286] on button "SUBMIT" at bounding box center [470, 293] width 89 height 21
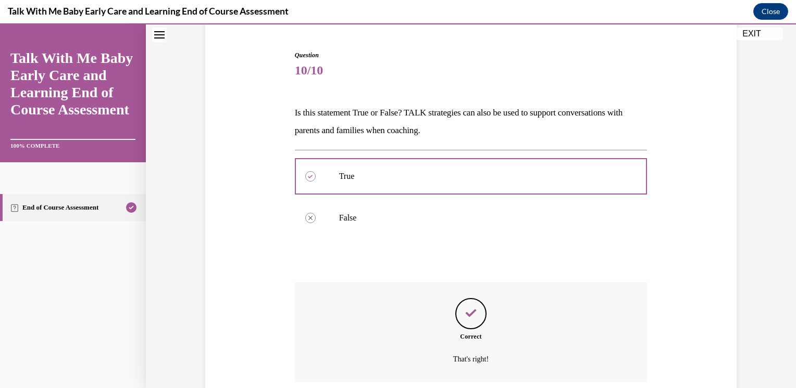
scroll to position [179, 0]
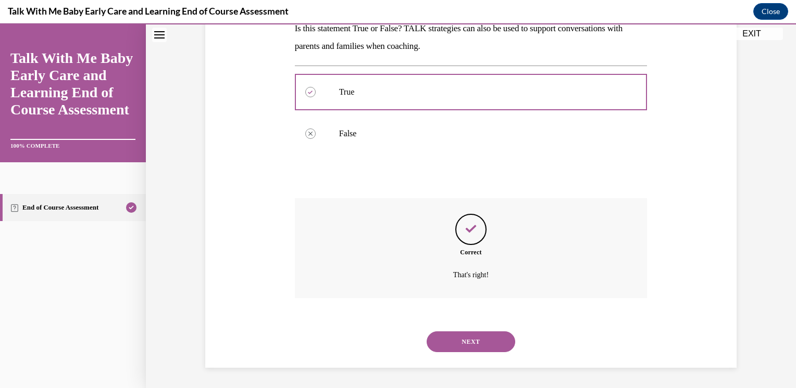
click at [475, 337] on button "NEXT" at bounding box center [470, 342] width 89 height 21
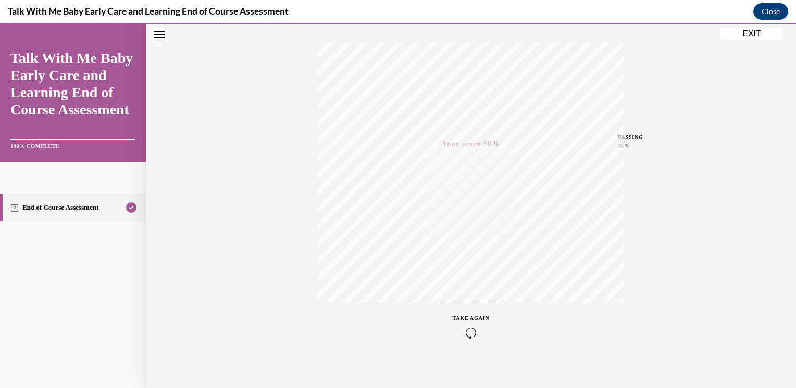
scroll to position [168, 0]
click at [747, 41] on div "Quiz Results PASSING 80% Your score 90% Passed PASSING 80% Your score Your scor…" at bounding box center [471, 138] width 650 height 501
click at [753, 36] on button "EXIT" at bounding box center [751, 34] width 62 height 12
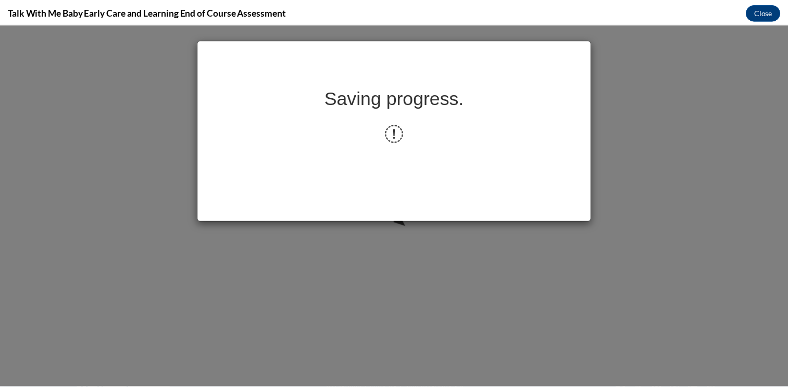
scroll to position [0, 0]
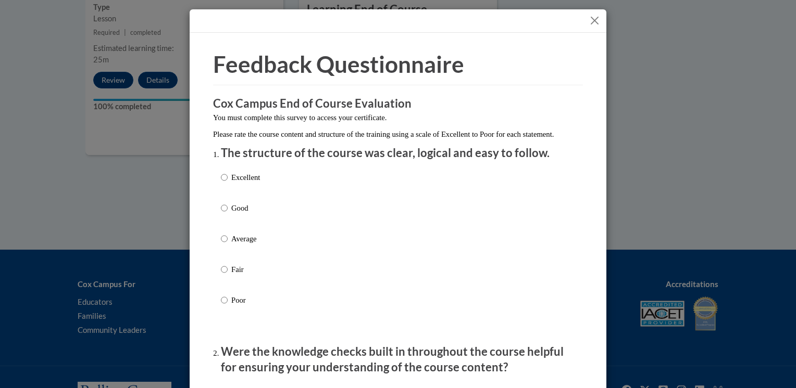
click at [591, 22] on button "Close" at bounding box center [594, 20] width 13 height 13
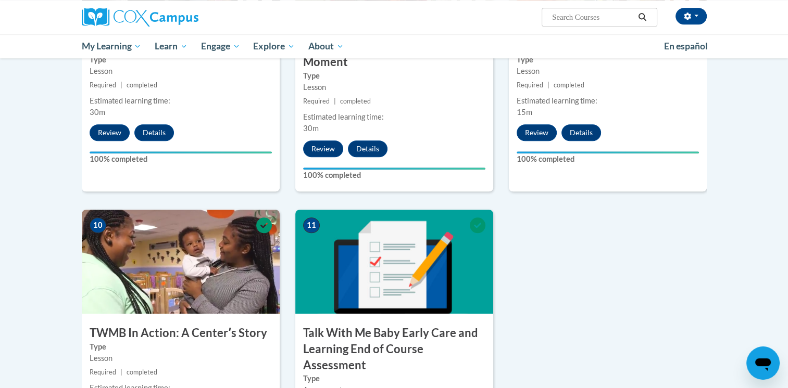
scroll to position [1296, 0]
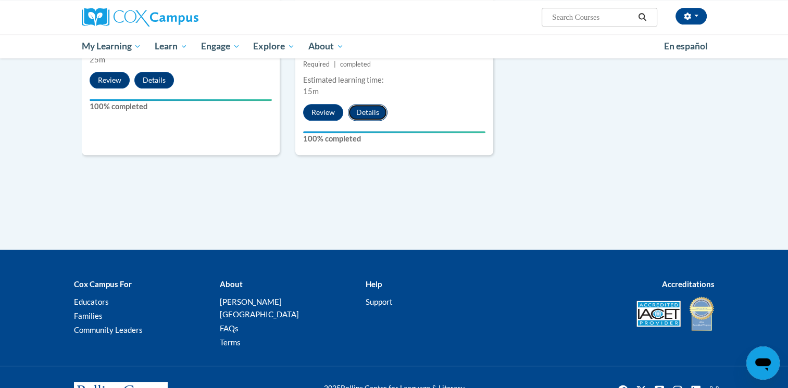
click at [373, 104] on button "Details" at bounding box center [368, 112] width 40 height 17
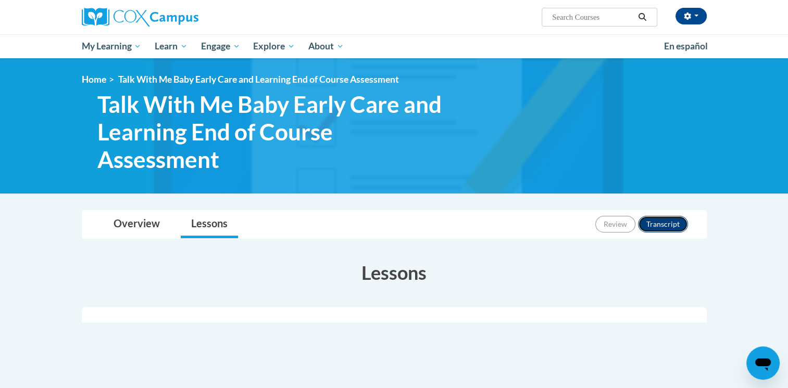
click at [654, 222] on button "Transcript" at bounding box center [663, 224] width 50 height 17
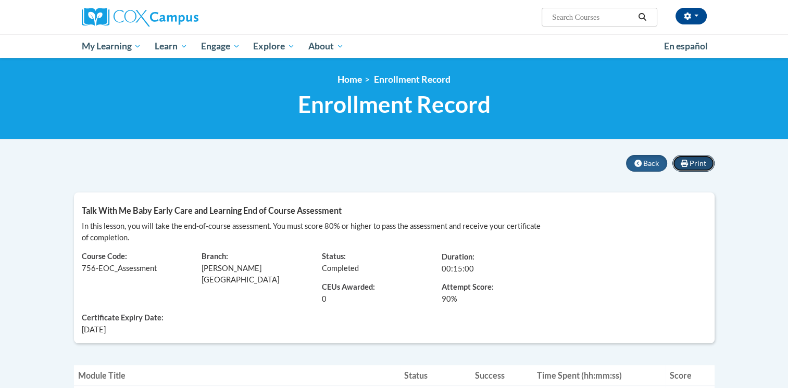
click at [692, 167] on span "Print" at bounding box center [697, 163] width 17 height 9
